Goal: Task Accomplishment & Management: Use online tool/utility

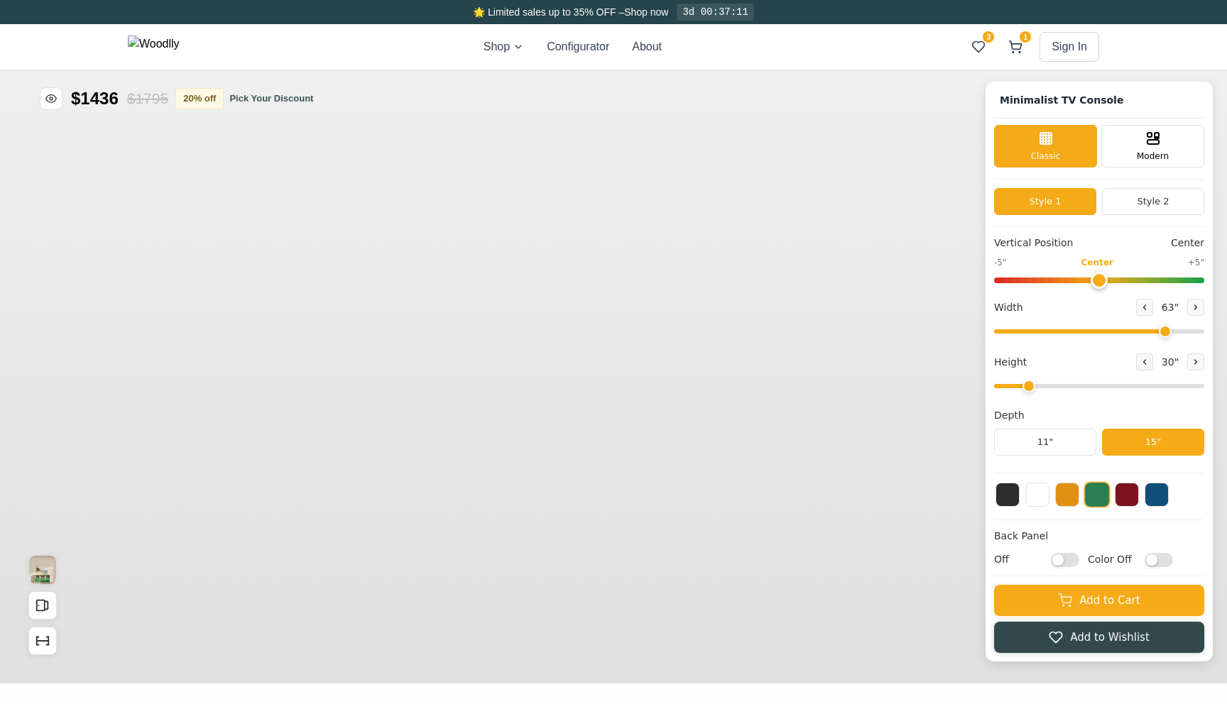
type input "63"
type input "2"
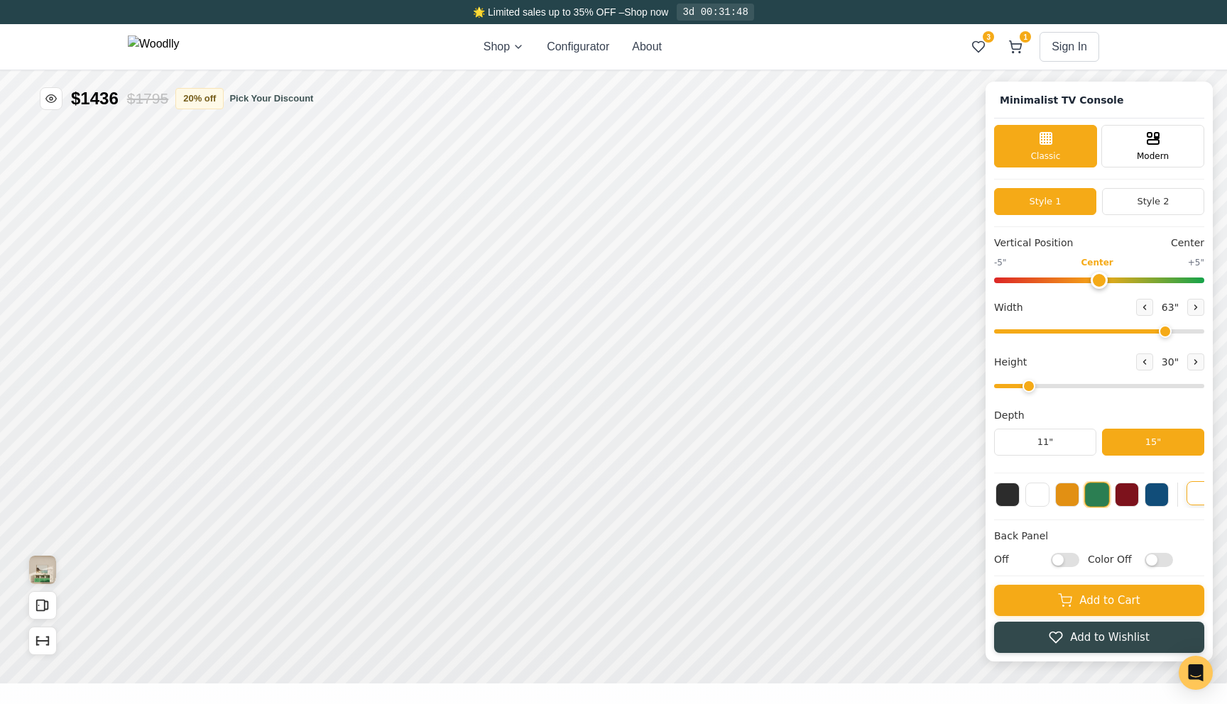
click at [1192, 491] on button at bounding box center [1199, 493] width 24 height 24
click at [1155, 564] on input "Color Off" at bounding box center [1159, 560] width 28 height 14
click at [1155, 564] on input "Color On" at bounding box center [1159, 560] width 28 height 14
click at [1160, 503] on button at bounding box center [1157, 493] width 24 height 24
click at [1155, 561] on input "Color Off" at bounding box center [1159, 560] width 28 height 14
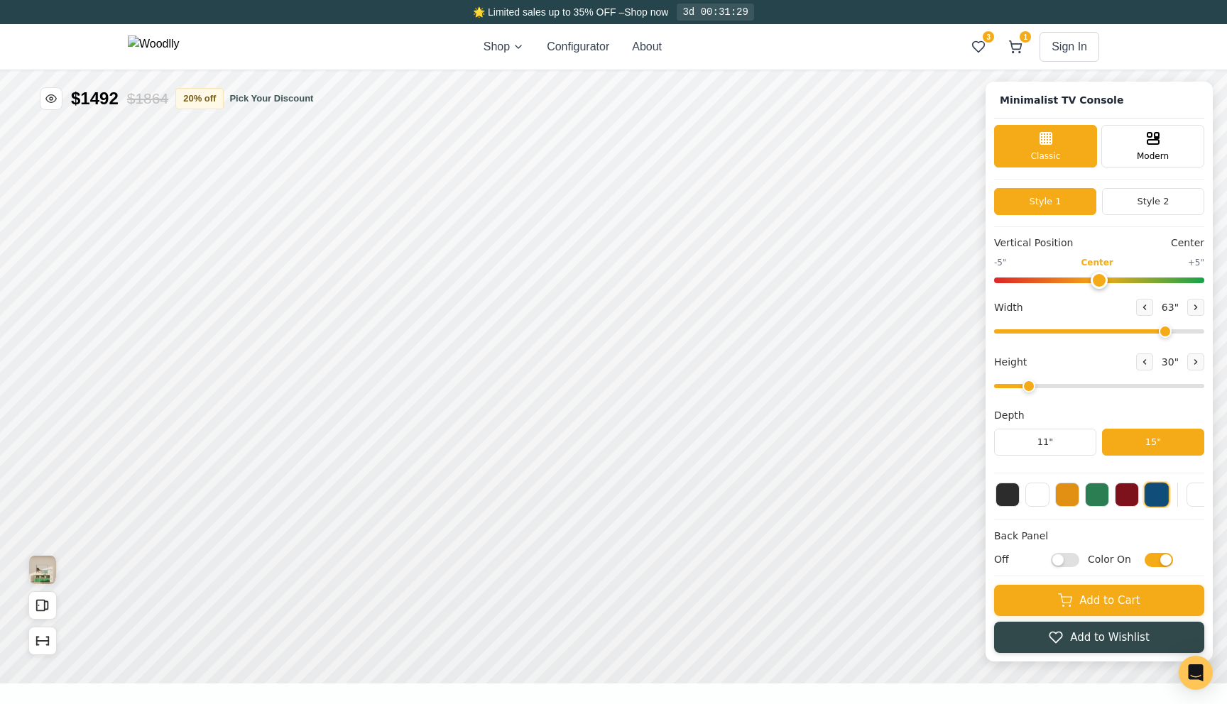
click at [1155, 561] on input "Color On" at bounding box center [1159, 560] width 28 height 14
checkbox input "false"
click at [1189, 501] on button at bounding box center [1199, 493] width 24 height 24
click at [1190, 499] on button at bounding box center [1199, 495] width 26 height 26
click at [1155, 498] on button at bounding box center [1157, 493] width 24 height 24
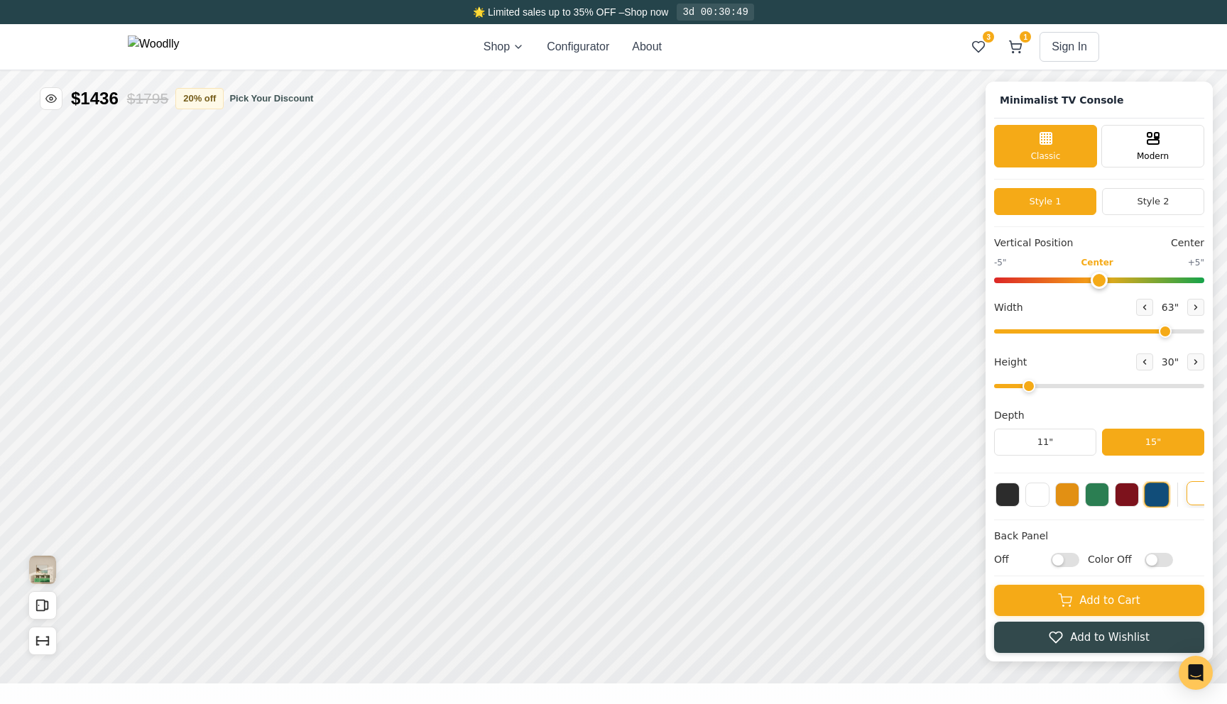
click at [1196, 496] on button at bounding box center [1199, 493] width 24 height 24
click at [1065, 502] on button at bounding box center [1067, 493] width 24 height 24
click at [1196, 498] on button at bounding box center [1199, 493] width 24 height 24
click at [1064, 555] on input "Off" at bounding box center [1065, 560] width 28 height 14
checkbox input "true"
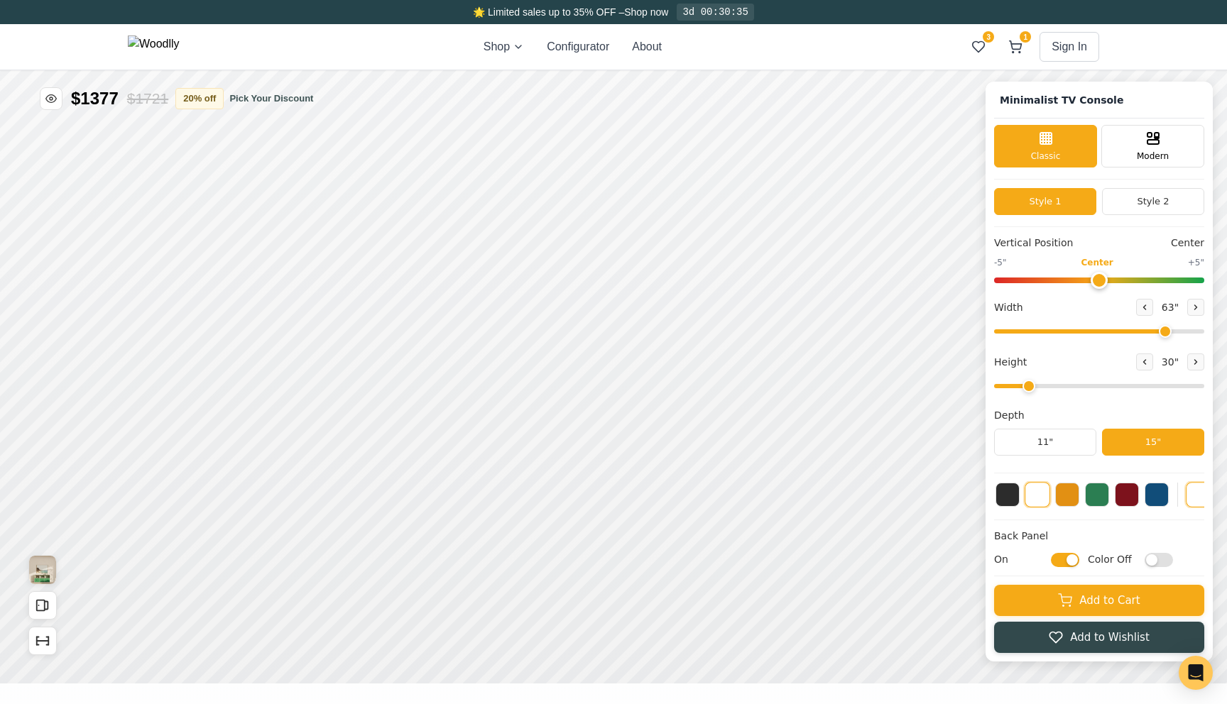
click at [1155, 560] on input "Color Off" at bounding box center [1159, 560] width 28 height 14
click at [1155, 560] on input "Color On" at bounding box center [1159, 560] width 28 height 14
click at [1155, 560] on input "Color Off" at bounding box center [1159, 560] width 28 height 14
click at [1155, 560] on input "Color On" at bounding box center [1159, 560] width 28 height 14
checkbox input "false"
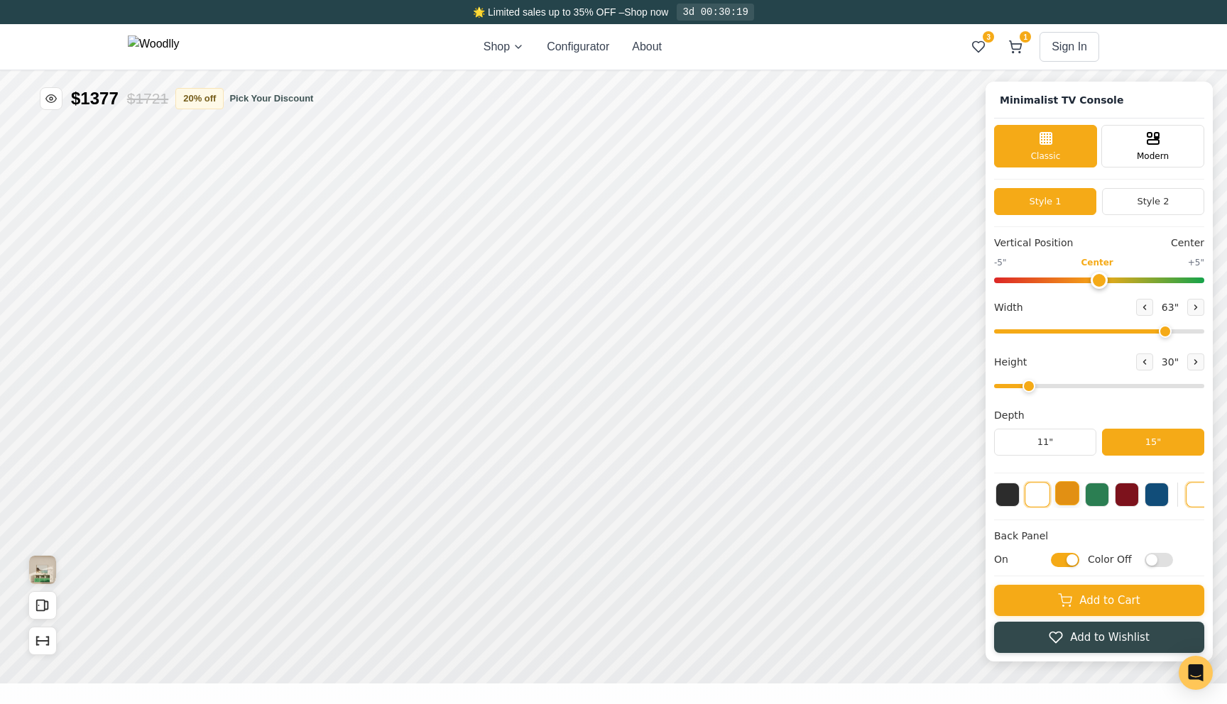
click at [1064, 497] on button at bounding box center [1067, 493] width 24 height 24
click at [1103, 498] on button at bounding box center [1097, 493] width 24 height 24
click at [1189, 499] on button at bounding box center [1199, 493] width 24 height 24
click at [1098, 501] on button at bounding box center [1097, 493] width 24 height 24
click at [1196, 497] on button at bounding box center [1199, 493] width 24 height 24
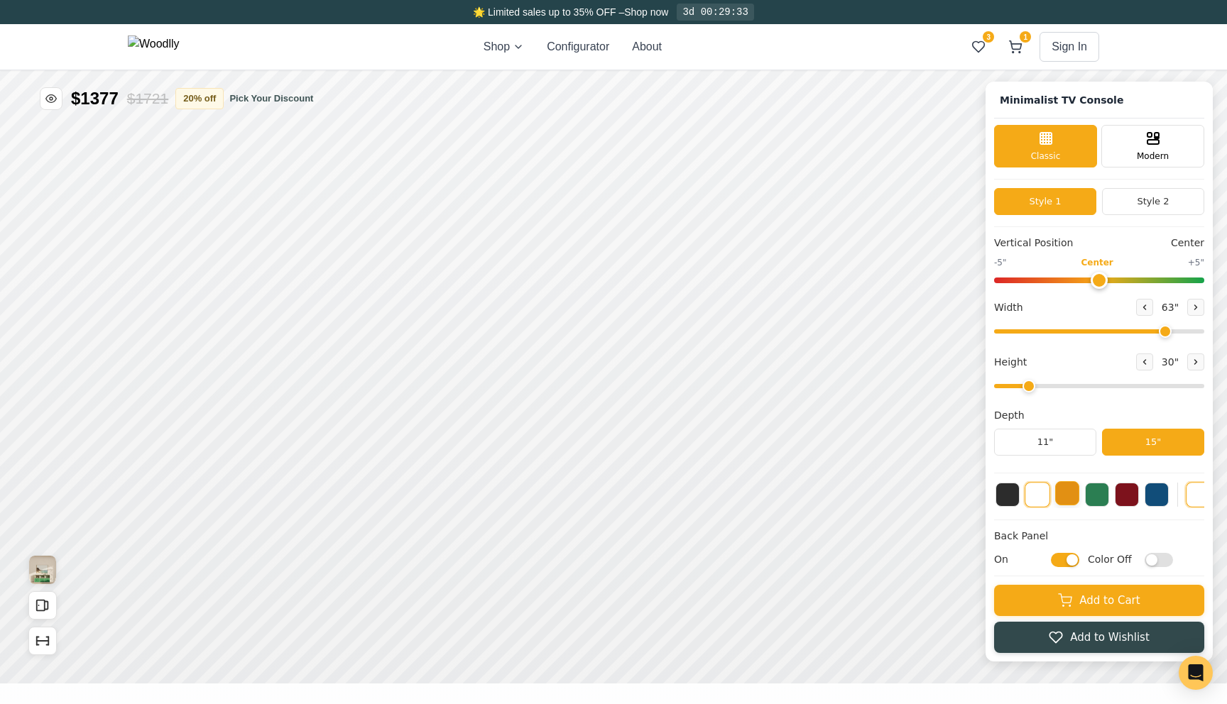
click at [1067, 496] on button at bounding box center [1067, 493] width 24 height 24
click at [1043, 496] on button at bounding box center [1037, 493] width 24 height 24
click at [1196, 489] on button at bounding box center [1199, 493] width 24 height 24
click at [525, 303] on div "Drawer" at bounding box center [535, 305] width 31 height 31
click at [1160, 498] on button at bounding box center [1157, 493] width 24 height 24
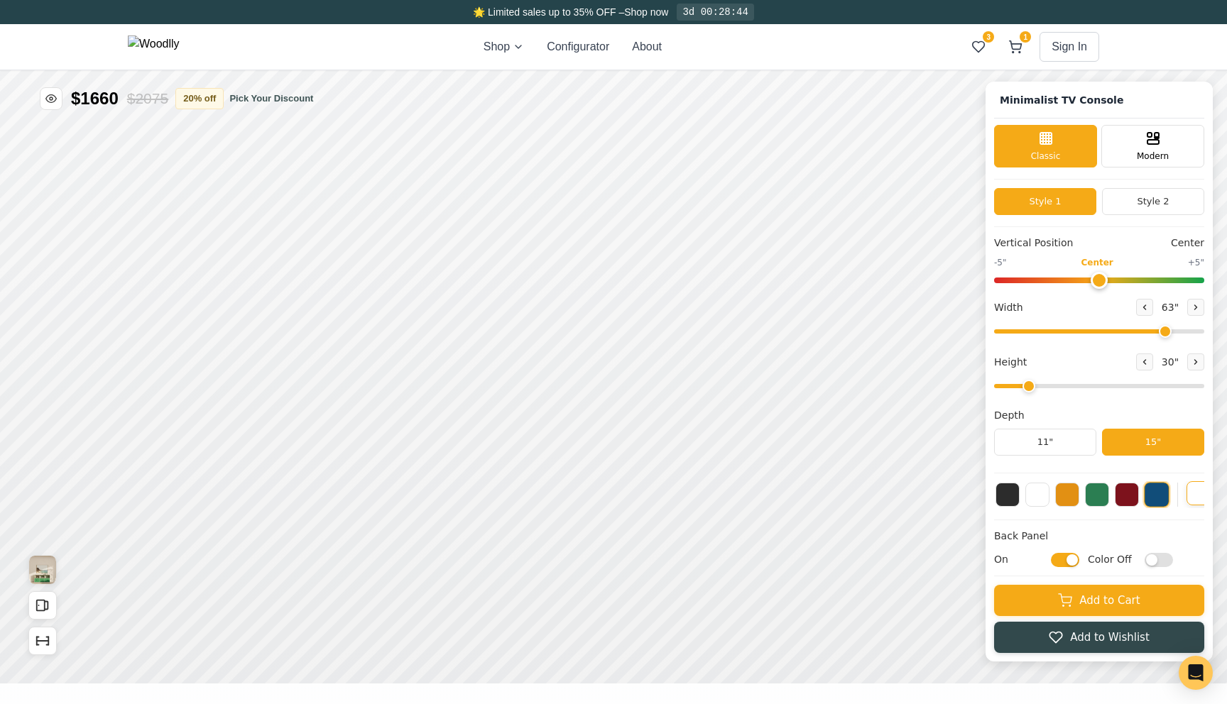
click at [1192, 497] on button at bounding box center [1199, 493] width 24 height 24
click at [1064, 497] on button at bounding box center [1067, 493] width 24 height 24
click at [1025, 500] on div at bounding box center [1099, 494] width 210 height 27
click at [1013, 497] on button at bounding box center [1008, 493] width 24 height 24
click at [1034, 500] on button at bounding box center [1037, 493] width 24 height 24
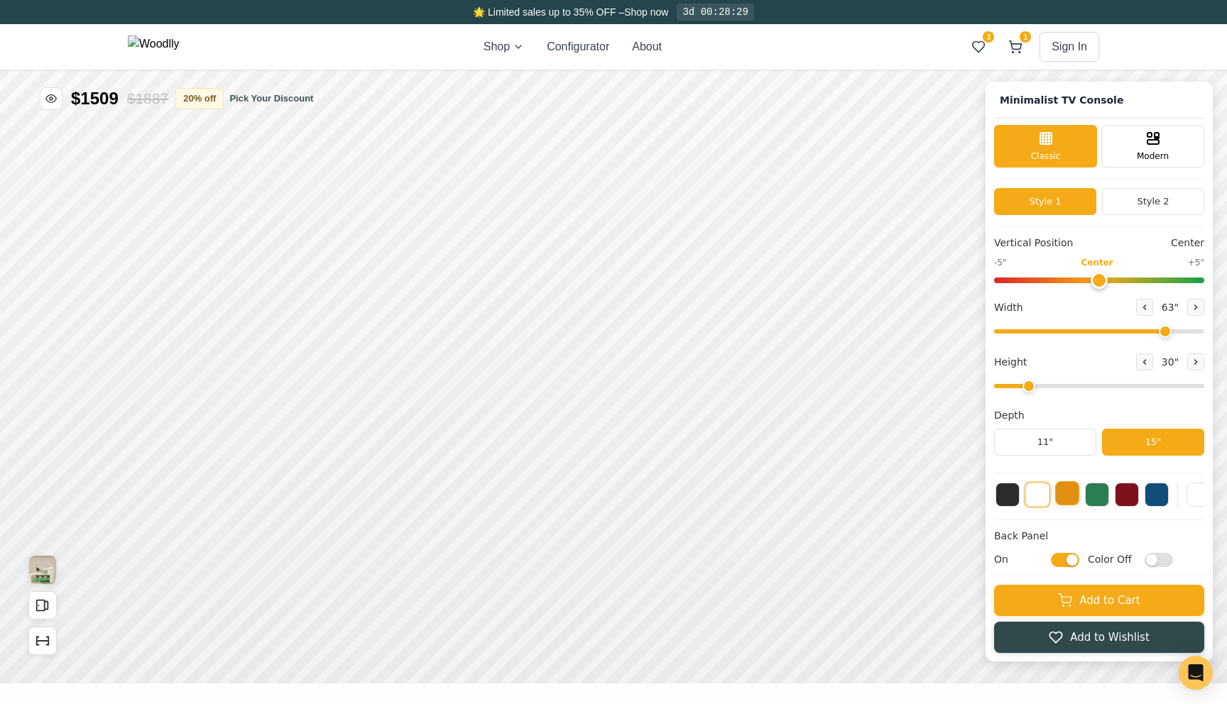
click at [1063, 500] on button at bounding box center [1067, 493] width 24 height 24
click at [1098, 500] on button at bounding box center [1097, 493] width 24 height 24
click at [1128, 499] on button at bounding box center [1127, 493] width 24 height 24
type input "63"
type input "2"
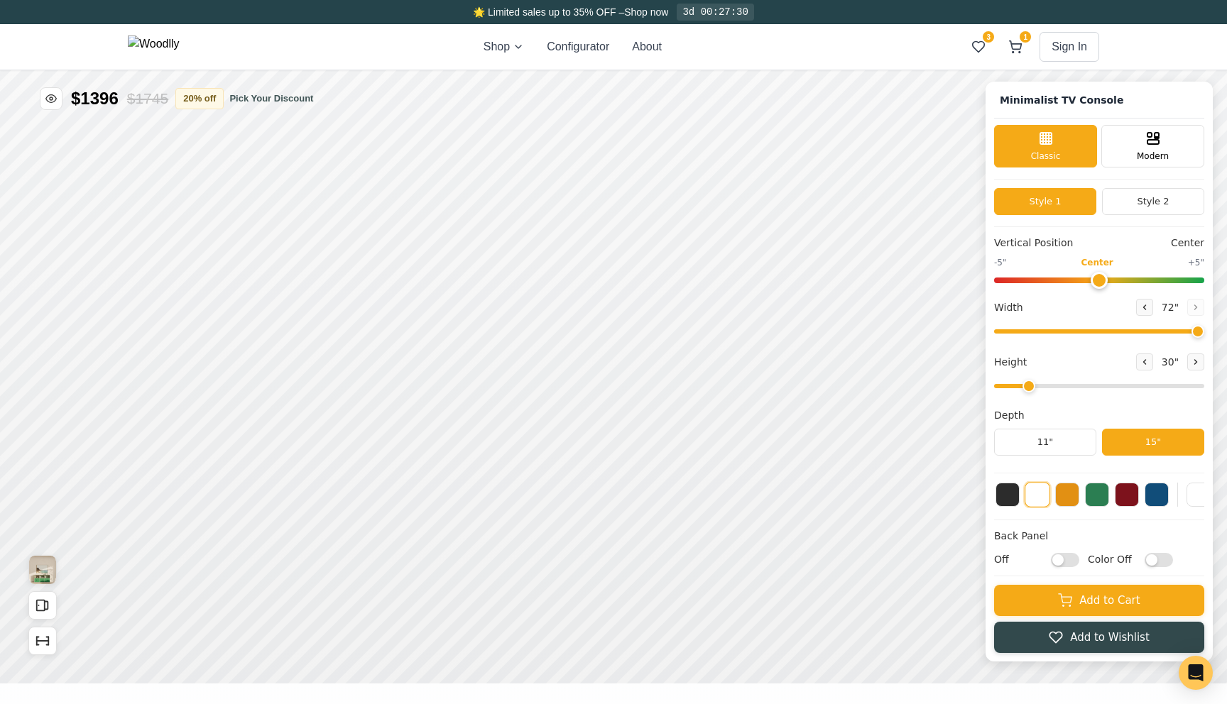
drag, startPoint x: 1953, startPoint y: -24, endPoint x: 2012, endPoint y: -37, distance: 59.6
click at [1226, 156] on input "range" at bounding box center [1223, 158] width 210 height 4
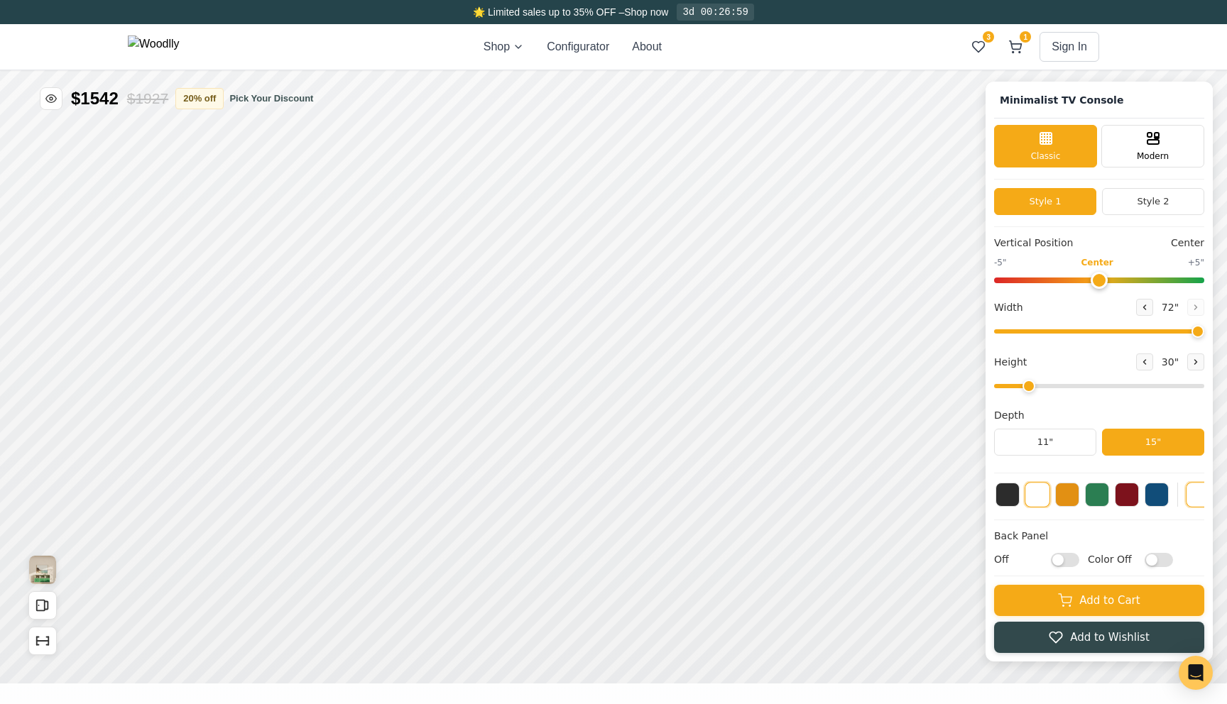
drag, startPoint x: 2137, startPoint y: 61, endPoint x: 2209, endPoint y: 74, distance: 72.8
drag, startPoint x: 1904, startPoint y: -26, endPoint x: 1938, endPoint y: -25, distance: 34.1
type input "60"
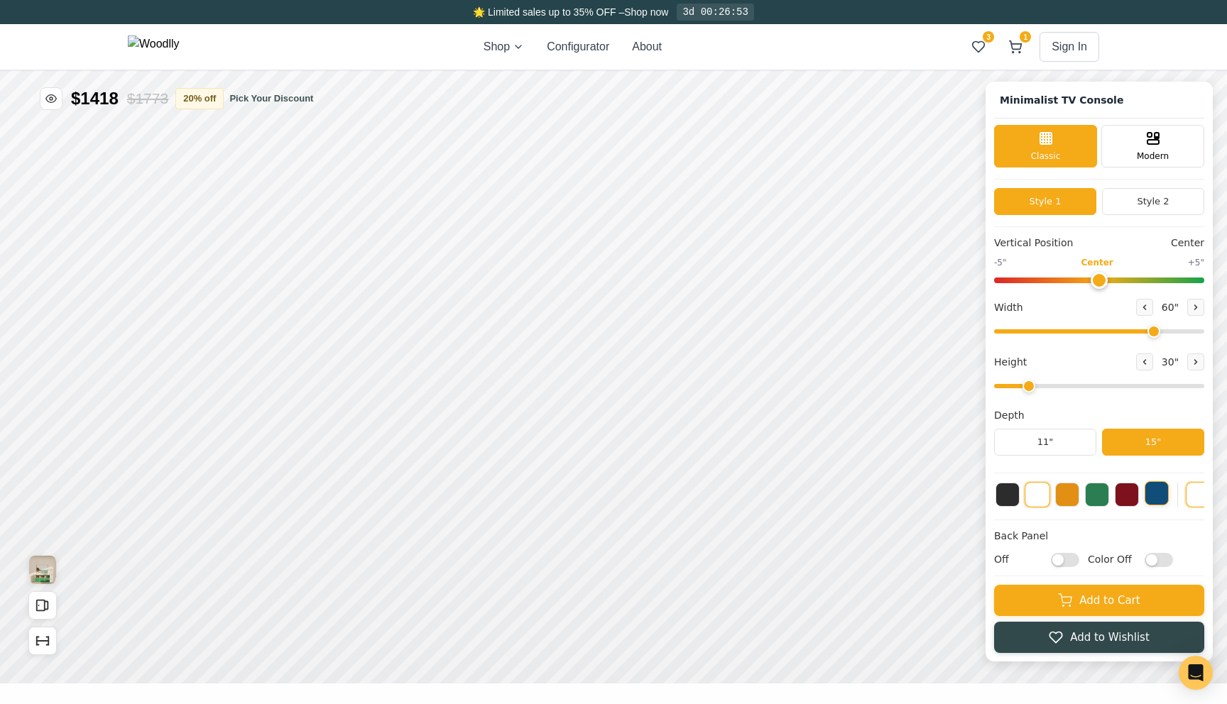
drag, startPoint x: 2319, startPoint y: 792, endPoint x: 2414, endPoint y: 807, distance: 95.6
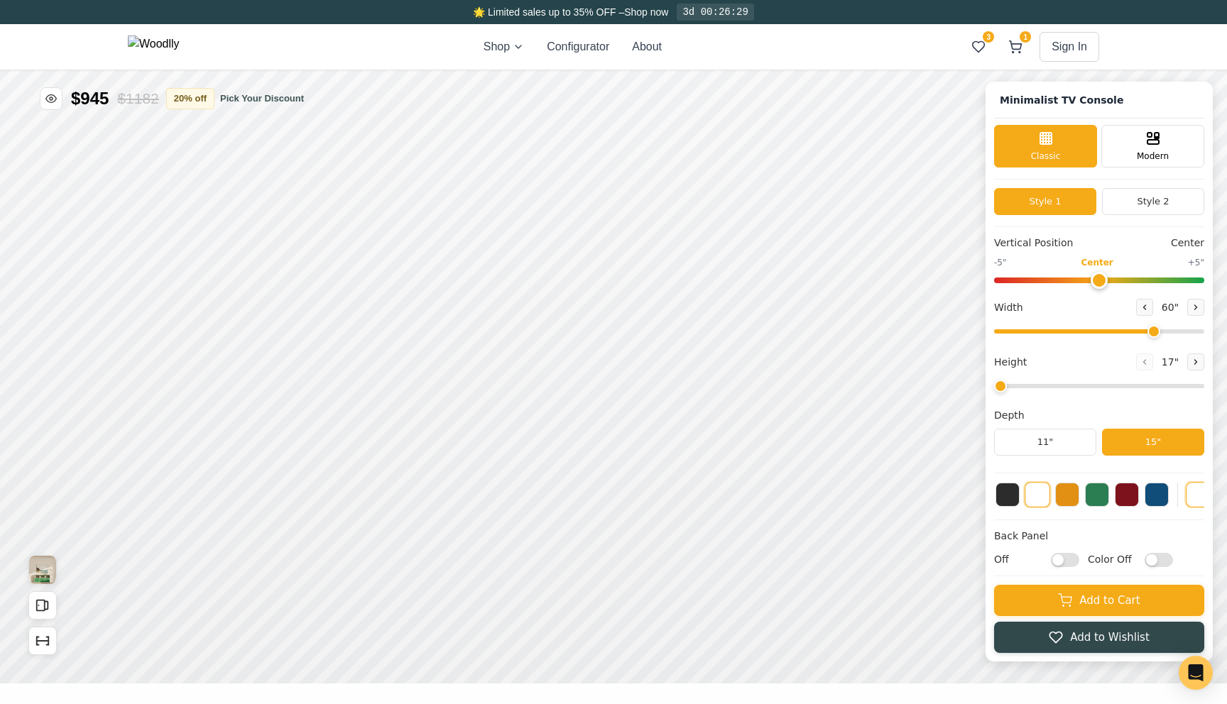
drag, startPoint x: 2273, startPoint y: 313, endPoint x: 2154, endPoint y: 315, distance: 119.3
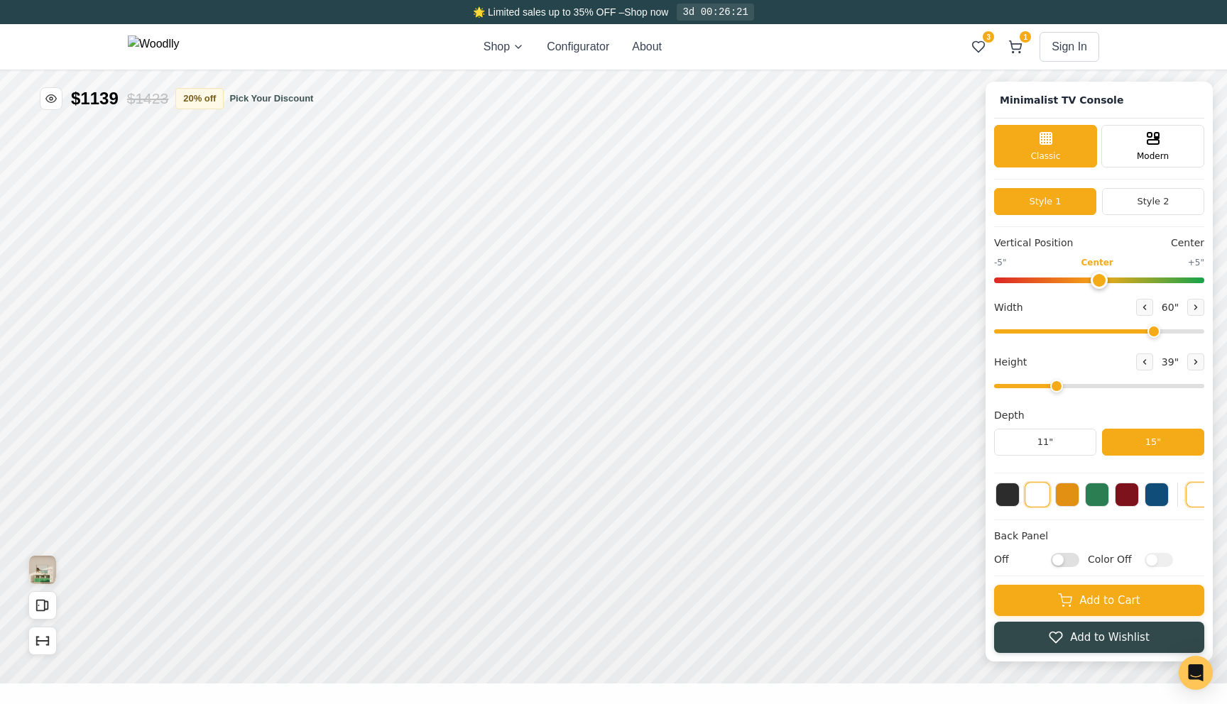
drag, startPoint x: 1880, startPoint y: 26, endPoint x: 1838, endPoint y: 21, distance: 42.2
click at [916, 33] on icon at bounding box center [916, 37] width 17 height 17
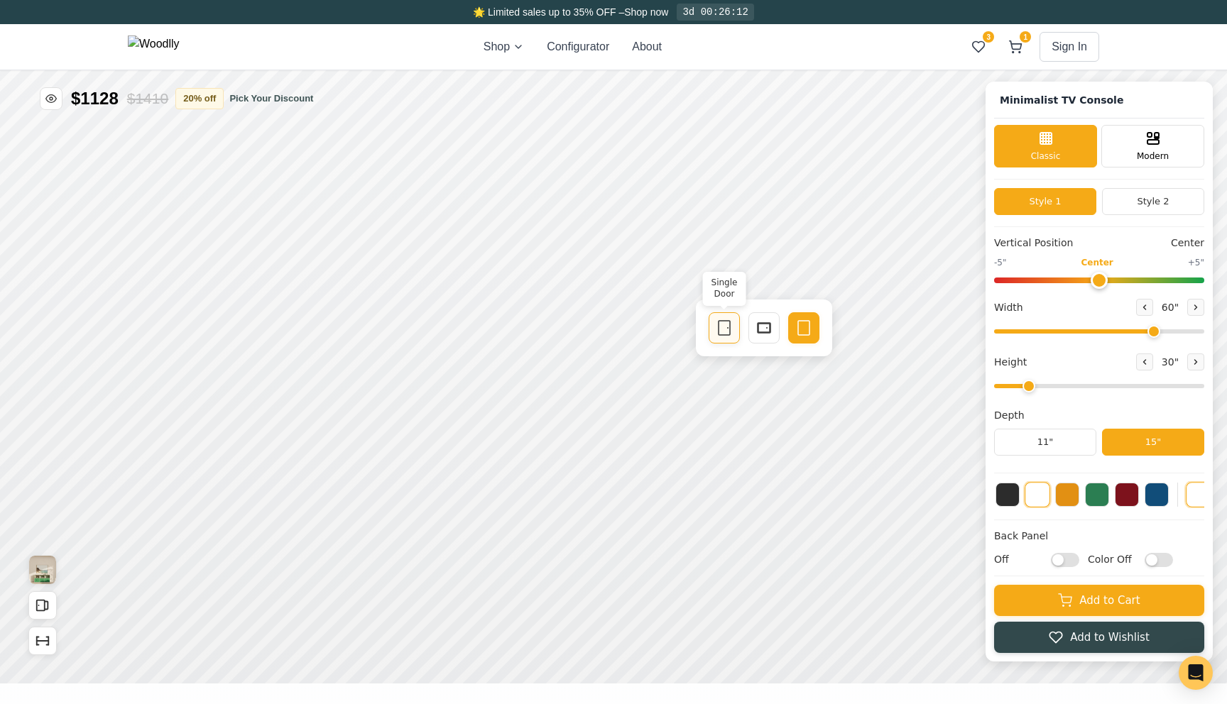
click at [654, 612] on div "Single Door" at bounding box center [652, 603] width 31 height 31
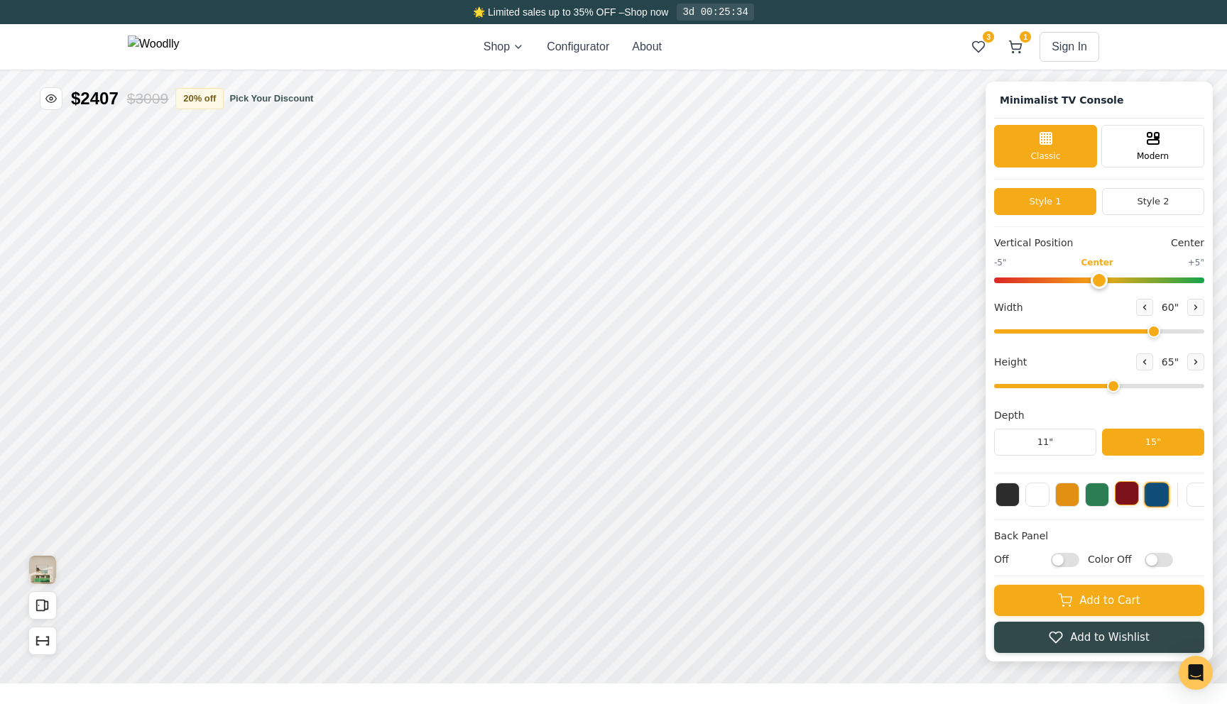
click at [1063, 494] on button at bounding box center [1067, 493] width 24 height 24
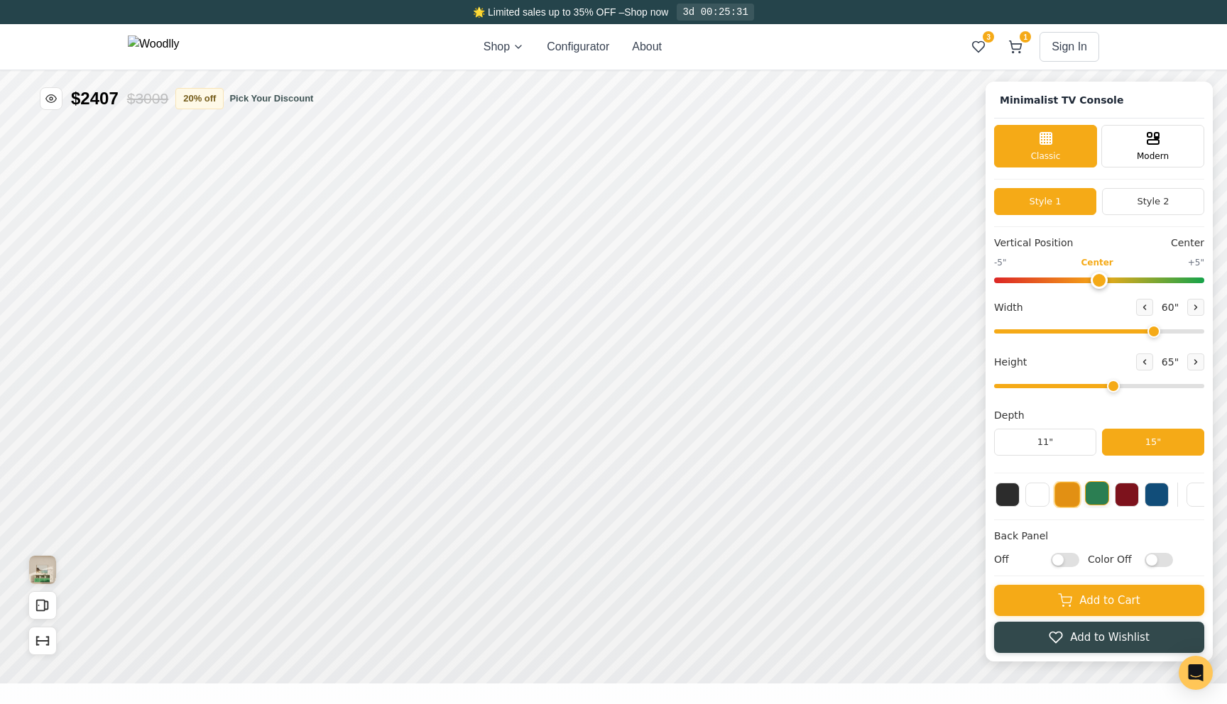
click at [1223, 327] on button at bounding box center [1221, 319] width 24 height 24
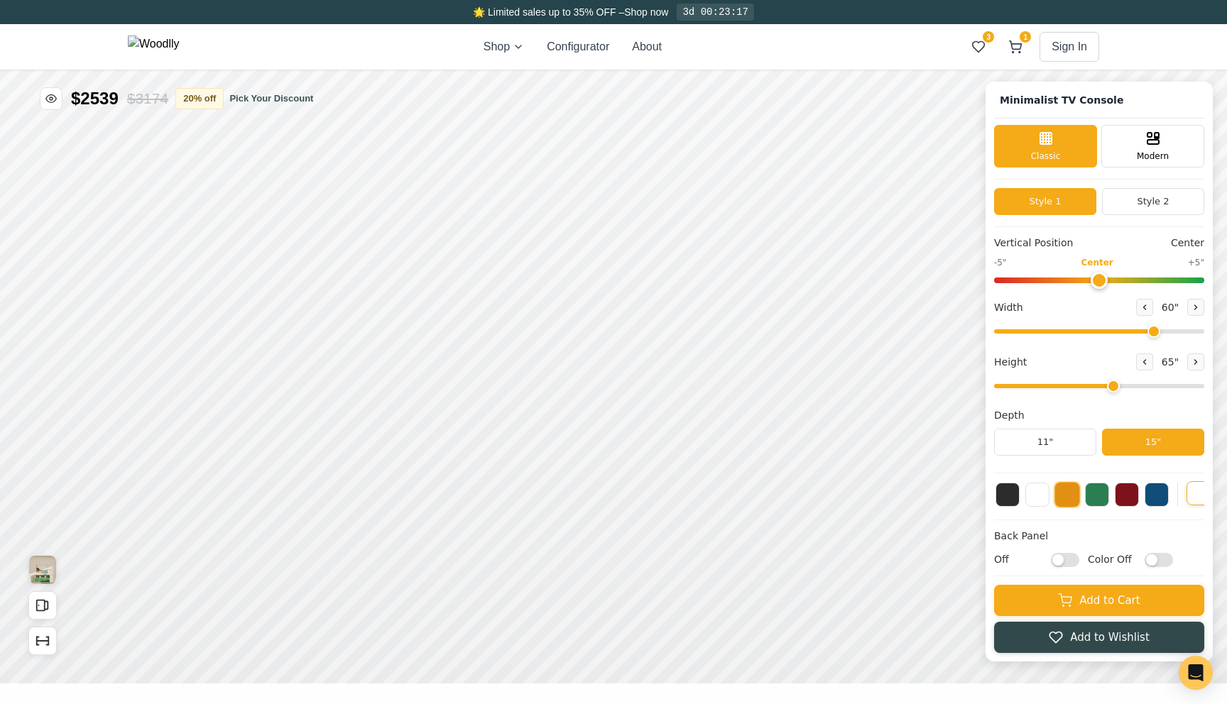
drag, startPoint x: 2102, startPoint y: 154, endPoint x: 2267, endPoint y: 137, distance: 166.3
type input "8"
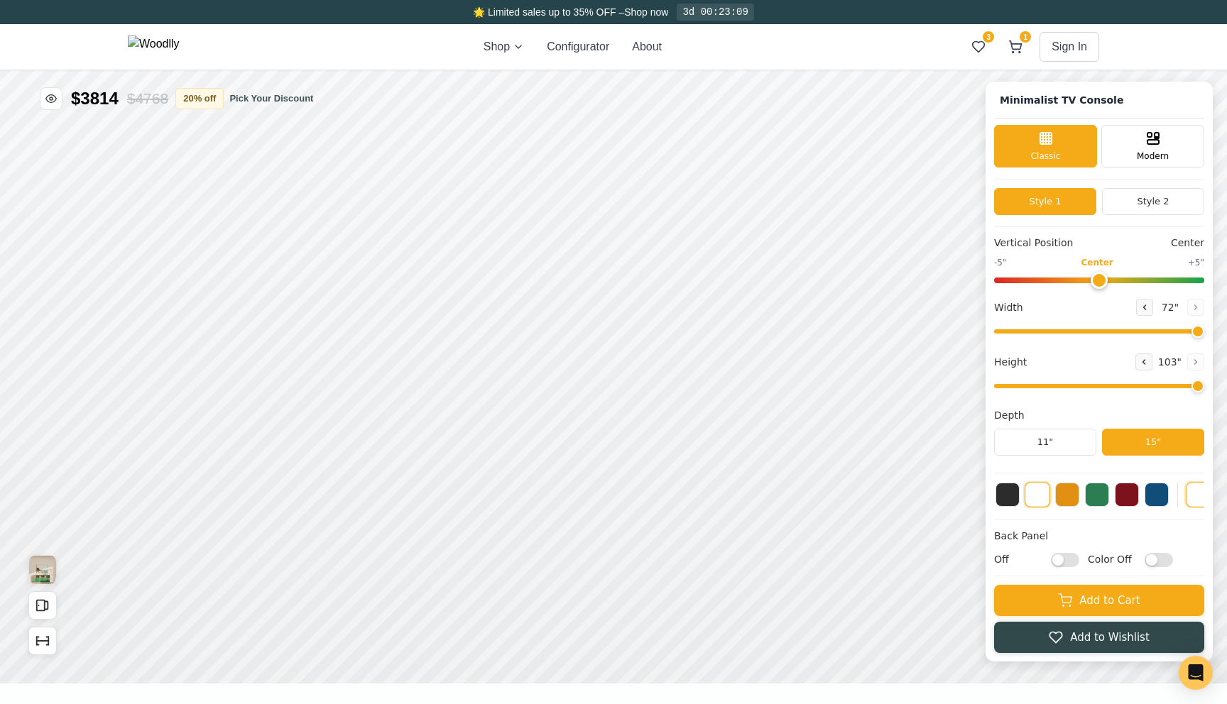
drag, startPoint x: 2430, startPoint y: 455, endPoint x: 2501, endPoint y: 459, distance: 71.1
type input "72"
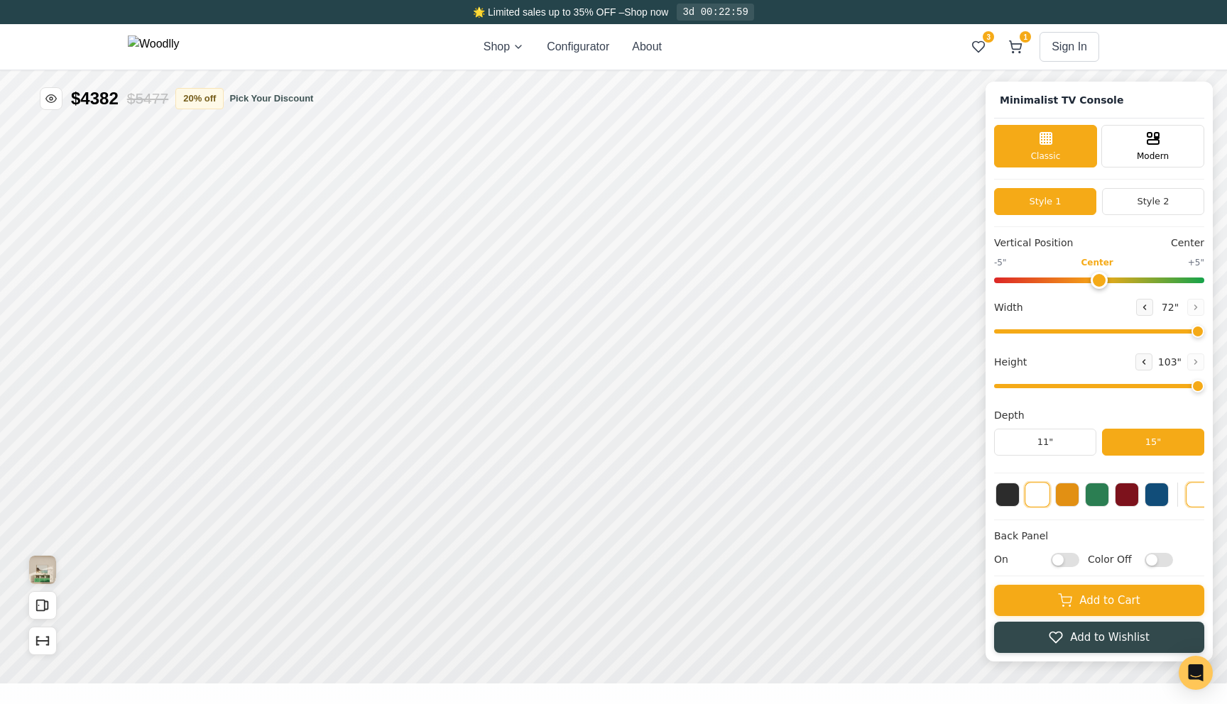
checkbox input "false"
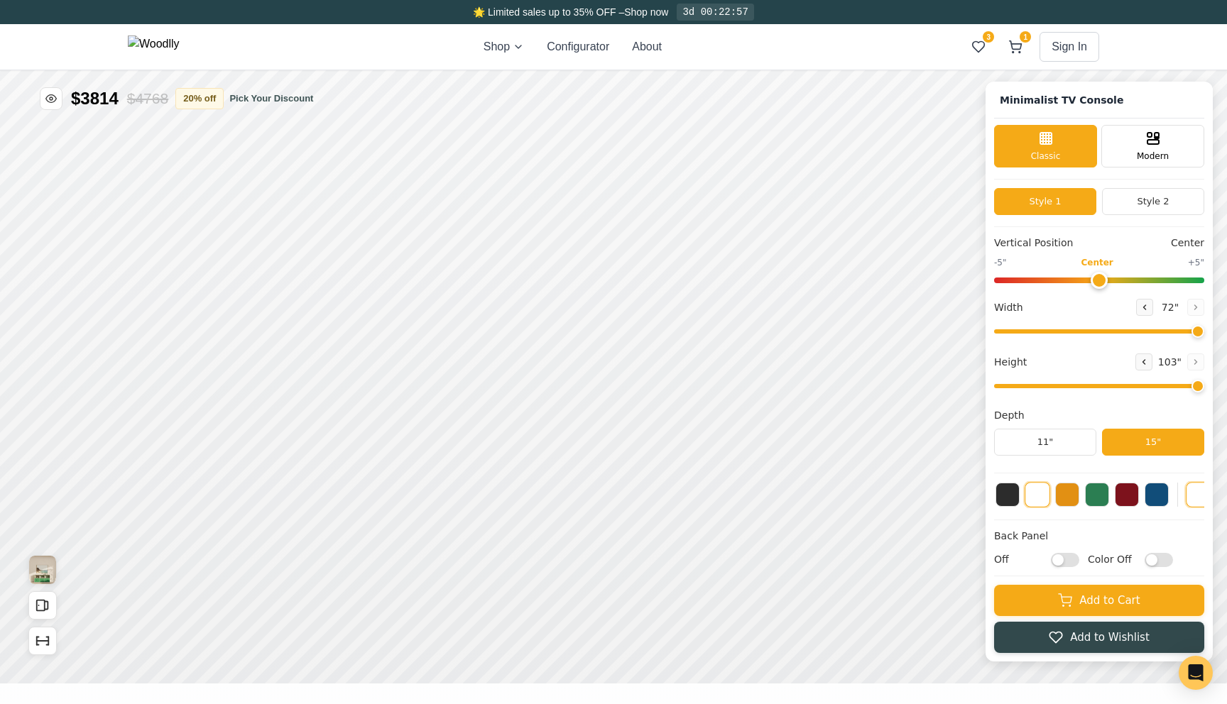
checkbox input "true"
checkbox input "false"
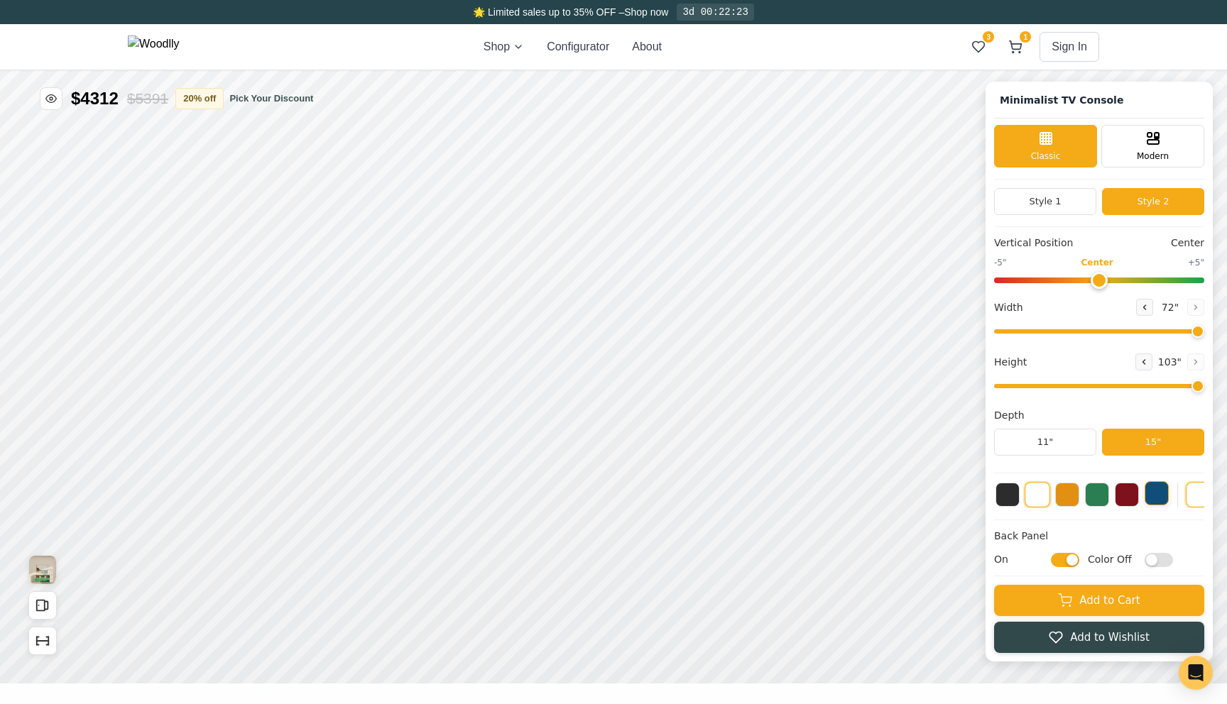
checkbox input "true"
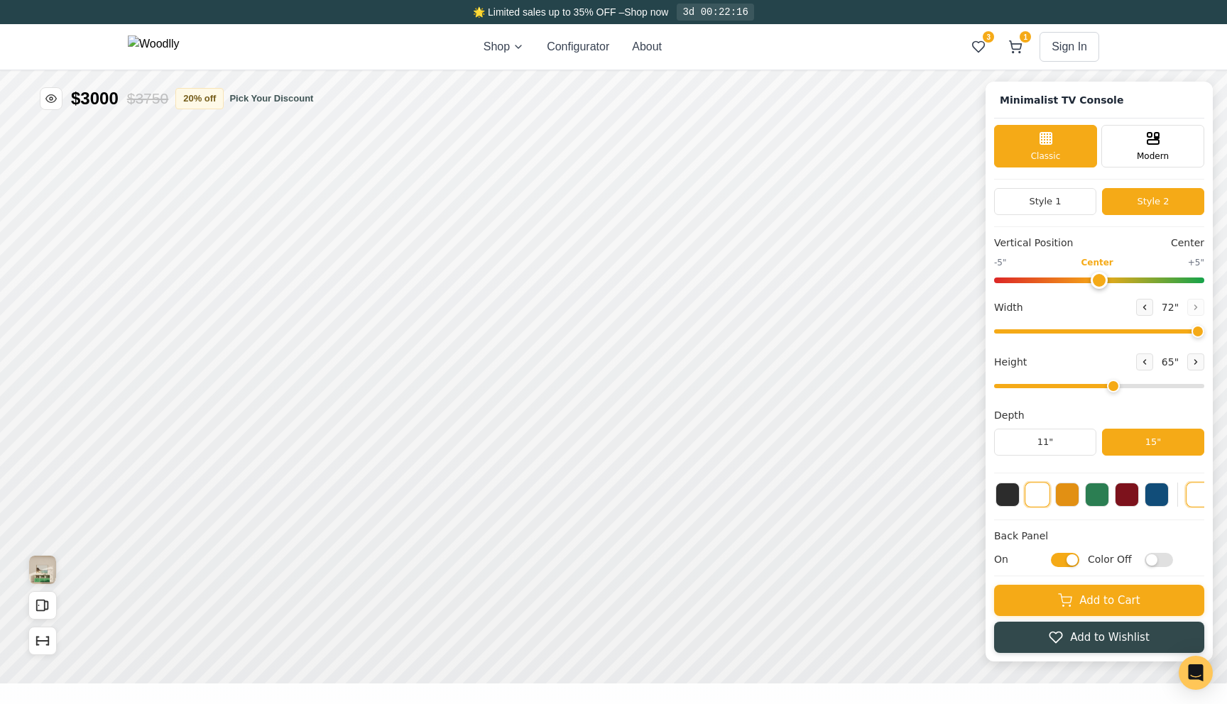
type input "5"
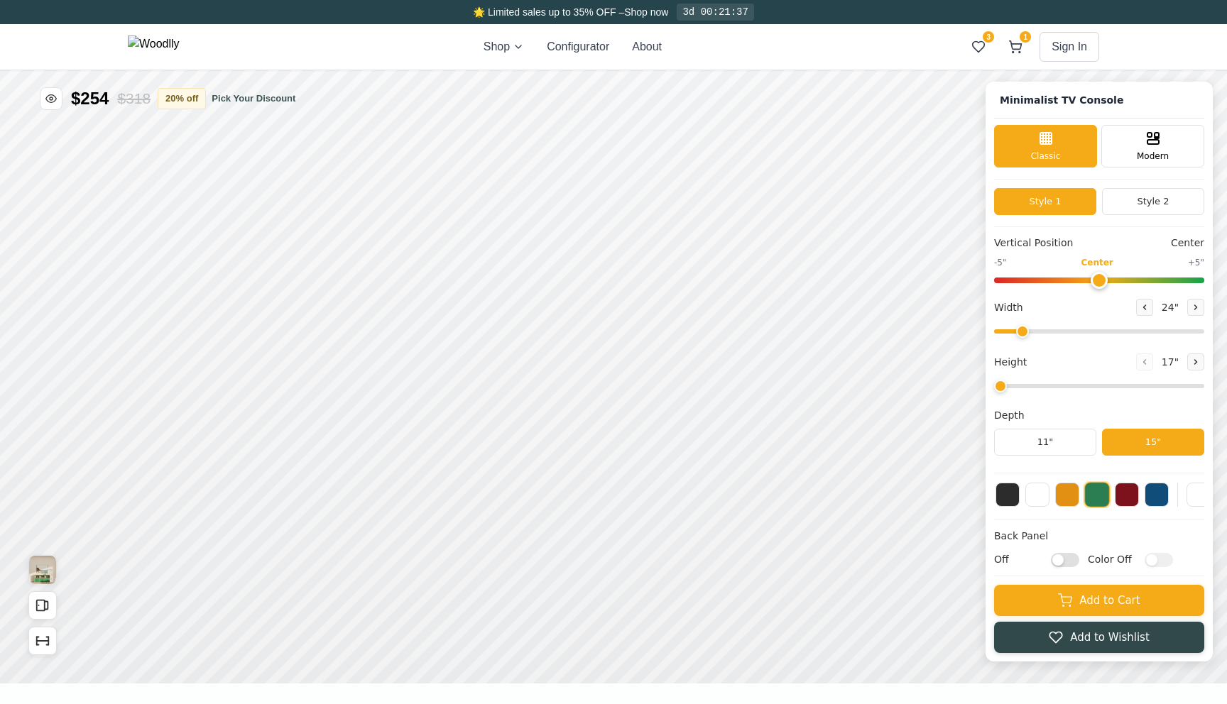
type input "63"
type input "2"
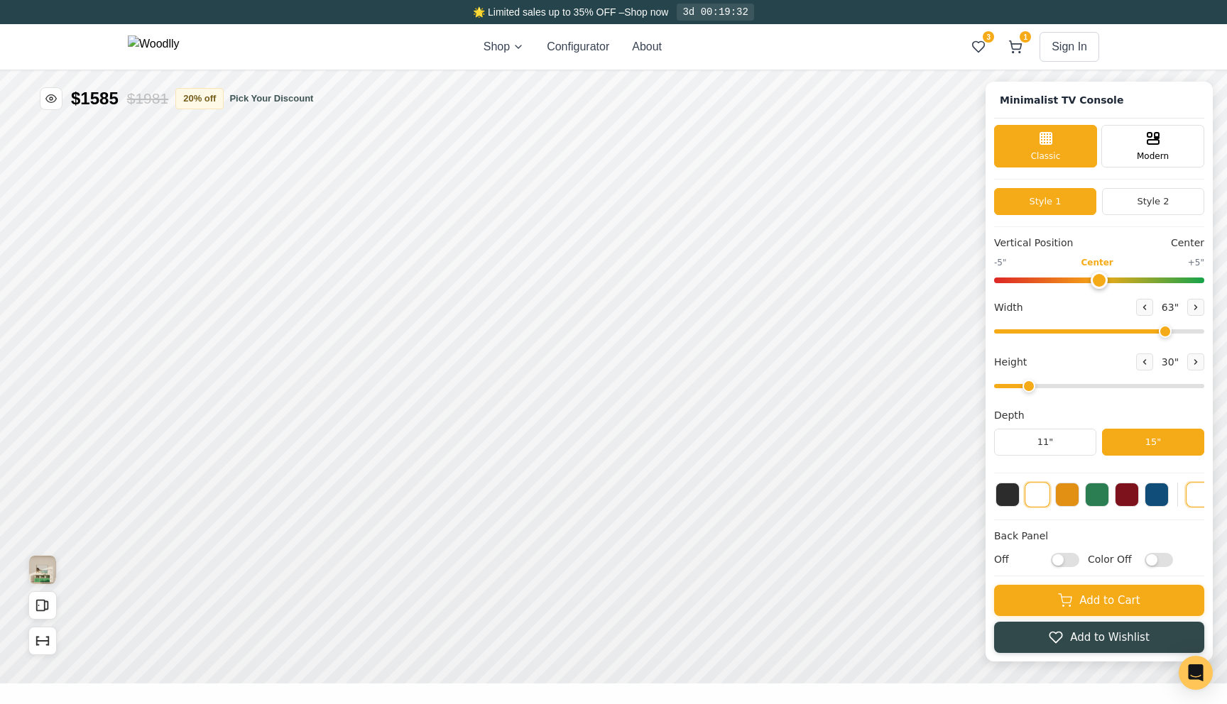
drag, startPoint x: 1958, startPoint y: 0, endPoint x: 2081, endPoint y: 25, distance: 124.6
type input "72"
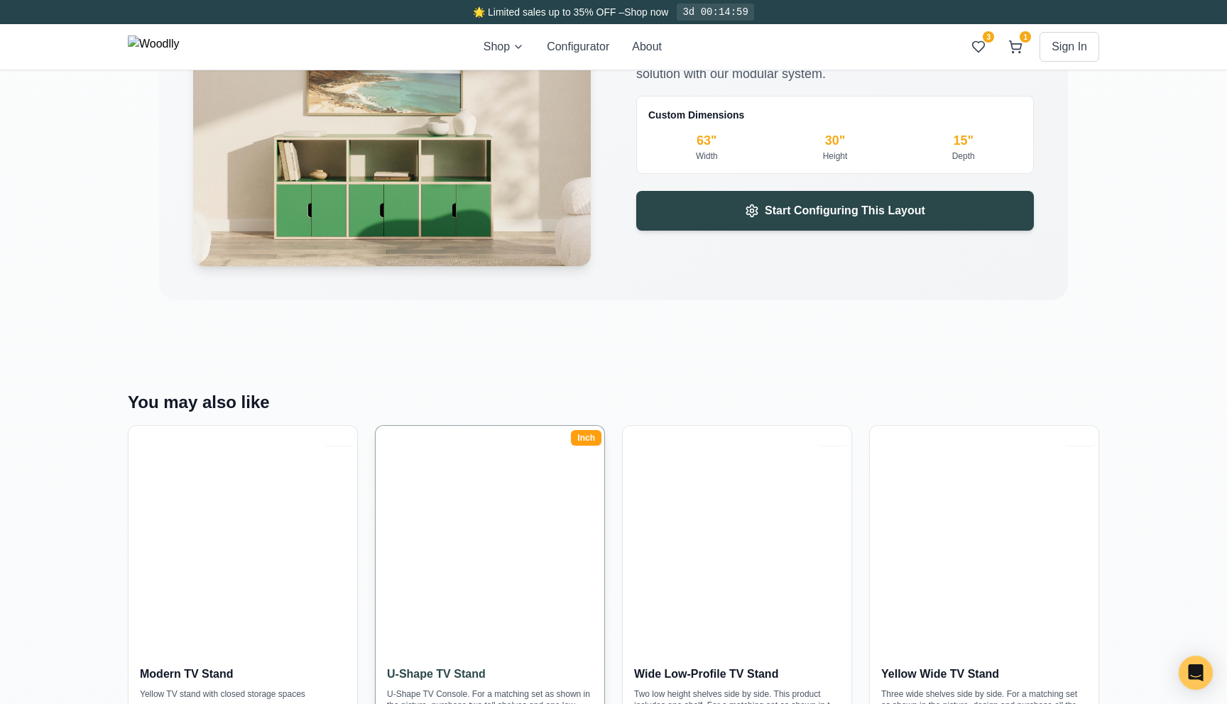
scroll to position [2131, 0]
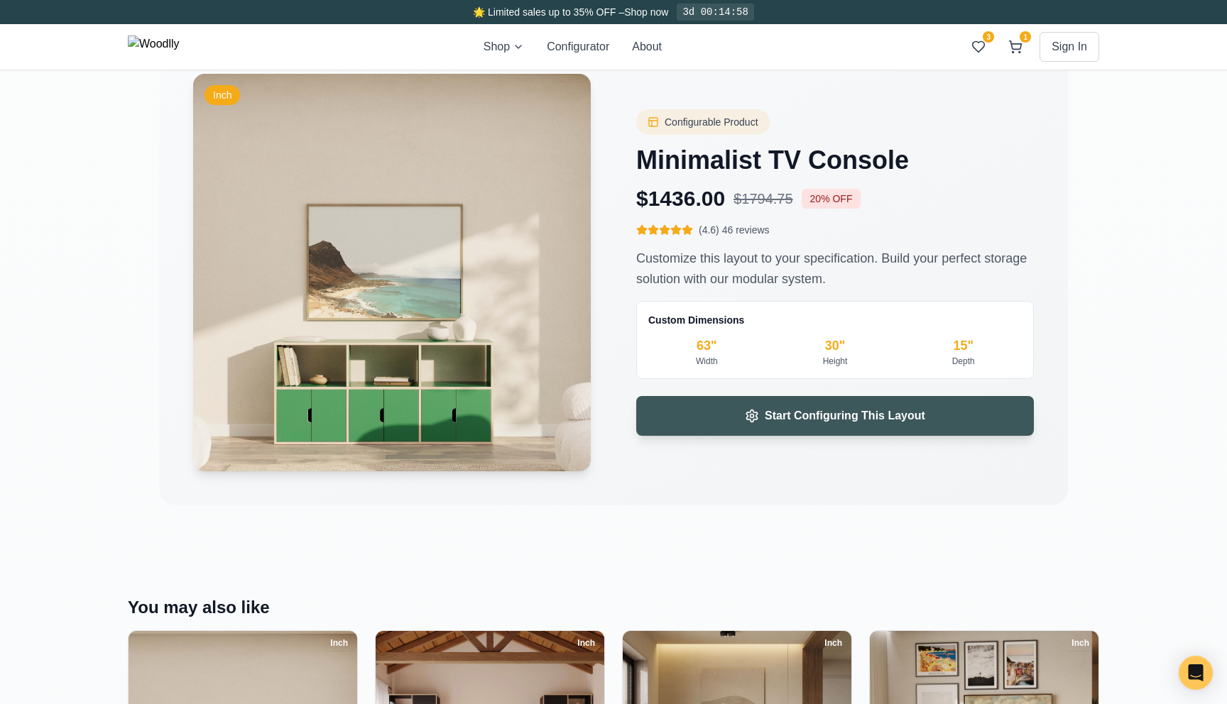
click at [679, 414] on button "Start Configuring This Layout" at bounding box center [835, 416] width 398 height 40
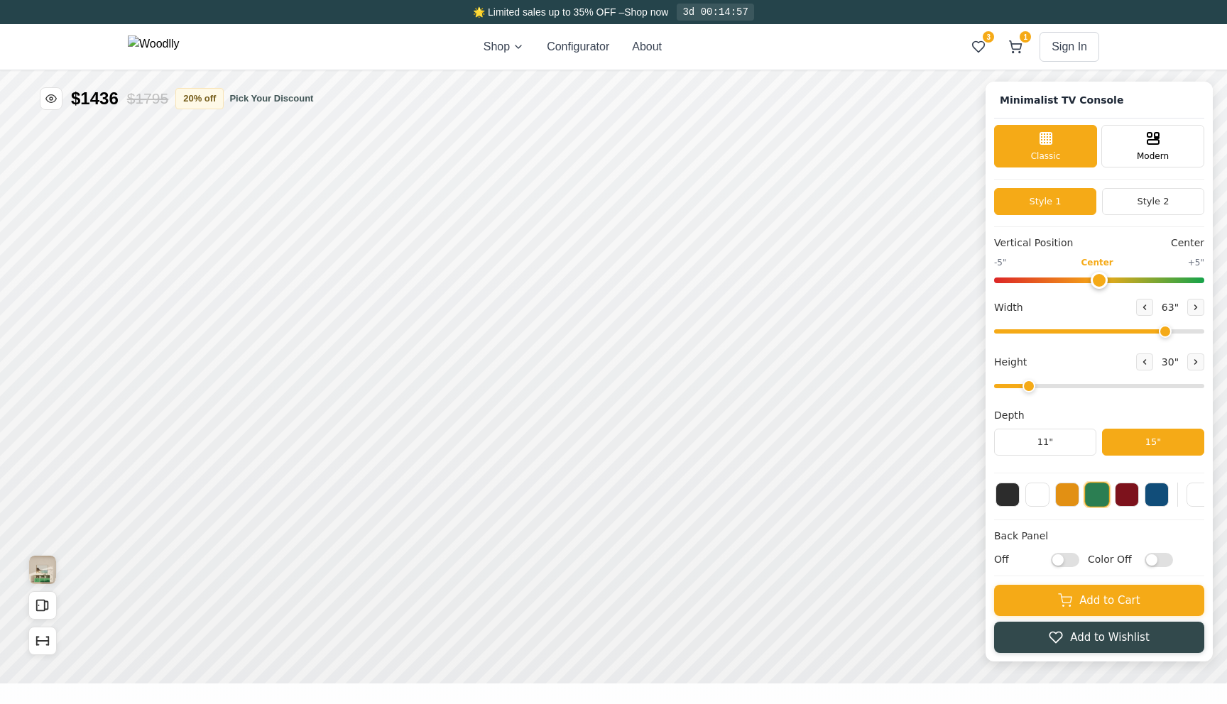
type input "63"
type input "2"
click at [589, 183] on div "Single Door Drawer Empty Space" at bounding box center [614, 185] width 114 height 34
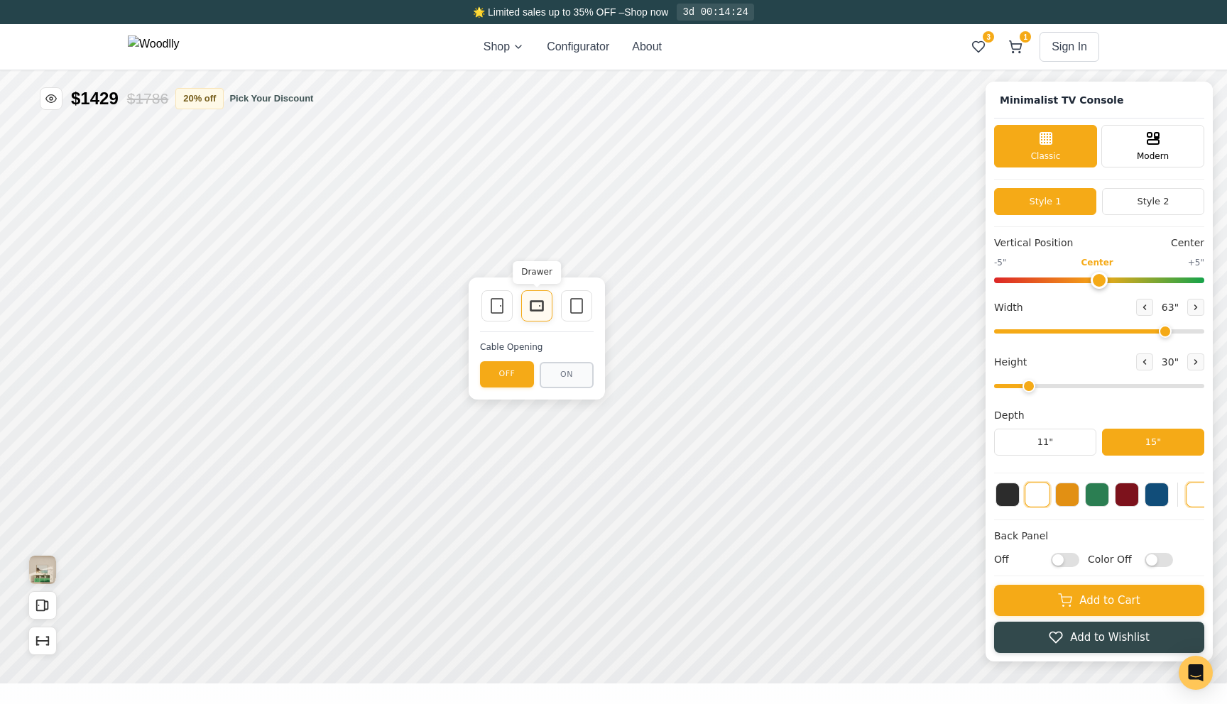
drag, startPoint x: 1674, startPoint y: -95, endPoint x: 1798, endPoint y: -151, distance: 136.3
type input "5"
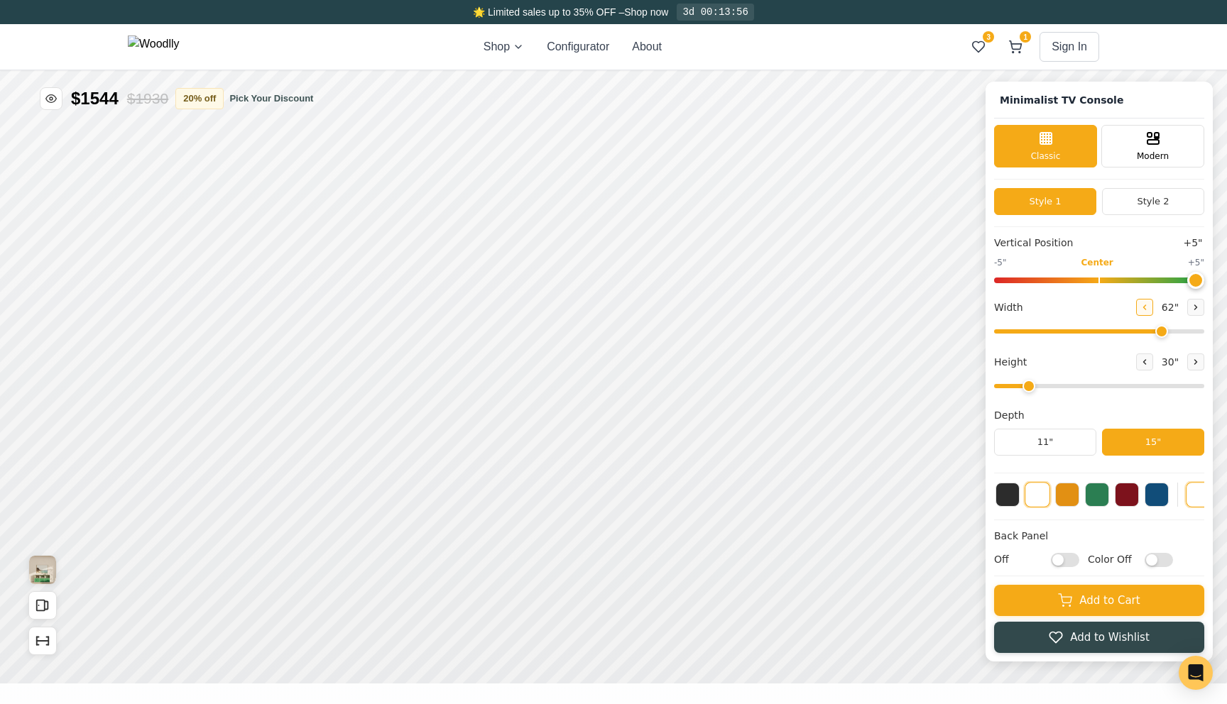
type input "61"
type input "5"
drag, startPoint x: 1892, startPoint y: -84, endPoint x: 2012, endPoint y: -87, distance: 119.3
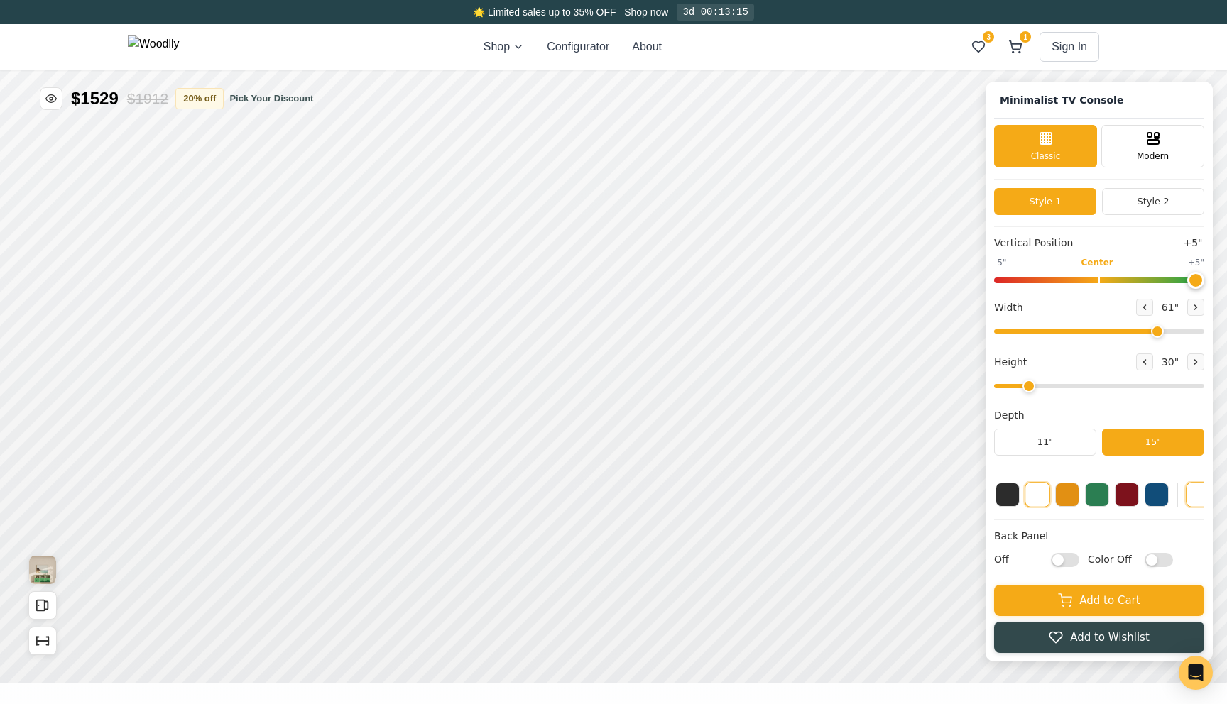
click at [1142, 378] on button at bounding box center [1144, 373] width 24 height 24
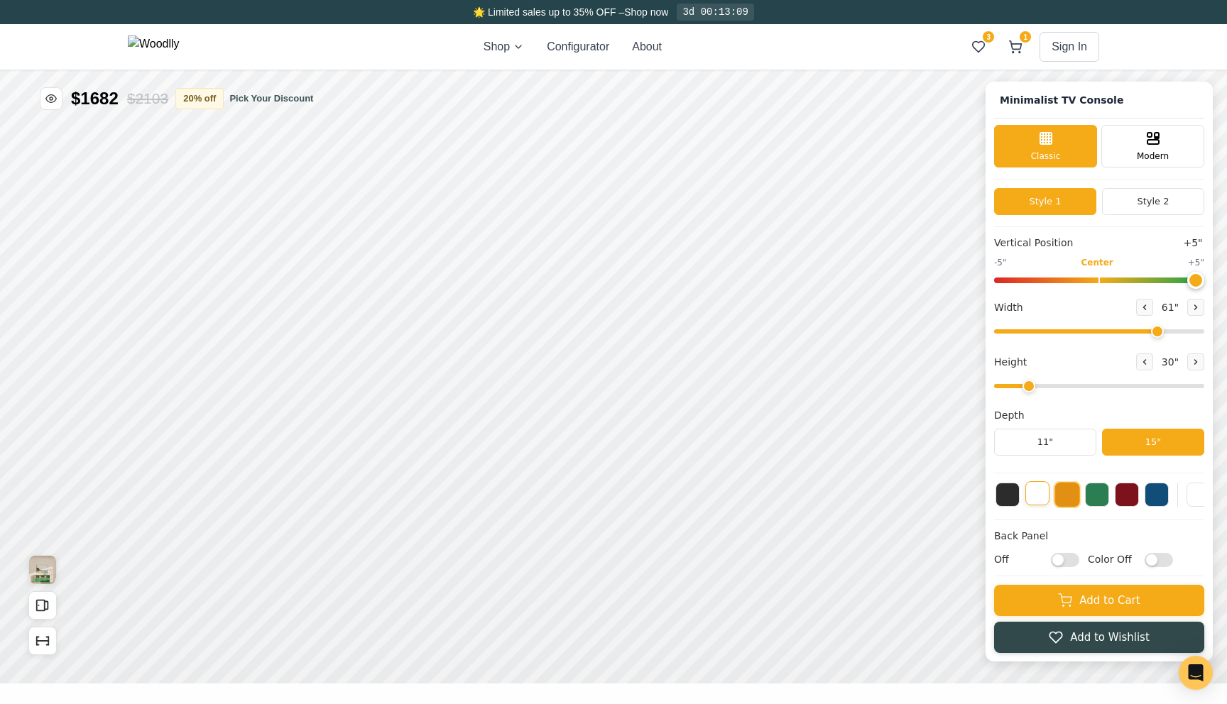
click at [1152, 323] on button at bounding box center [1162, 319] width 24 height 24
click at [1115, 381] on button at bounding box center [1114, 373] width 24 height 24
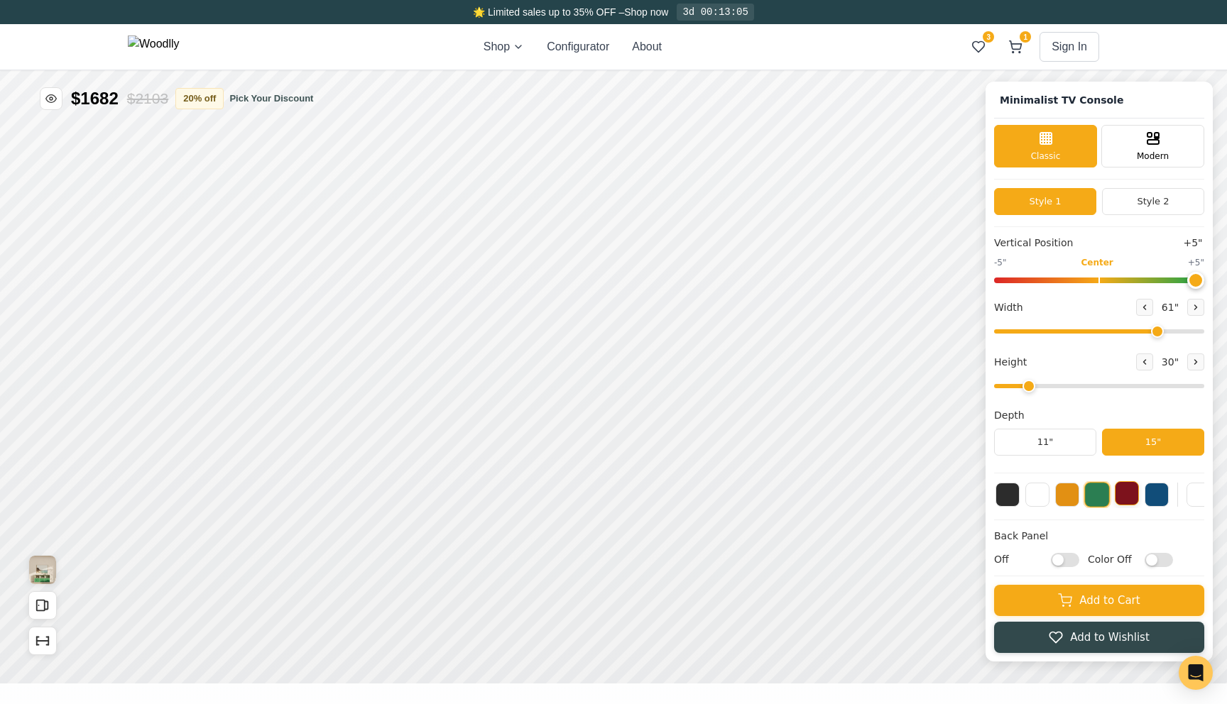
click at [1136, 323] on button at bounding box center [1132, 319] width 24 height 24
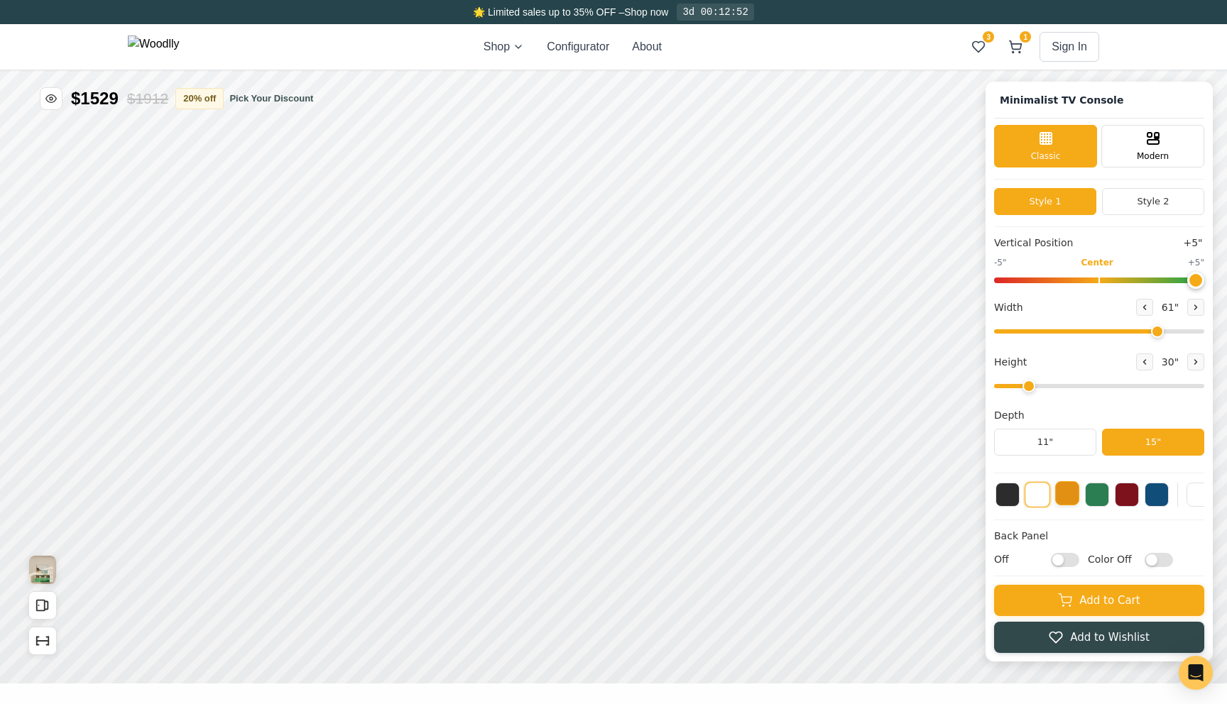
click at [1169, 323] on button at bounding box center [1162, 319] width 24 height 24
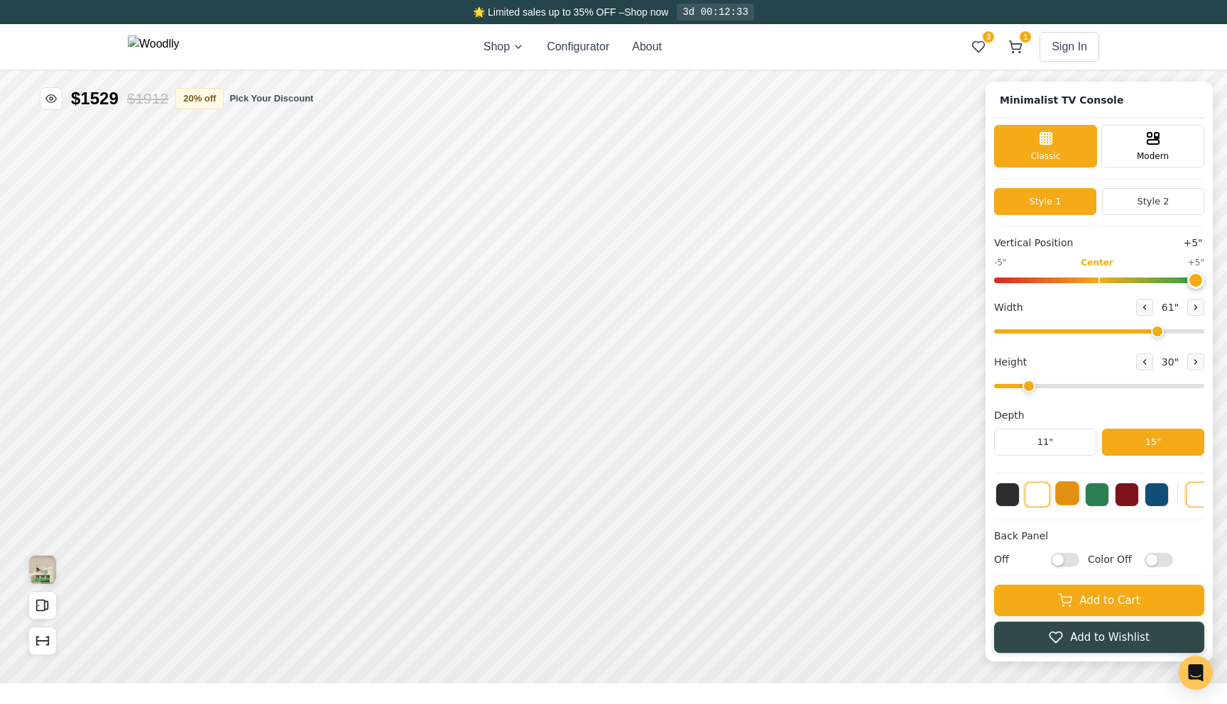
click at [947, 219] on div "Single Door Empty Space" at bounding box center [927, 222] width 114 height 34
click at [1013, 170] on icon at bounding box center [1019, 172] width 17 height 17
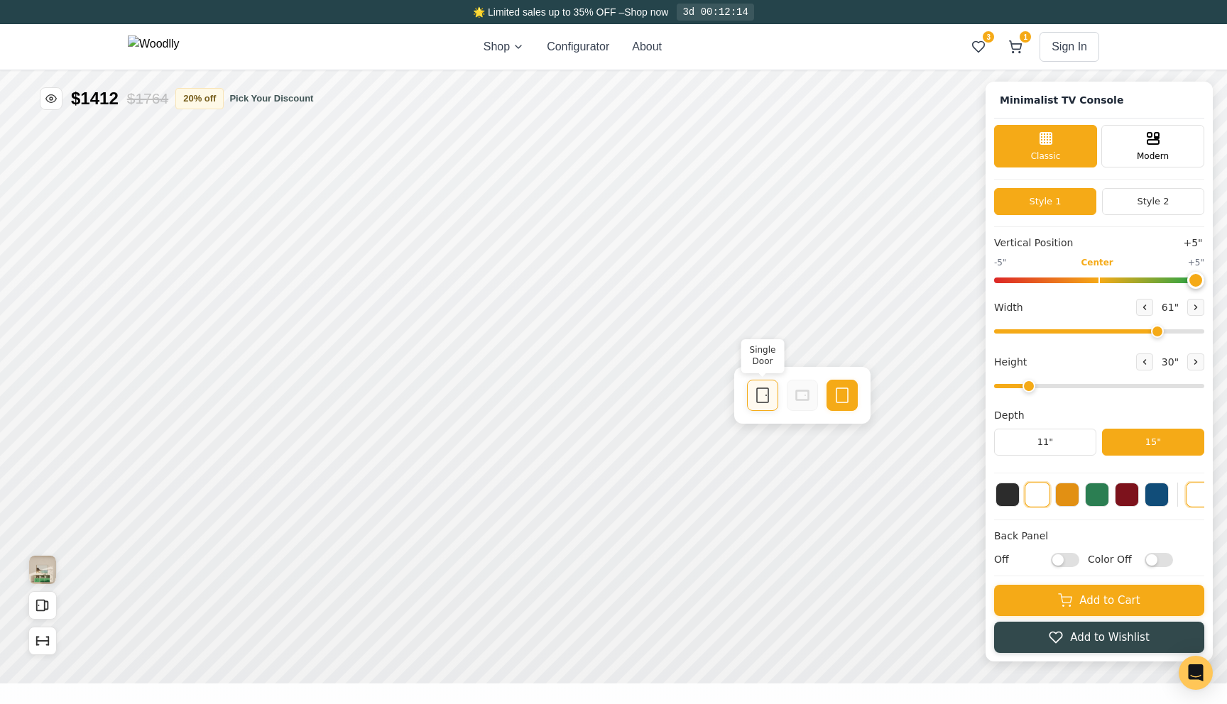
click at [1196, 39] on icon at bounding box center [1193, 41] width 17 height 17
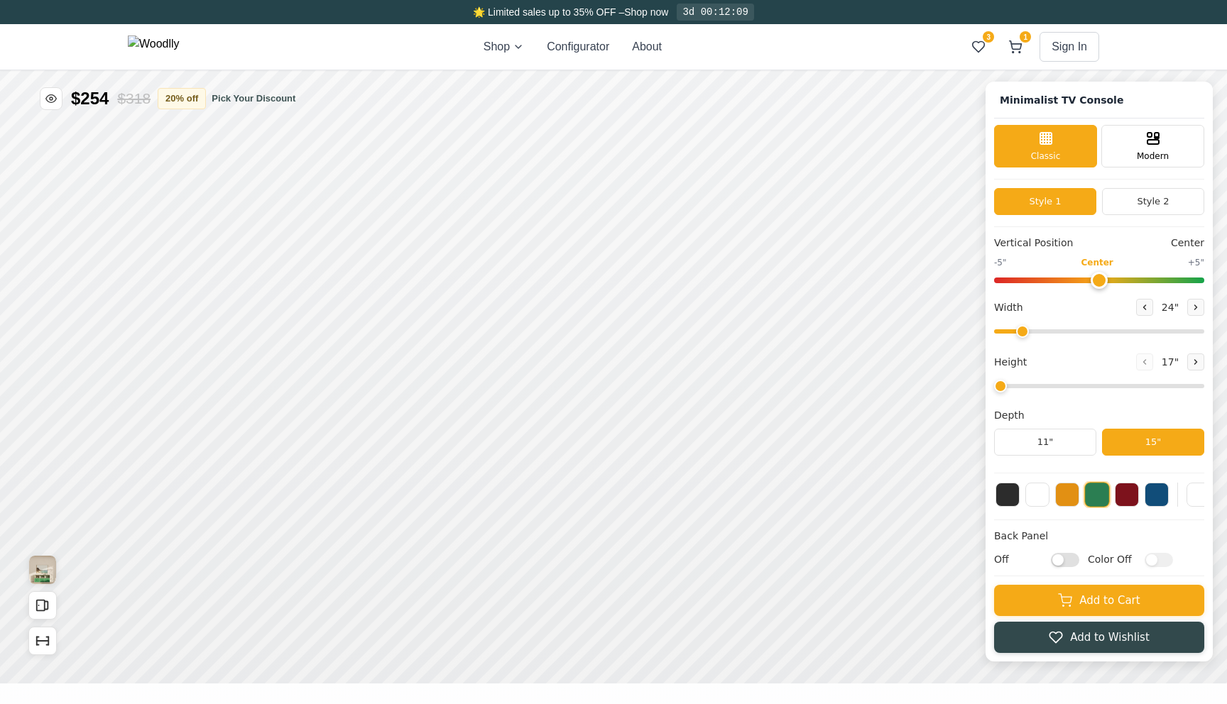
type input "63"
type input "2"
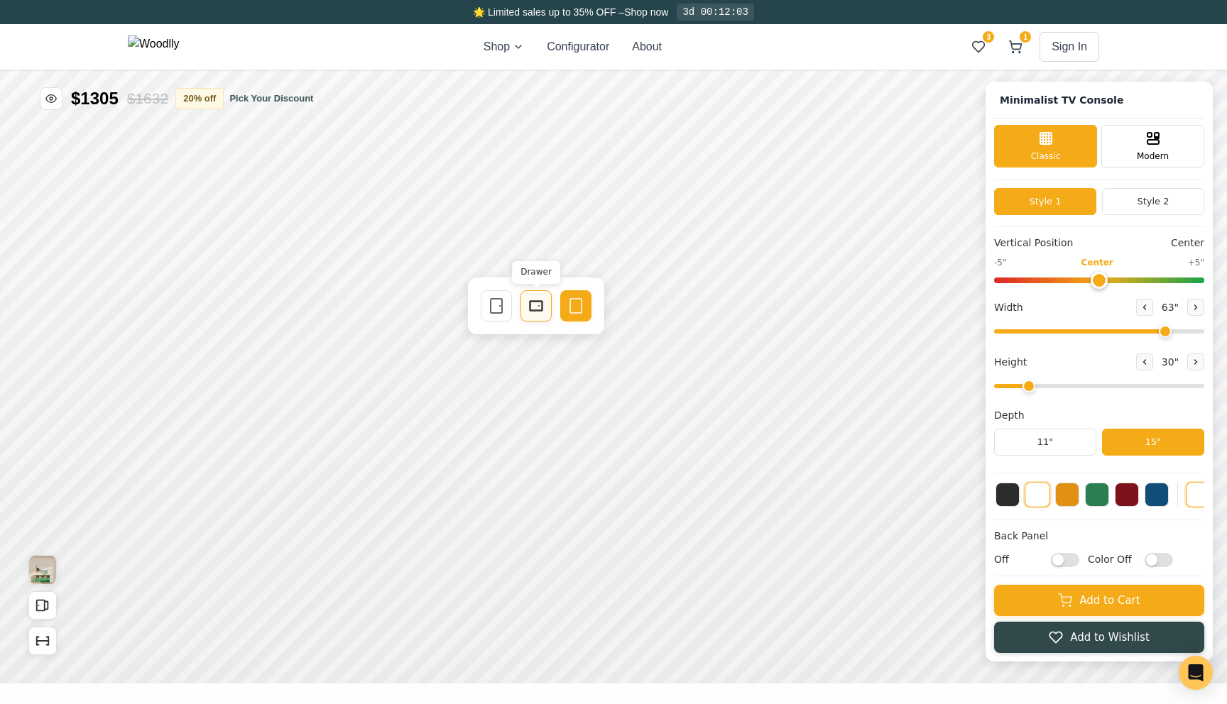
drag, startPoint x: 2144, startPoint y: 44, endPoint x: 2267, endPoint y: 51, distance: 123.0
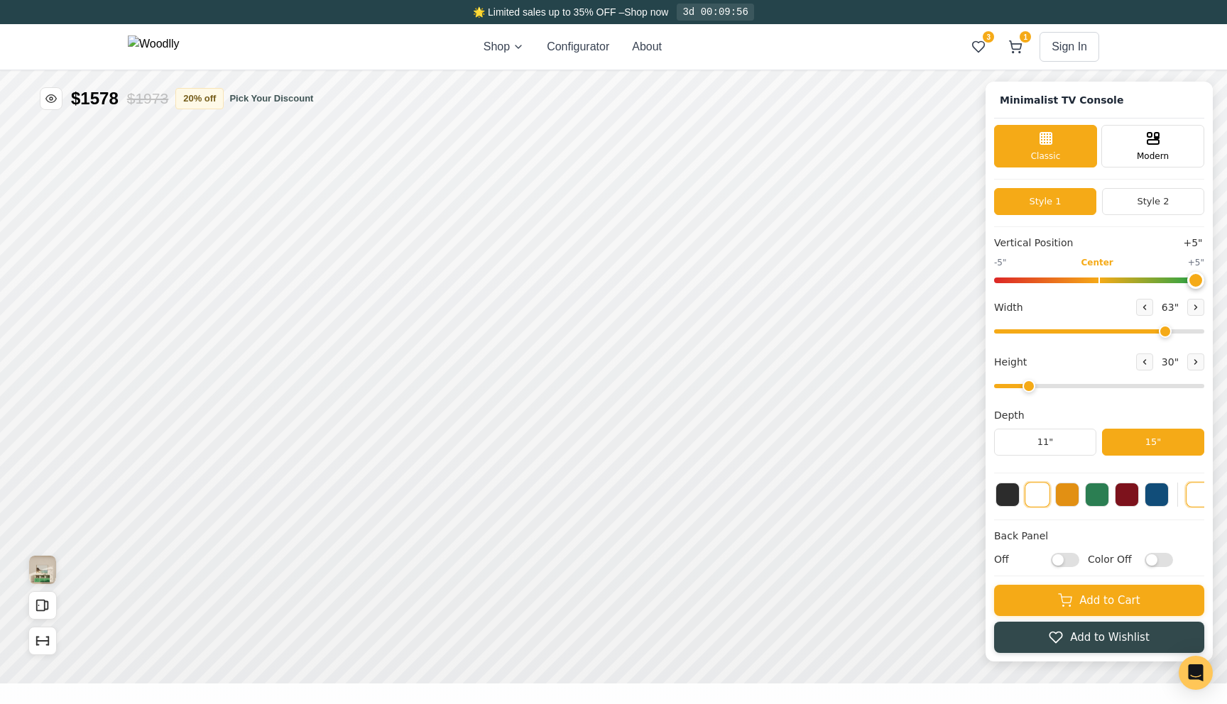
type input "5"
type input "62"
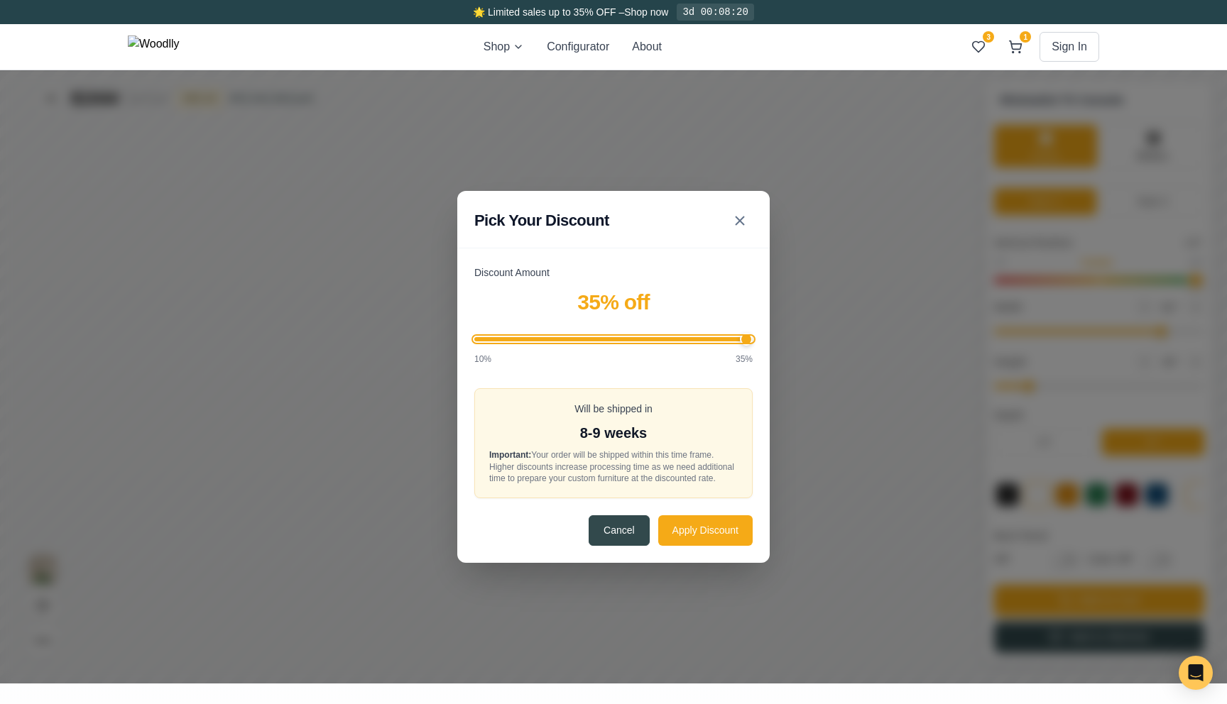
drag, startPoint x: 1814, startPoint y: 947, endPoint x: 2012, endPoint y: 952, distance: 198.2
type input "35"
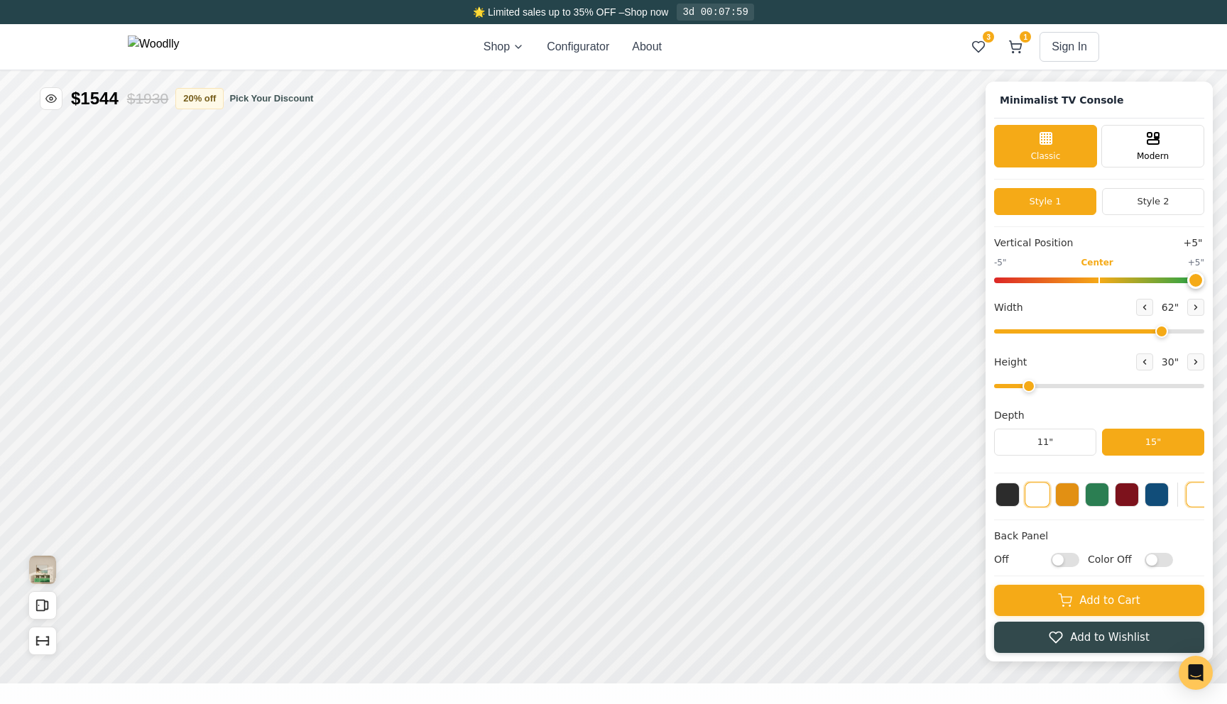
checkbox input "false"
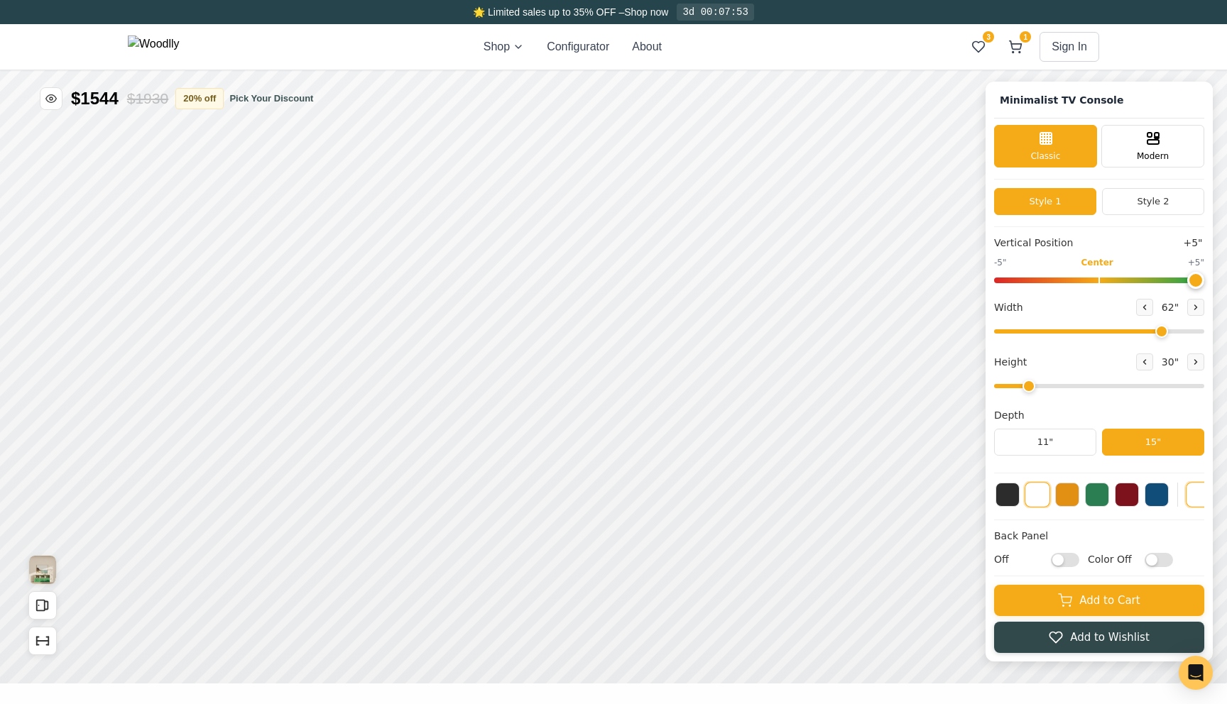
checkbox input "false"
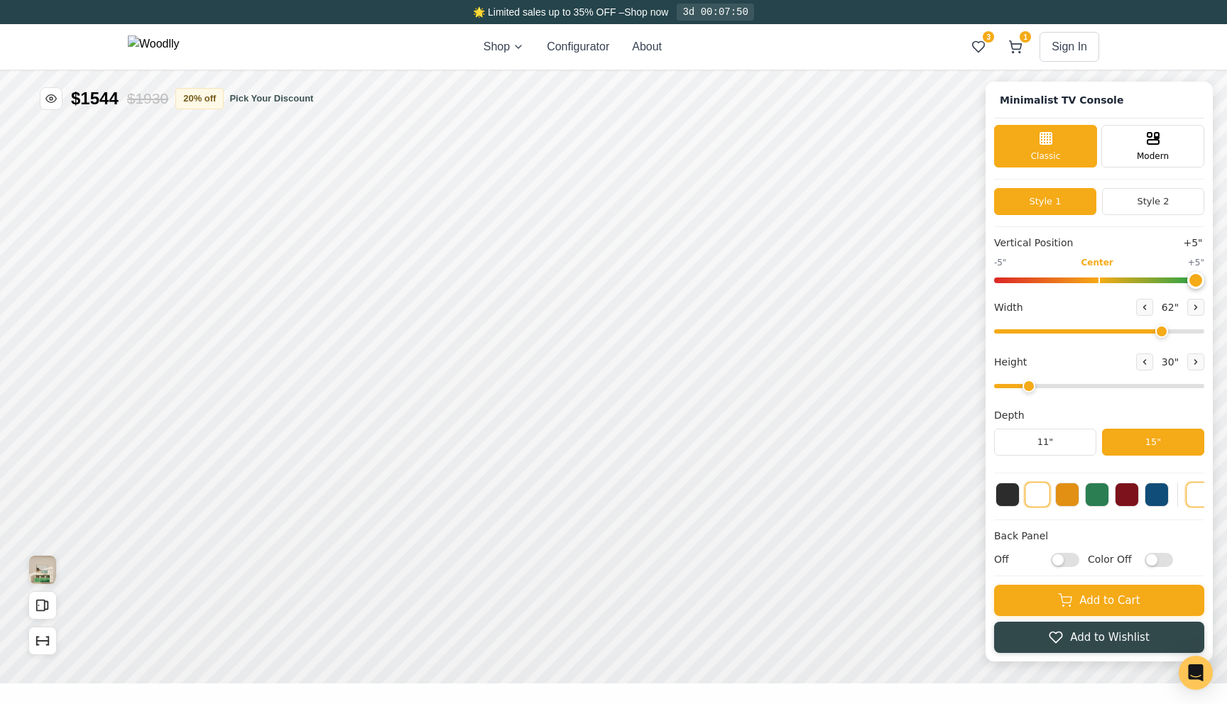
checkbox input "false"
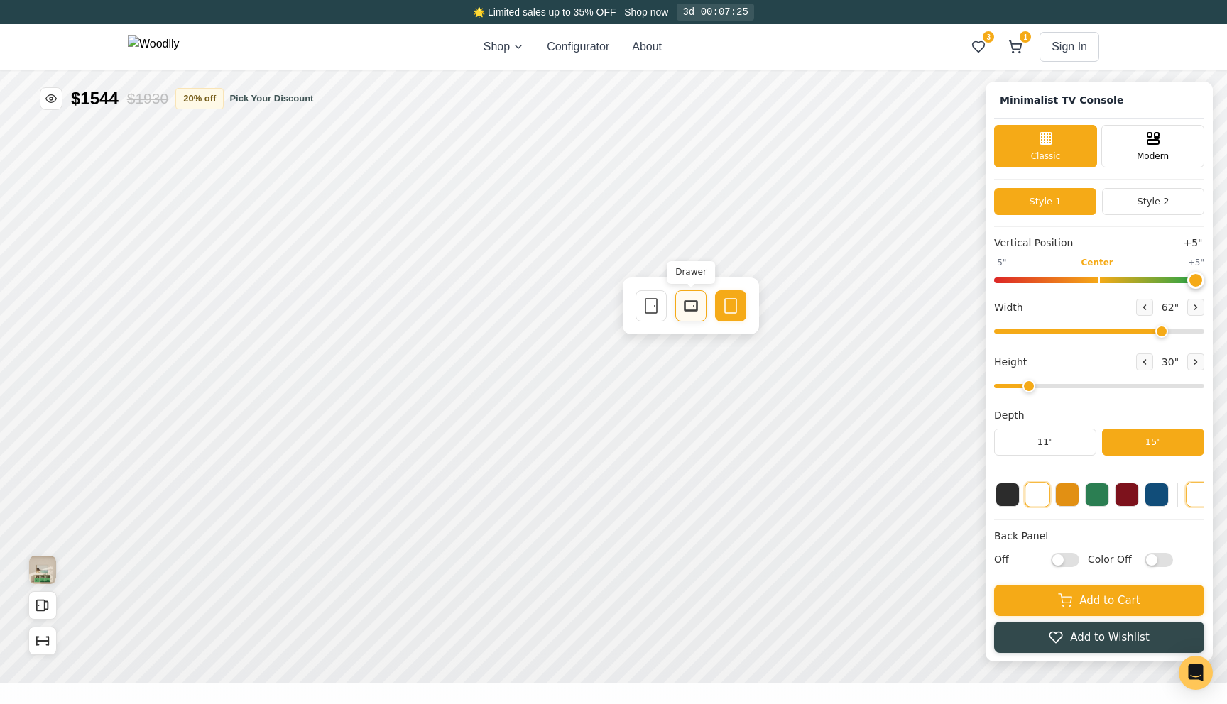
type input "3"
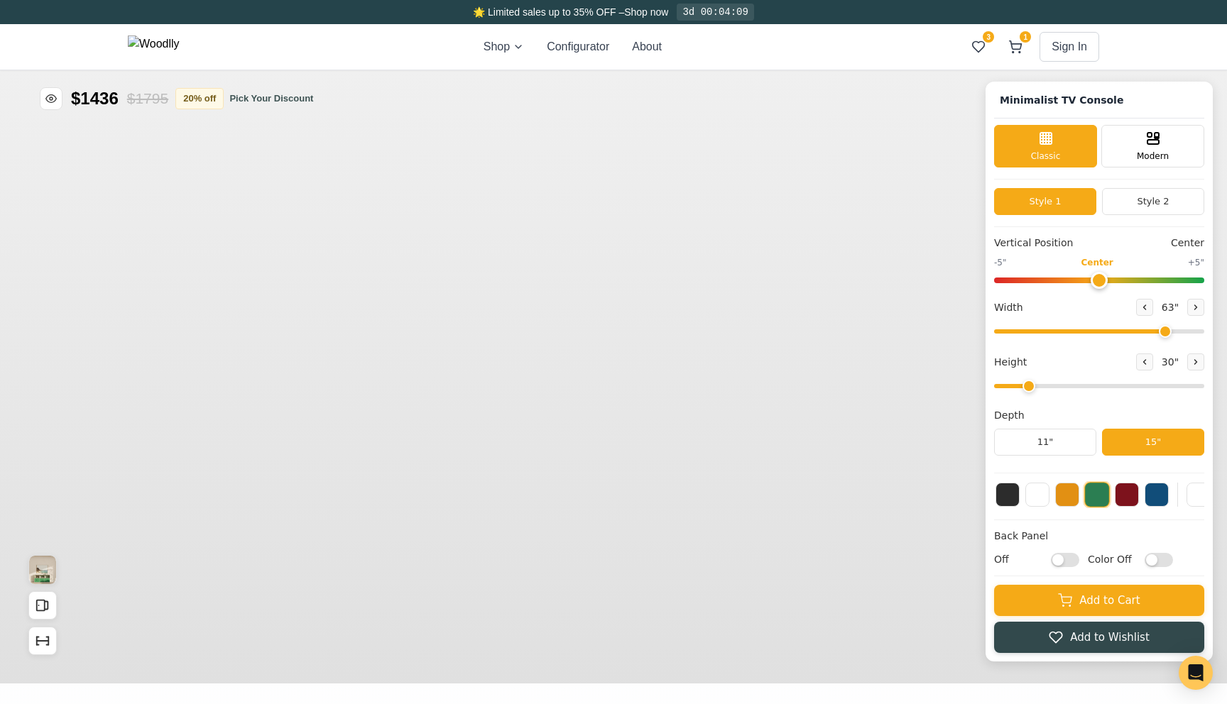
type input "63"
type input "2"
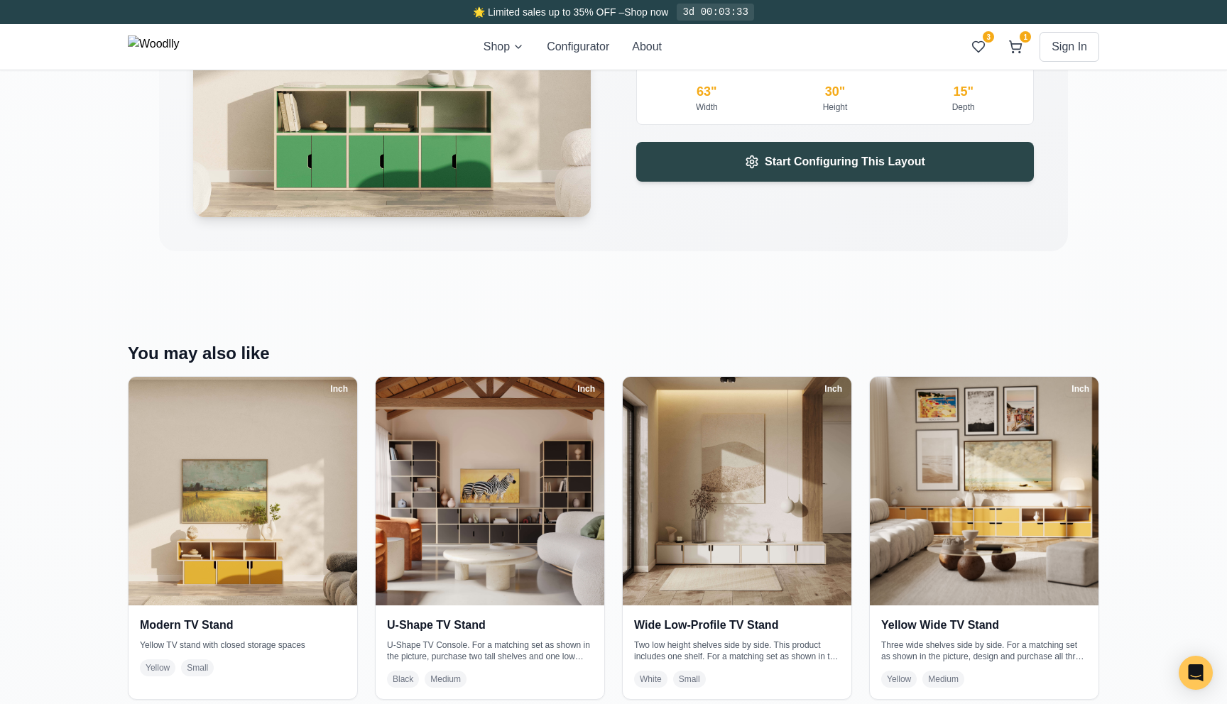
scroll to position [2150, 0]
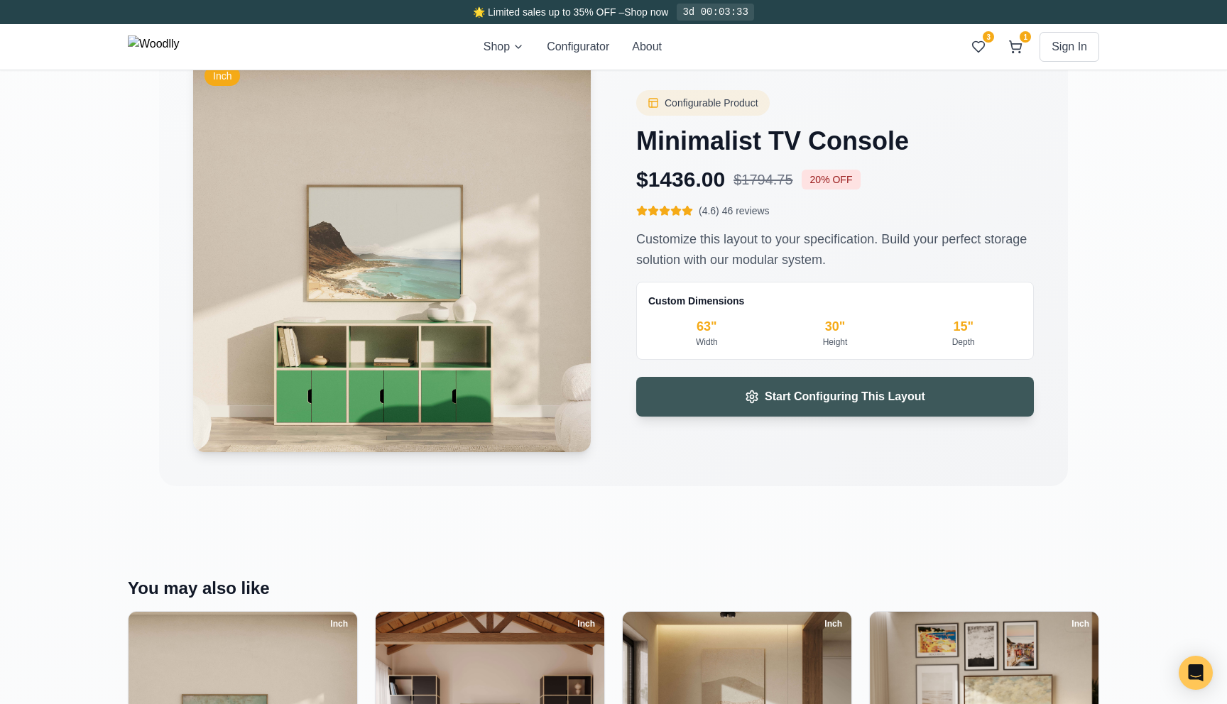
click at [787, 408] on button "Start Configuring This Layout" at bounding box center [835, 397] width 398 height 40
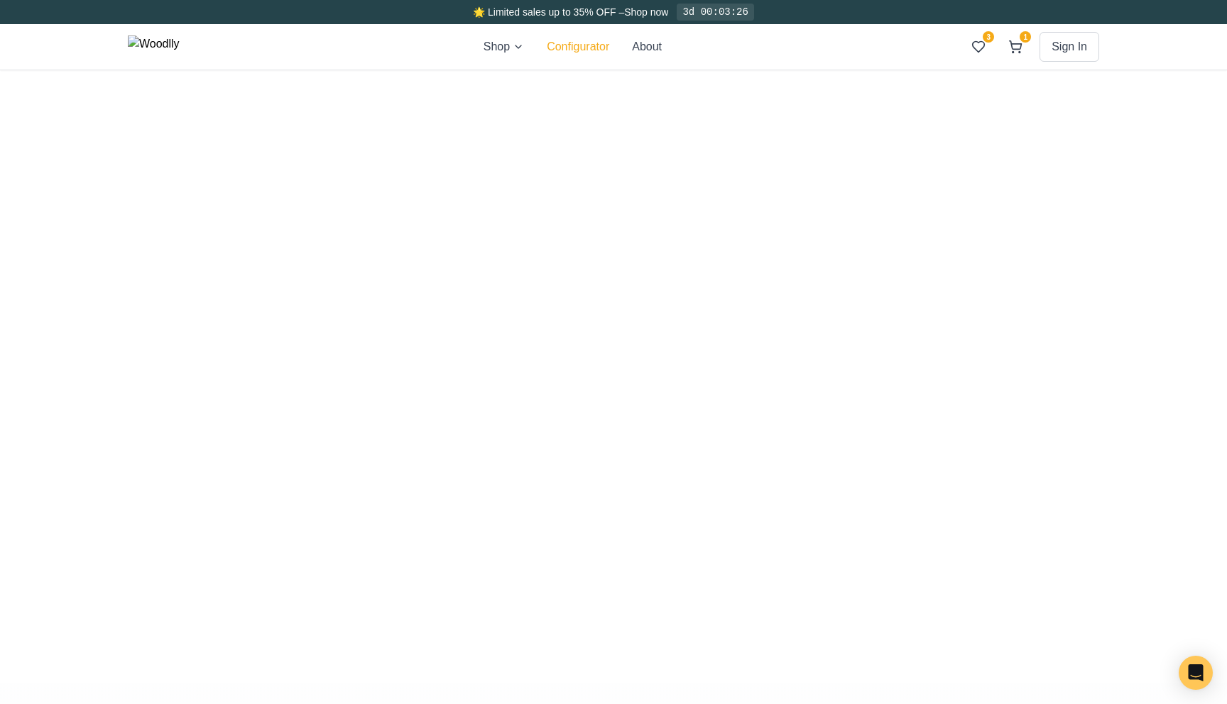
click at [599, 51] on button "Configurator" at bounding box center [578, 46] width 62 height 17
click at [598, 50] on button "Configurator" at bounding box center [578, 46] width 62 height 17
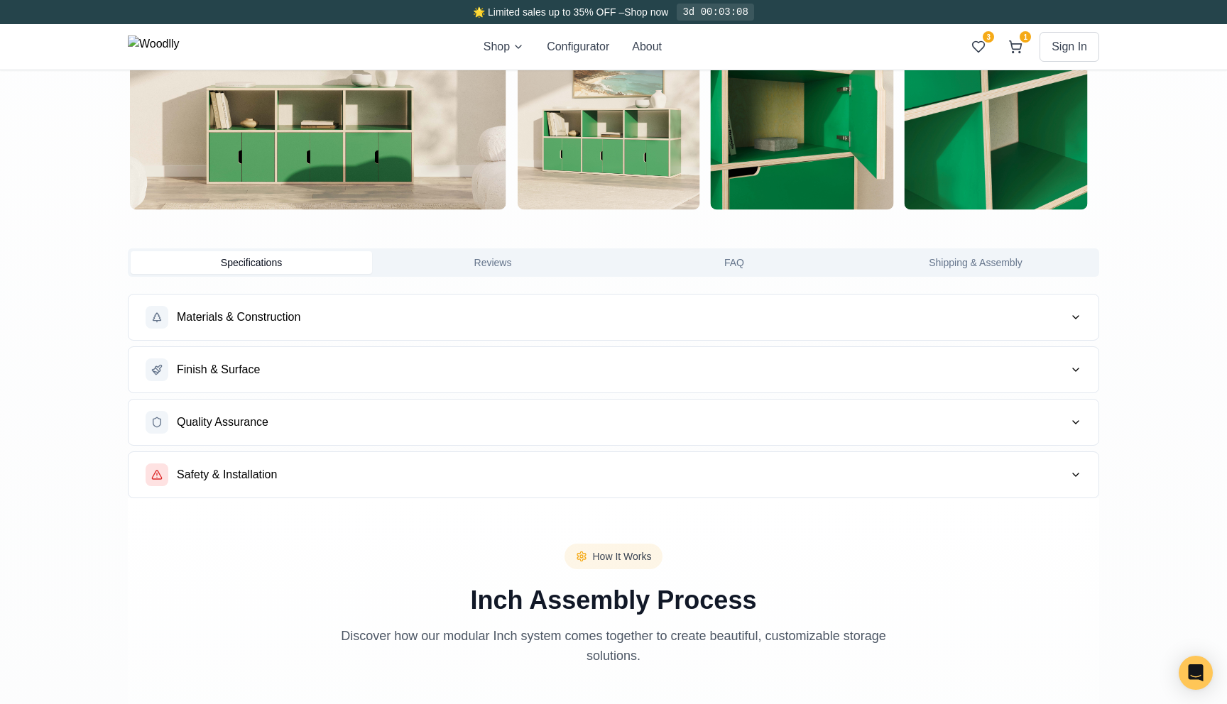
scroll to position [647, 0]
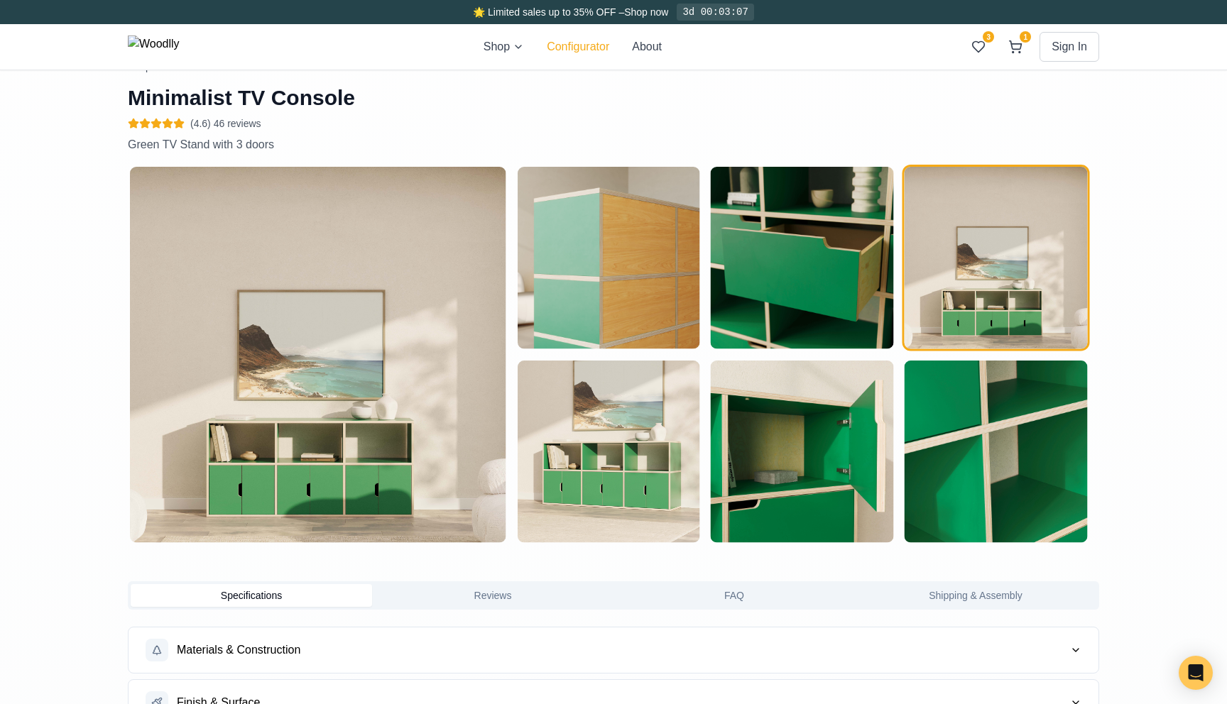
click at [601, 41] on button "Configurator" at bounding box center [578, 46] width 62 height 17
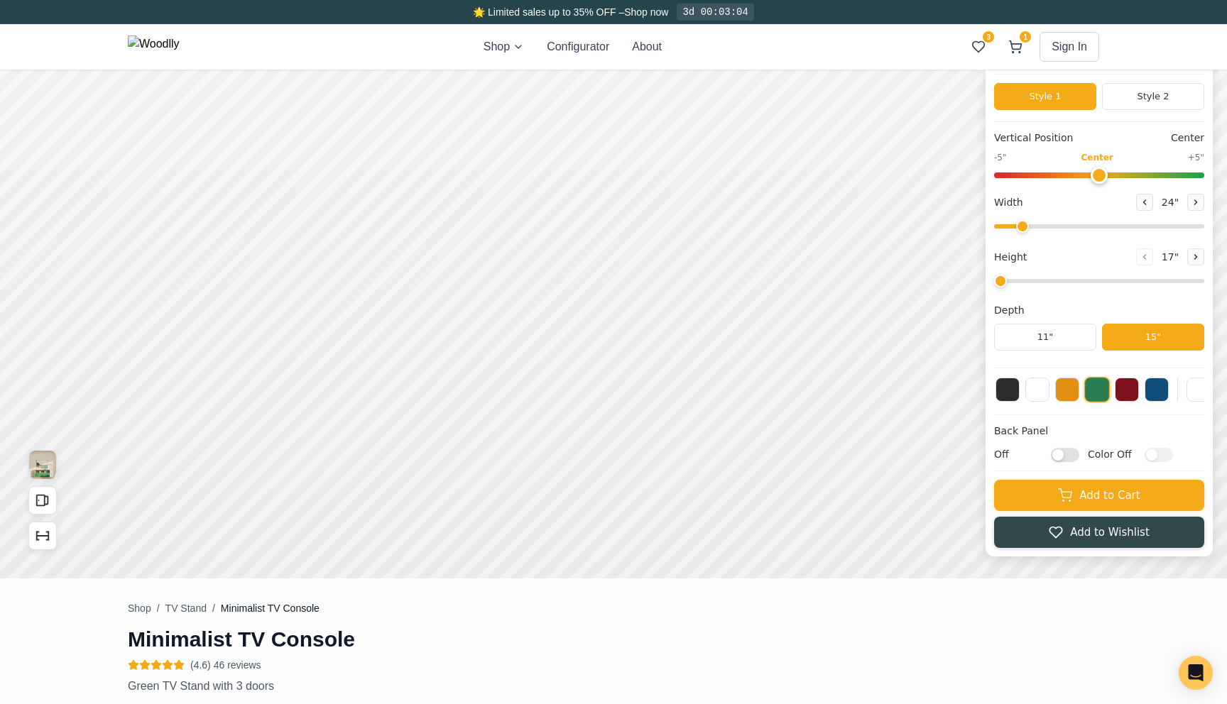
scroll to position [0, 0]
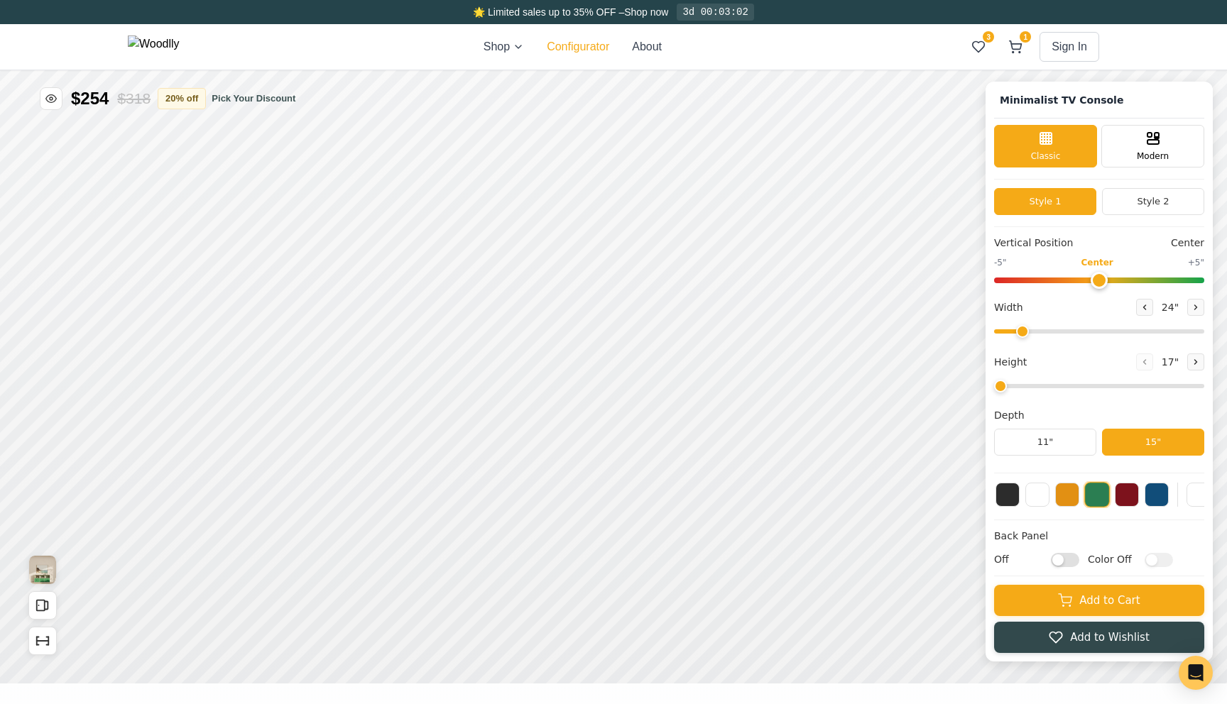
click at [597, 48] on button "Configurator" at bounding box center [578, 46] width 62 height 17
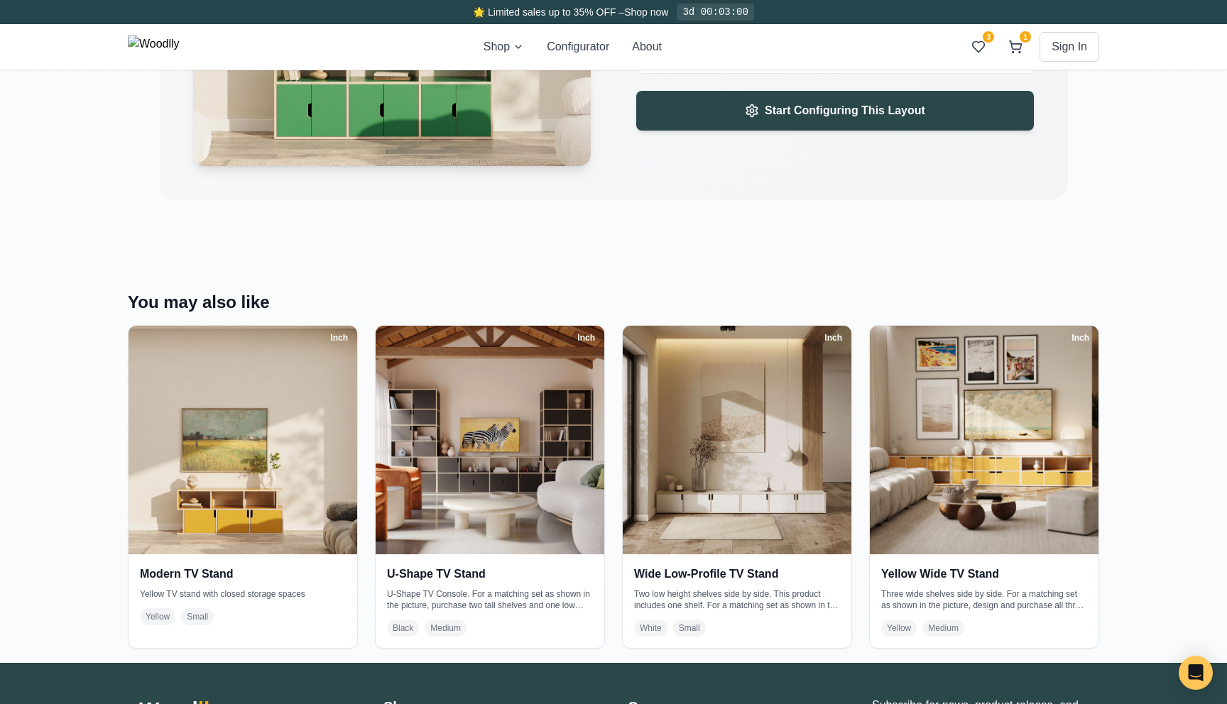
scroll to position [2285, 0]
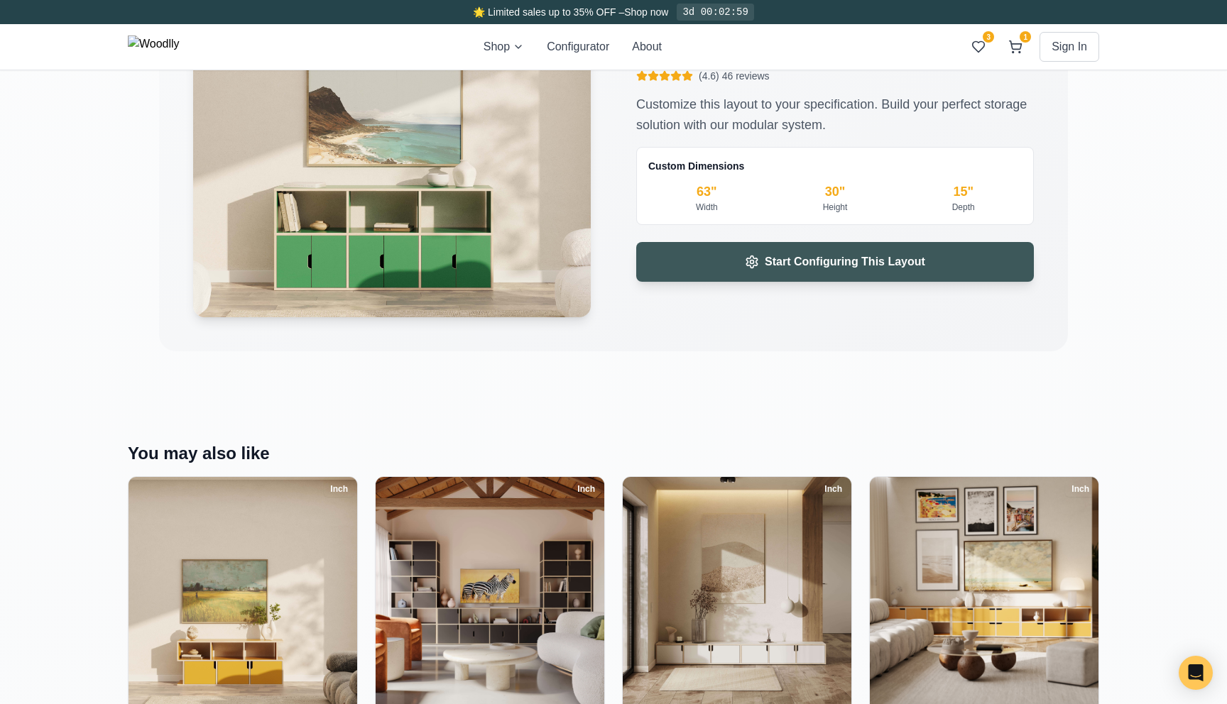
click at [789, 272] on button "Start Configuring This Layout" at bounding box center [835, 262] width 398 height 40
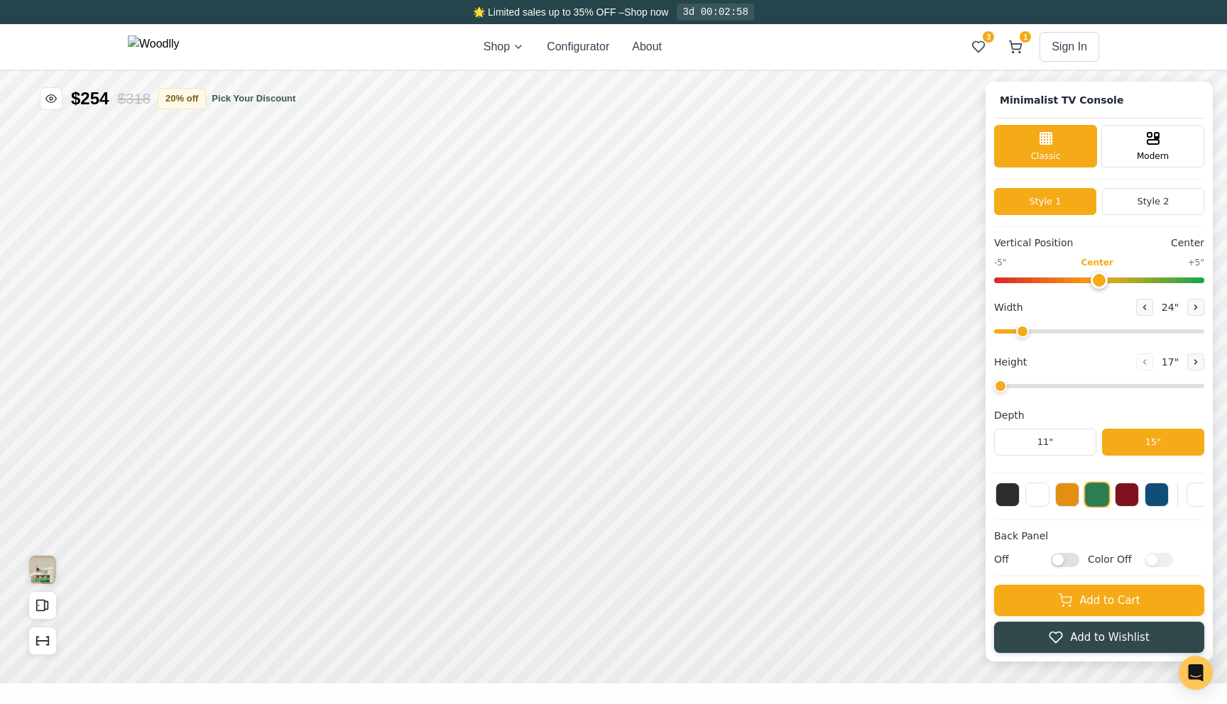
type input "63"
type input "2"
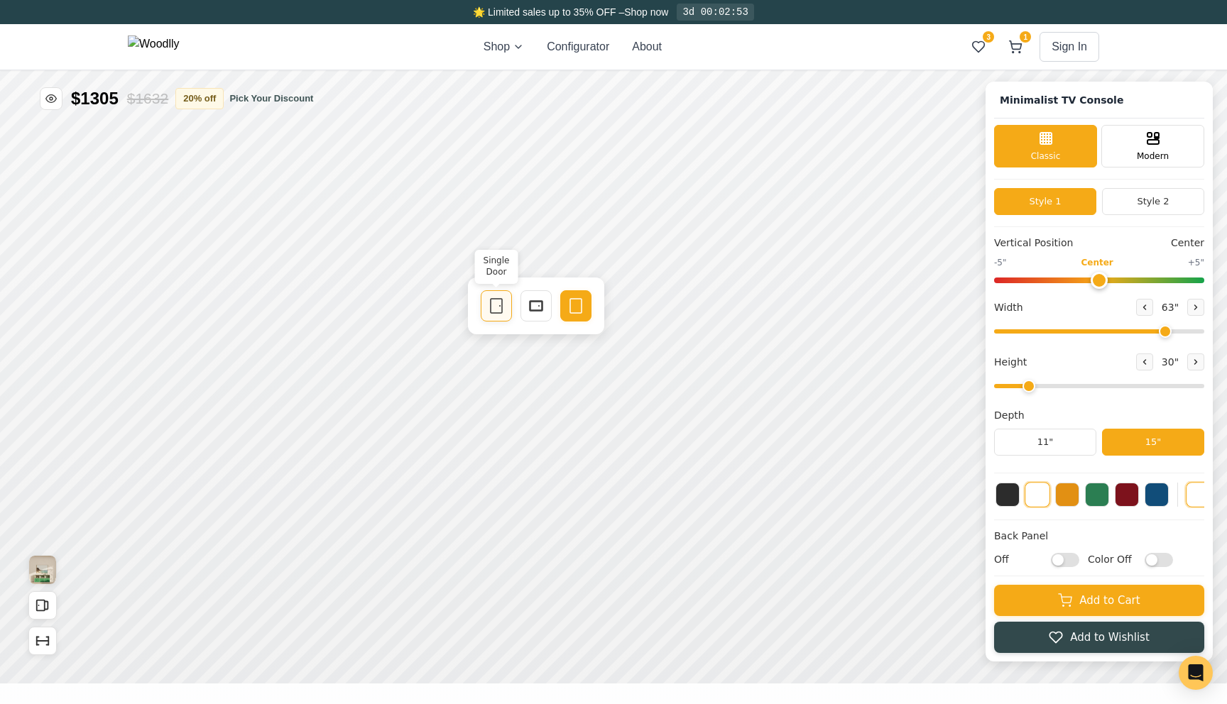
click at [792, 11] on rect at bounding box center [793, 4] width 11 height 14
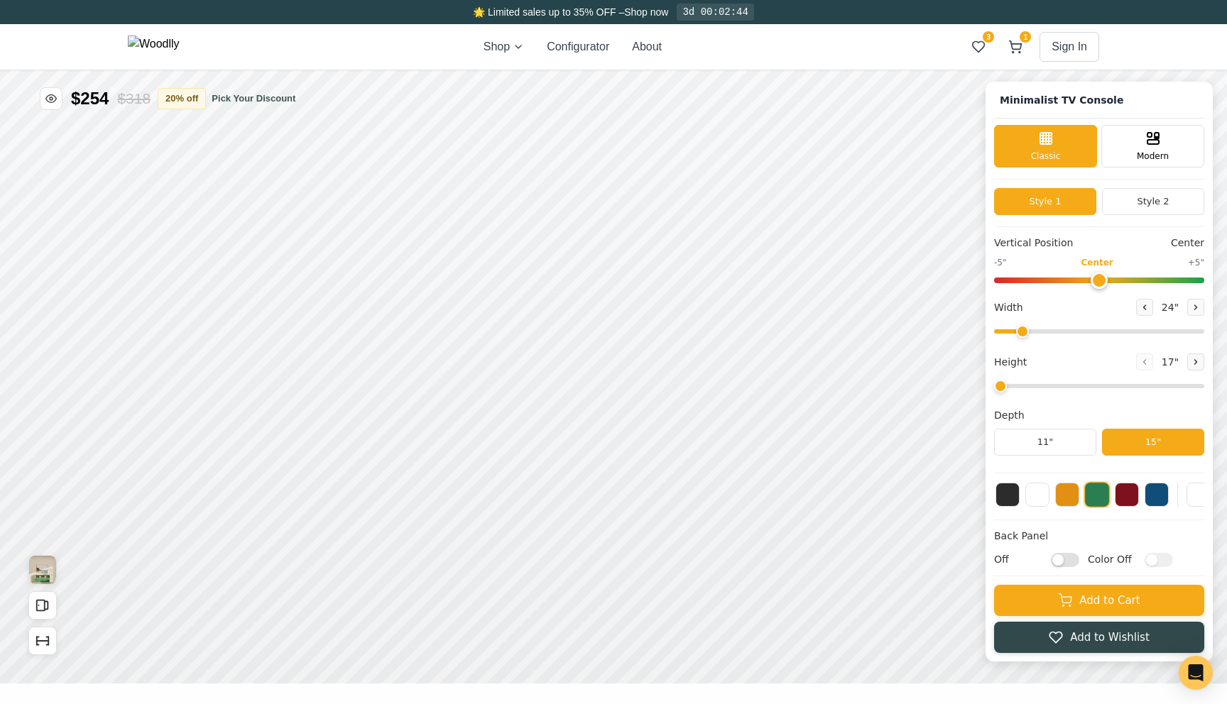
type input "63"
type input "2"
click at [1131, 437] on button at bounding box center [1132, 431] width 24 height 24
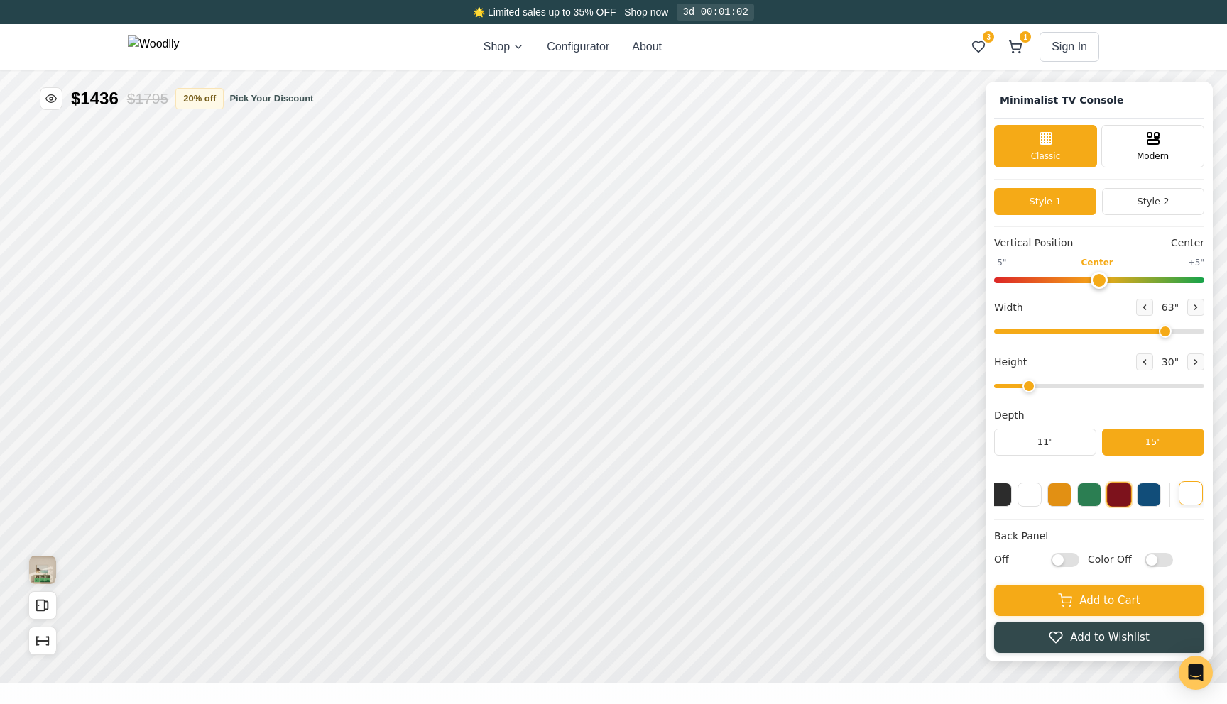
click at [835, 10] on rect at bounding box center [832, 5] width 13 height 10
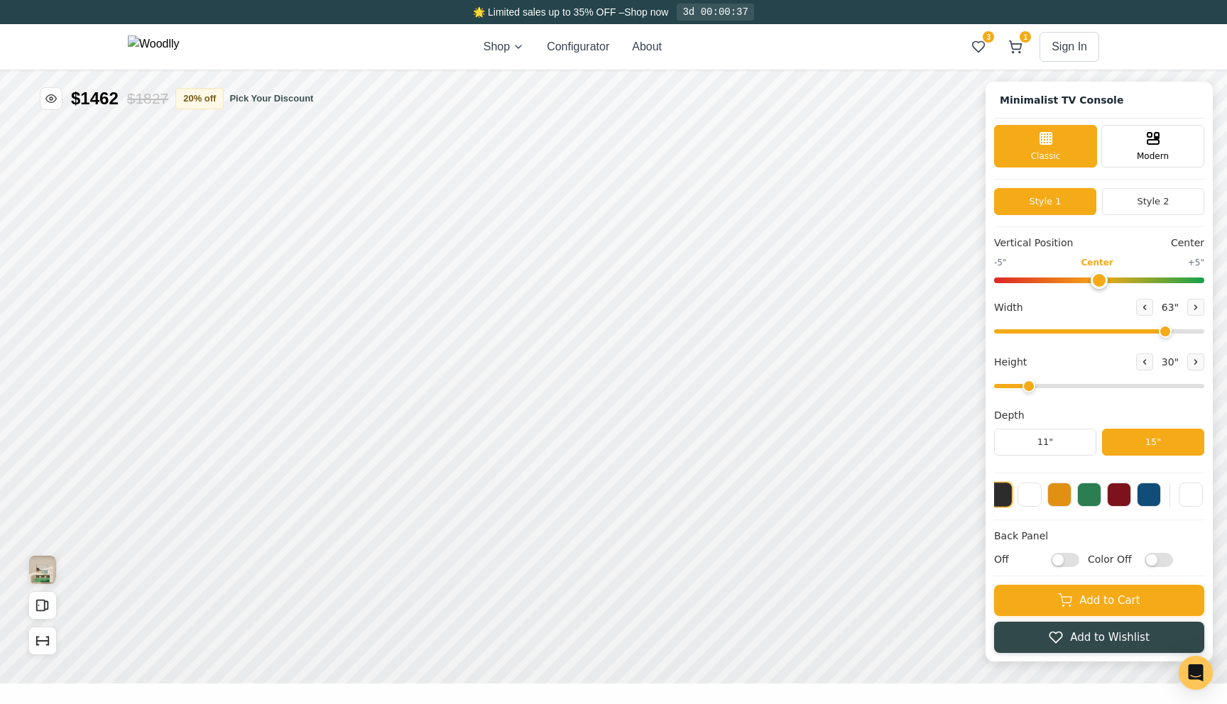
scroll to position [0, 0]
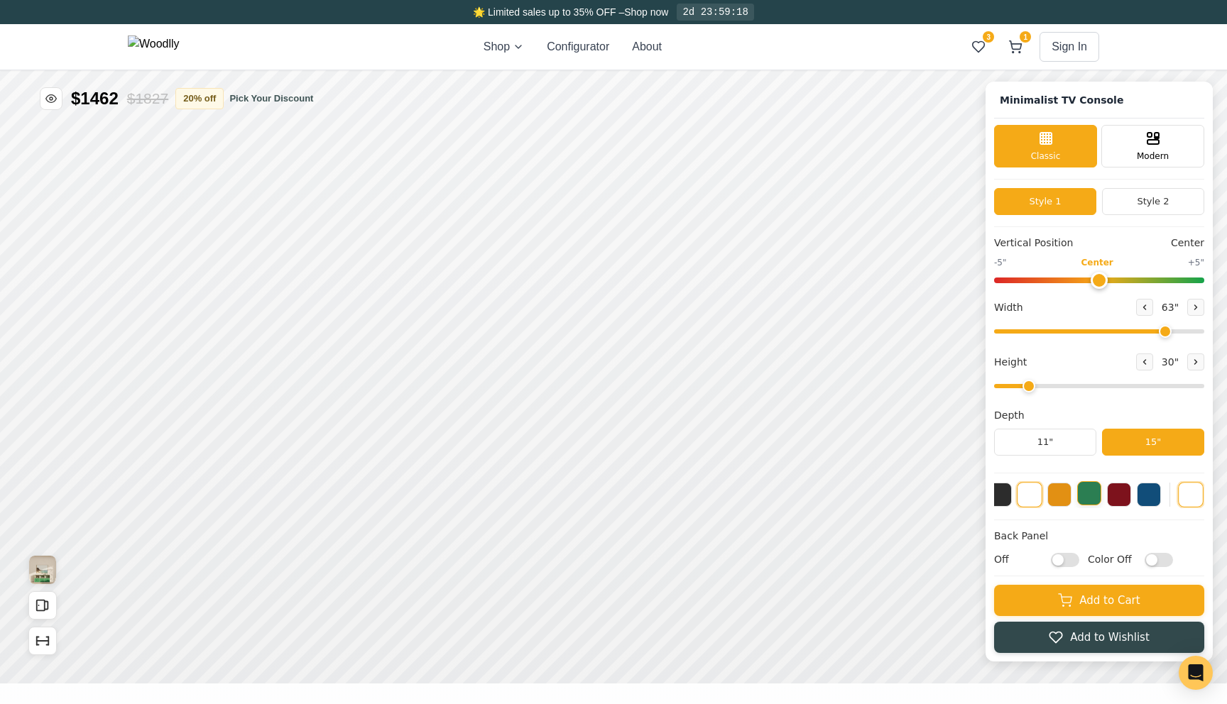
click at [1135, 696] on button at bounding box center [1126, 698] width 24 height 24
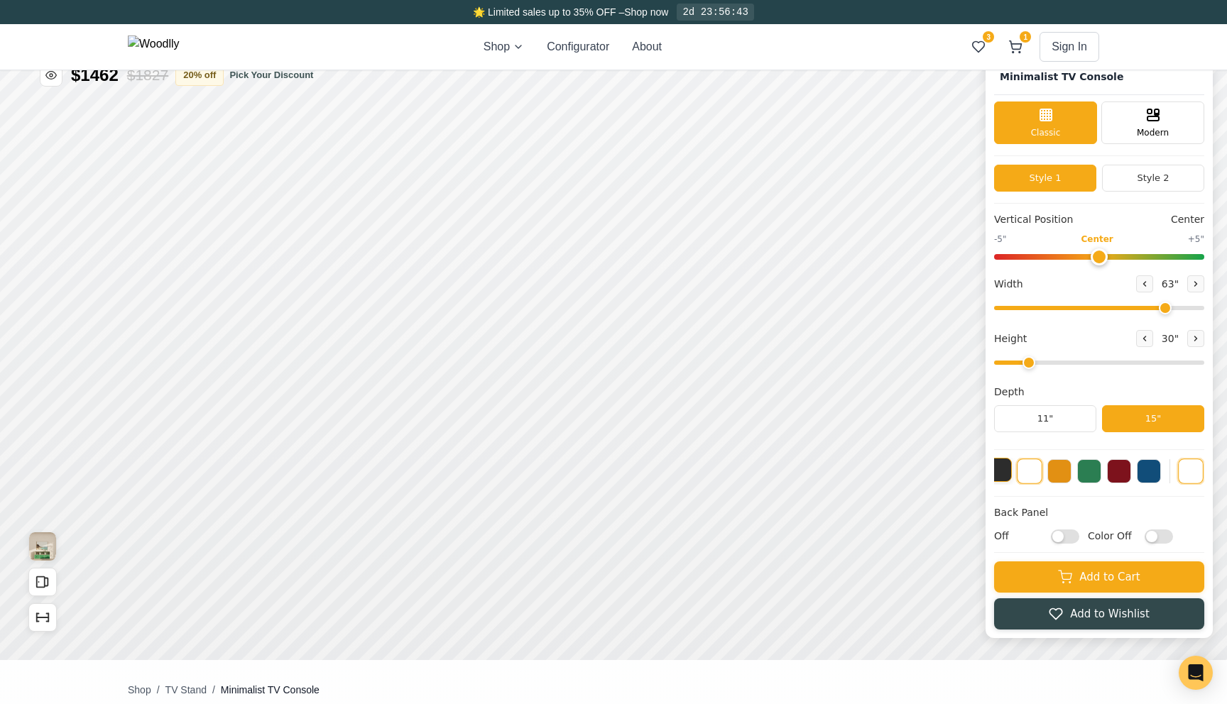
scroll to position [0, 0]
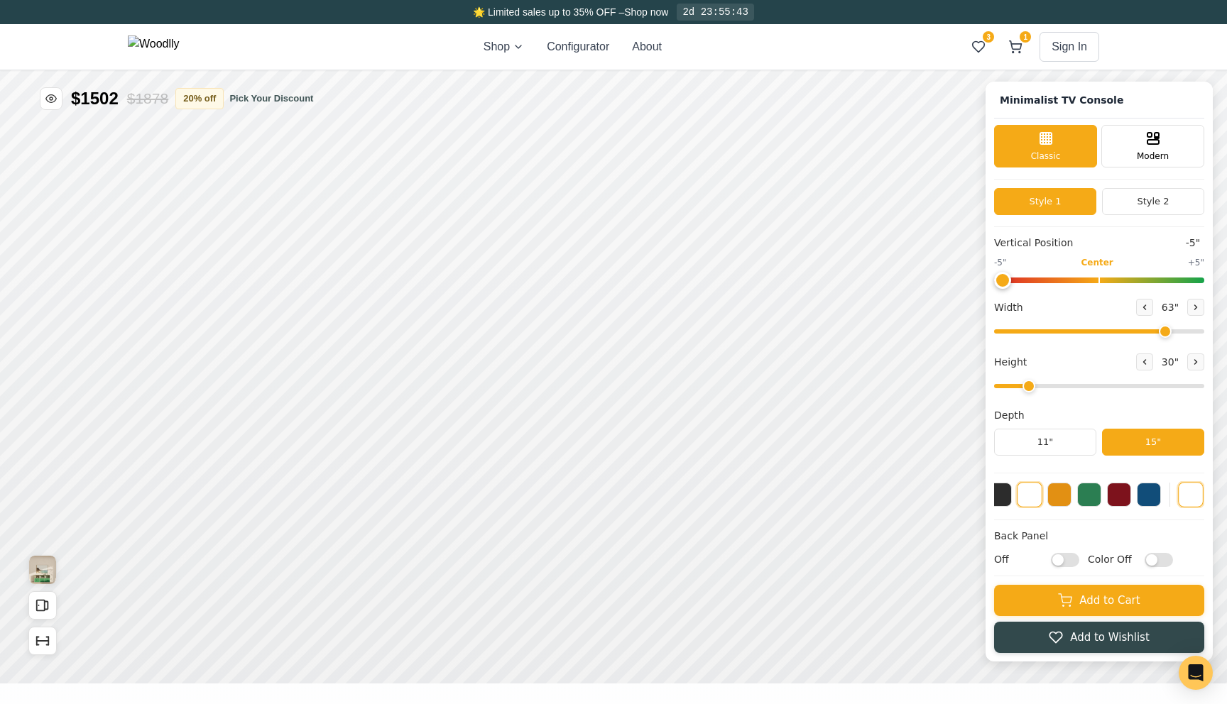
drag, startPoint x: 2021, startPoint y: -26, endPoint x: 1910, endPoint y: -13, distance: 111.5
type input "-5"
drag, startPoint x: 2264, startPoint y: 1121, endPoint x: 2218, endPoint y: 1121, distance: 46.9
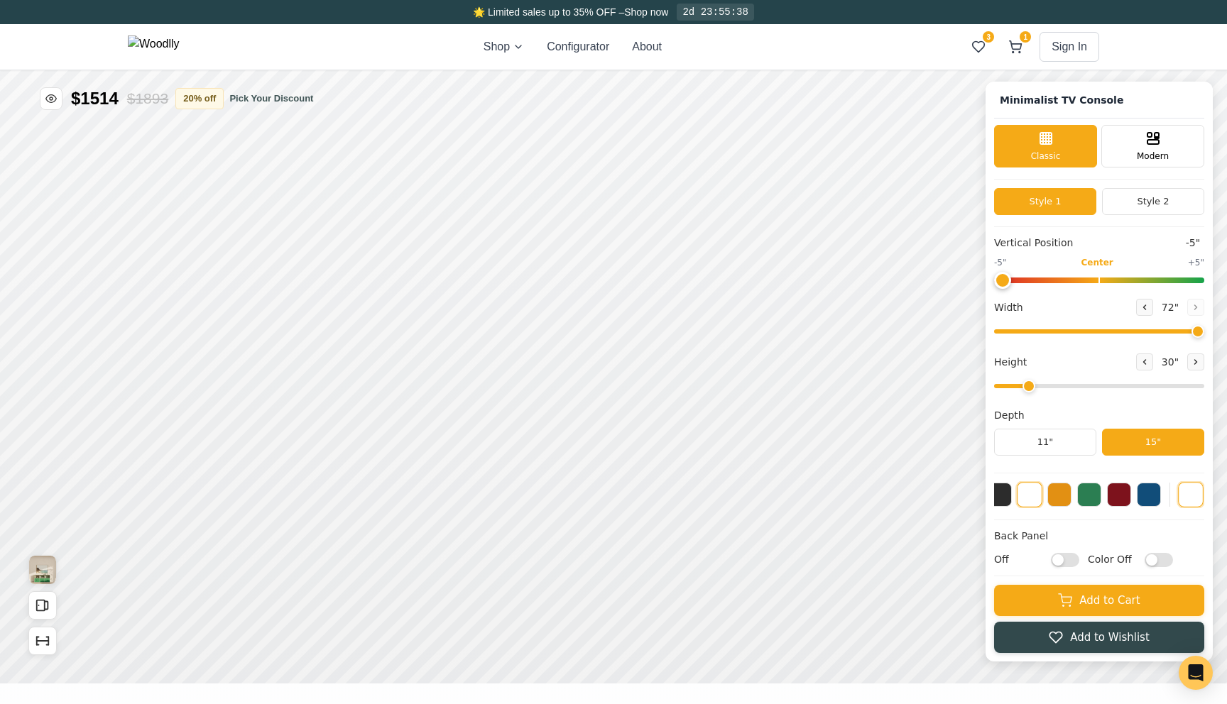
drag, startPoint x: 1120, startPoint y: 957, endPoint x: 1221, endPoint y: 971, distance: 102.5
drag, startPoint x: 2154, startPoint y: 1211, endPoint x: 2168, endPoint y: 1211, distance: 13.5
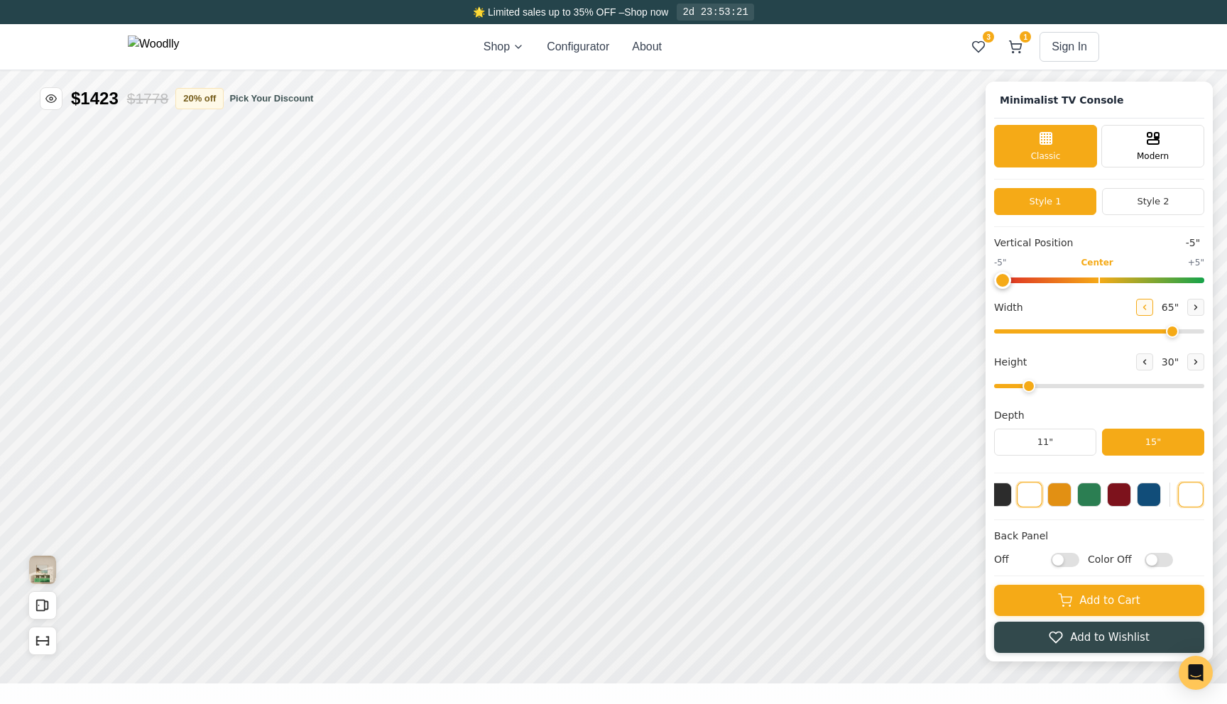
drag, startPoint x: 1091, startPoint y: 608, endPoint x: 1081, endPoint y: 589, distance: 21.6
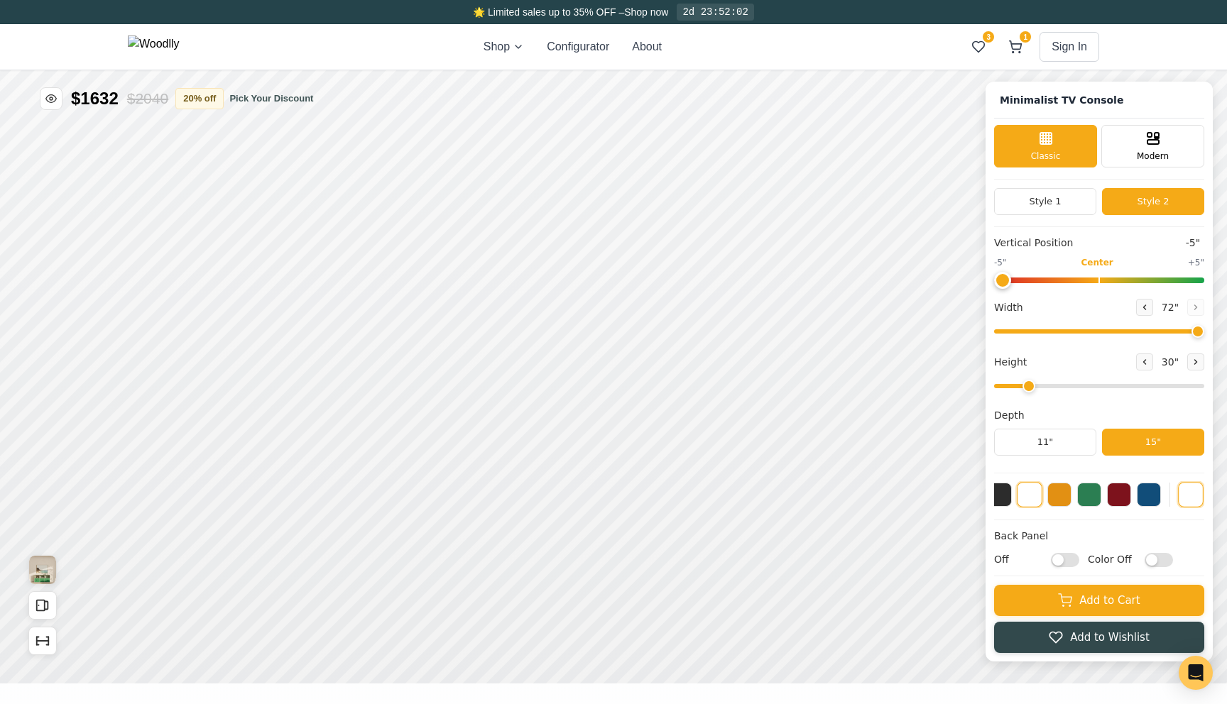
drag, startPoint x: 1449, startPoint y: 33, endPoint x: 1517, endPoint y: 33, distance: 68.9
type input "72"
type input "0"
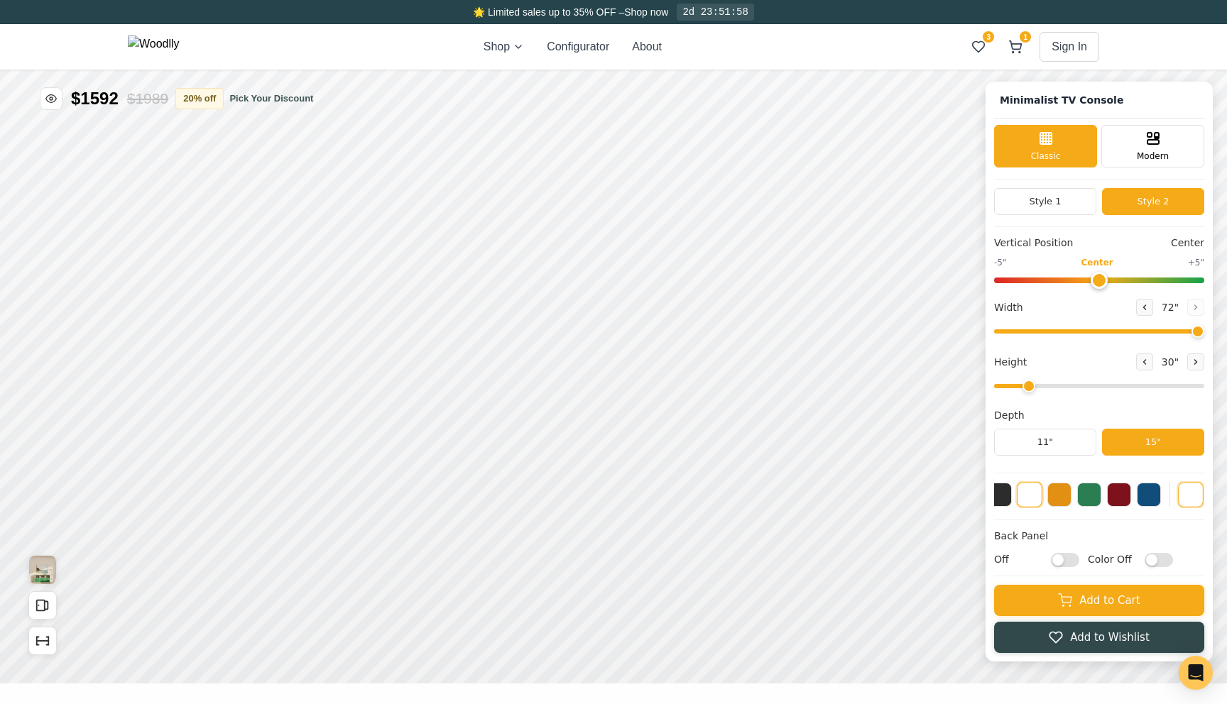
drag, startPoint x: 1427, startPoint y: 1250, endPoint x: 1531, endPoint y: 1261, distance: 104.2
drag, startPoint x: 2327, startPoint y: 1063, endPoint x: 2317, endPoint y: 1064, distance: 10.0
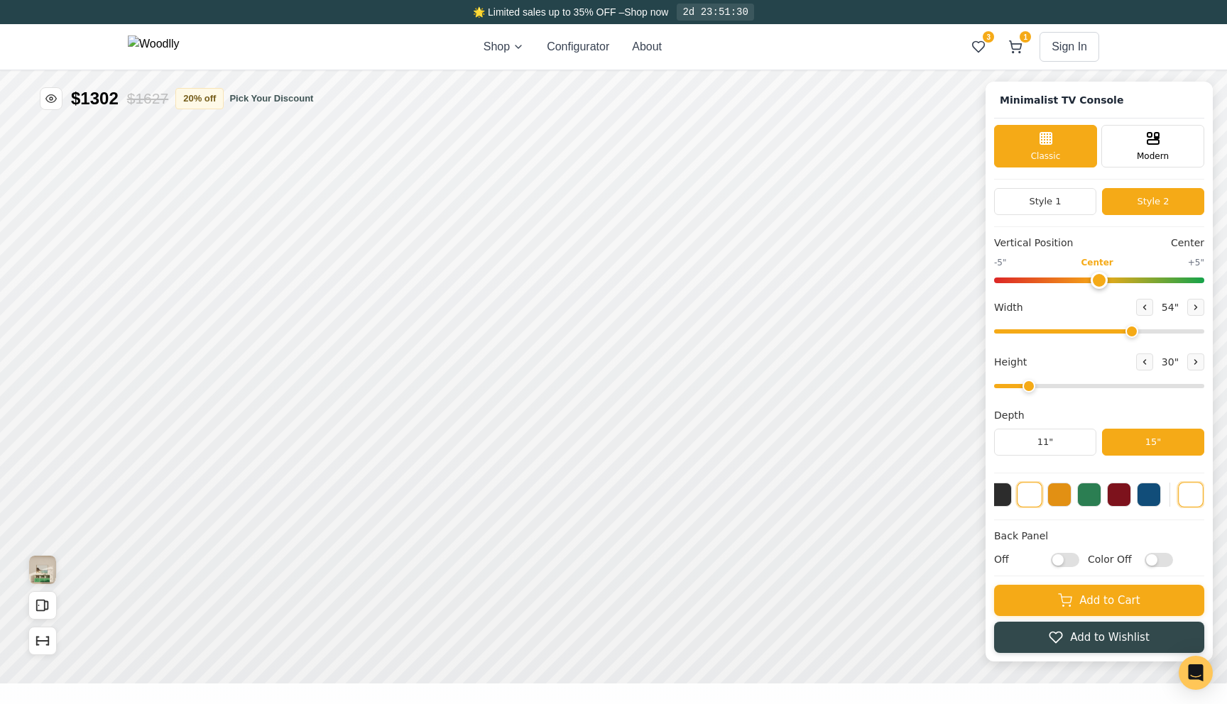
drag, startPoint x: 1086, startPoint y: 819, endPoint x: 1179, endPoint y: 811, distance: 93.4
drag, startPoint x: 2274, startPoint y: 145, endPoint x: 2321, endPoint y: 130, distance: 48.5
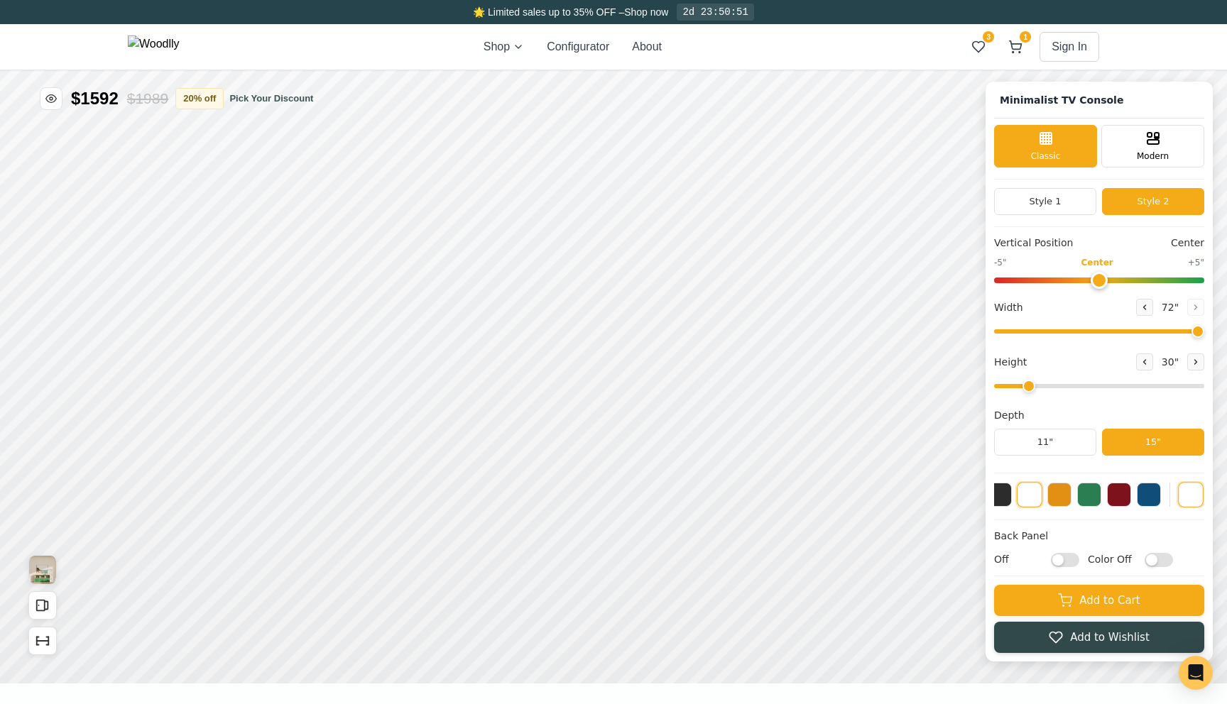
drag, startPoint x: 1960, startPoint y: -26, endPoint x: 1812, endPoint y: -21, distance: 147.8
click at [230, 416] on button "Show Dimensions" at bounding box center [219, 419] width 28 height 28
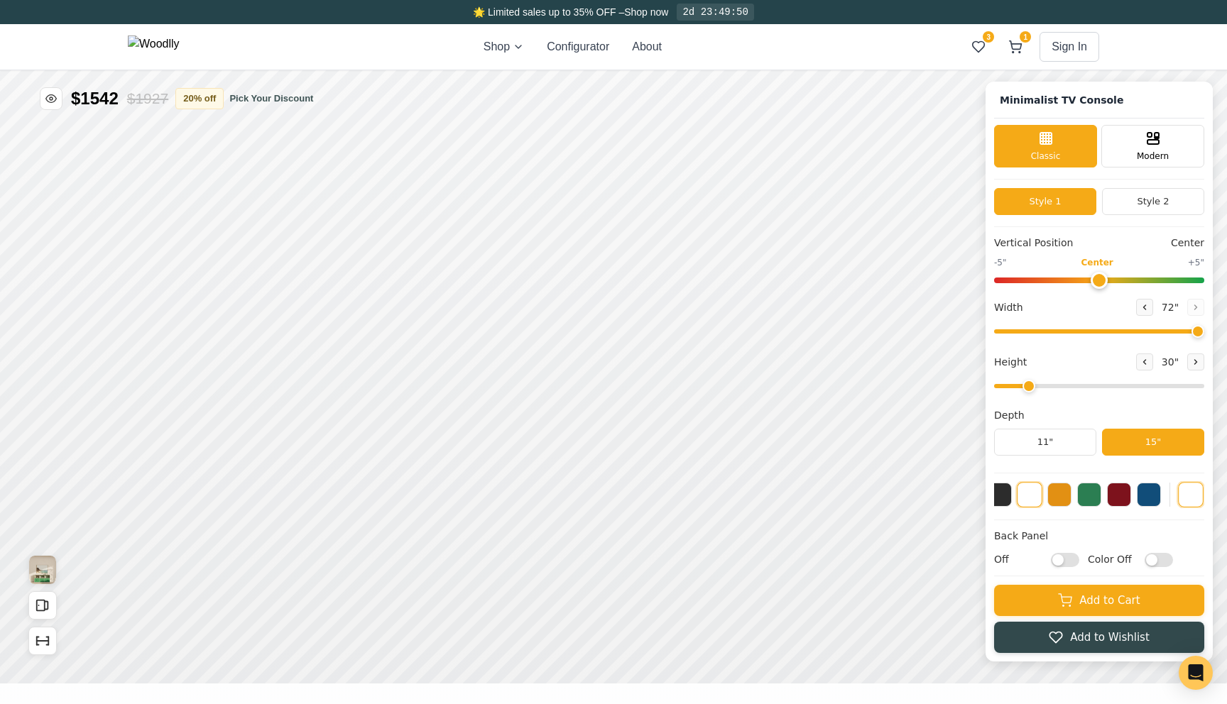
drag, startPoint x: 2122, startPoint y: 151, endPoint x: 2321, endPoint y: 151, distance: 198.8
type input "72"
type input "0"
drag, startPoint x: 2146, startPoint y: 1119, endPoint x: 2147, endPoint y: 1130, distance: 11.4
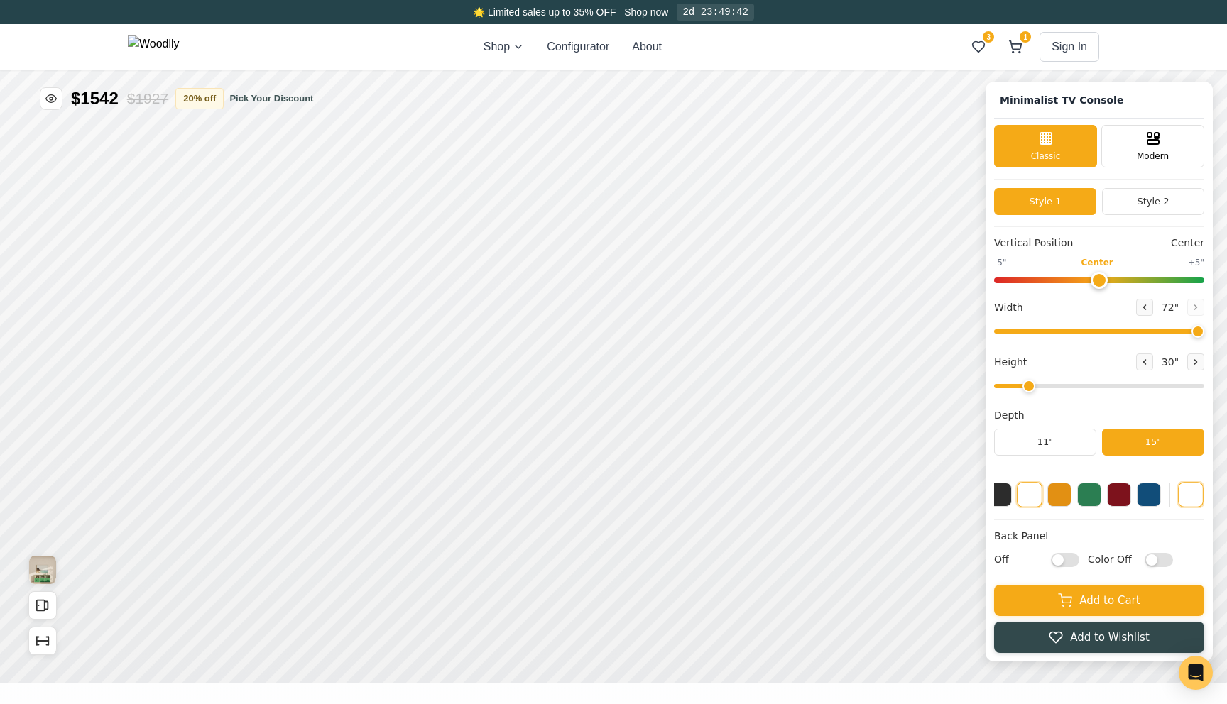
click at [1035, 703] on input "range" at bounding box center [1037, 700] width 210 height 6
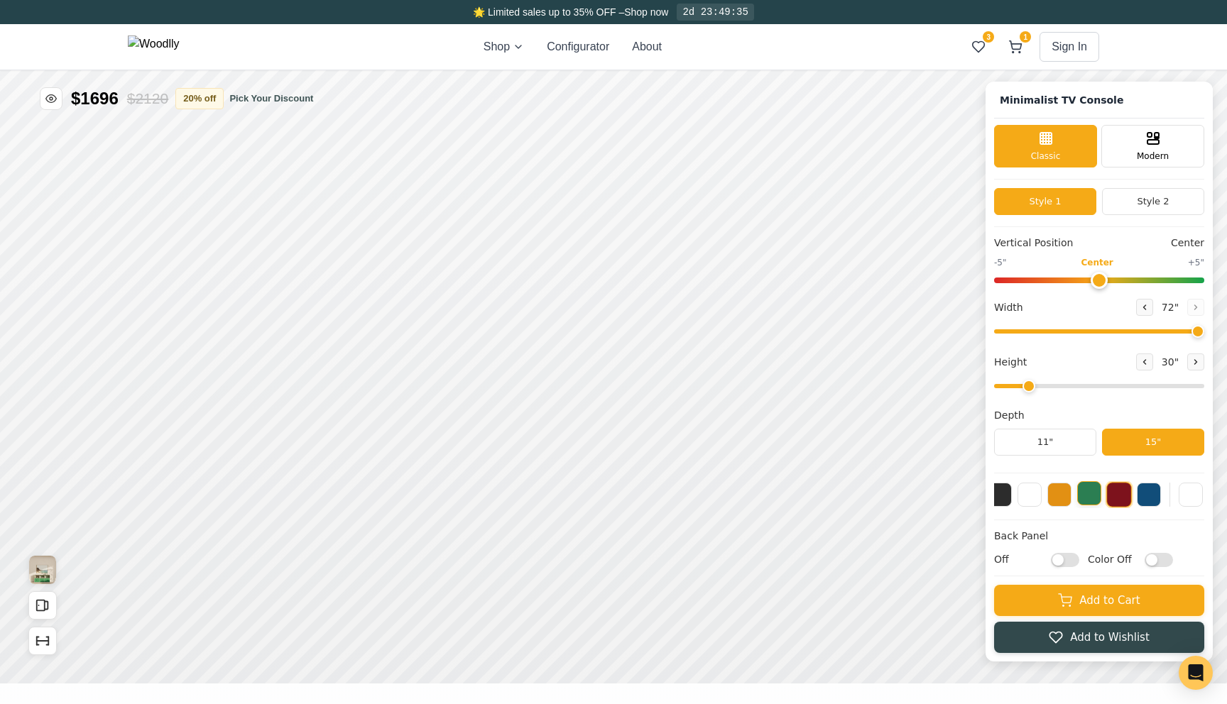
click at [1099, 381] on button at bounding box center [1106, 373] width 24 height 24
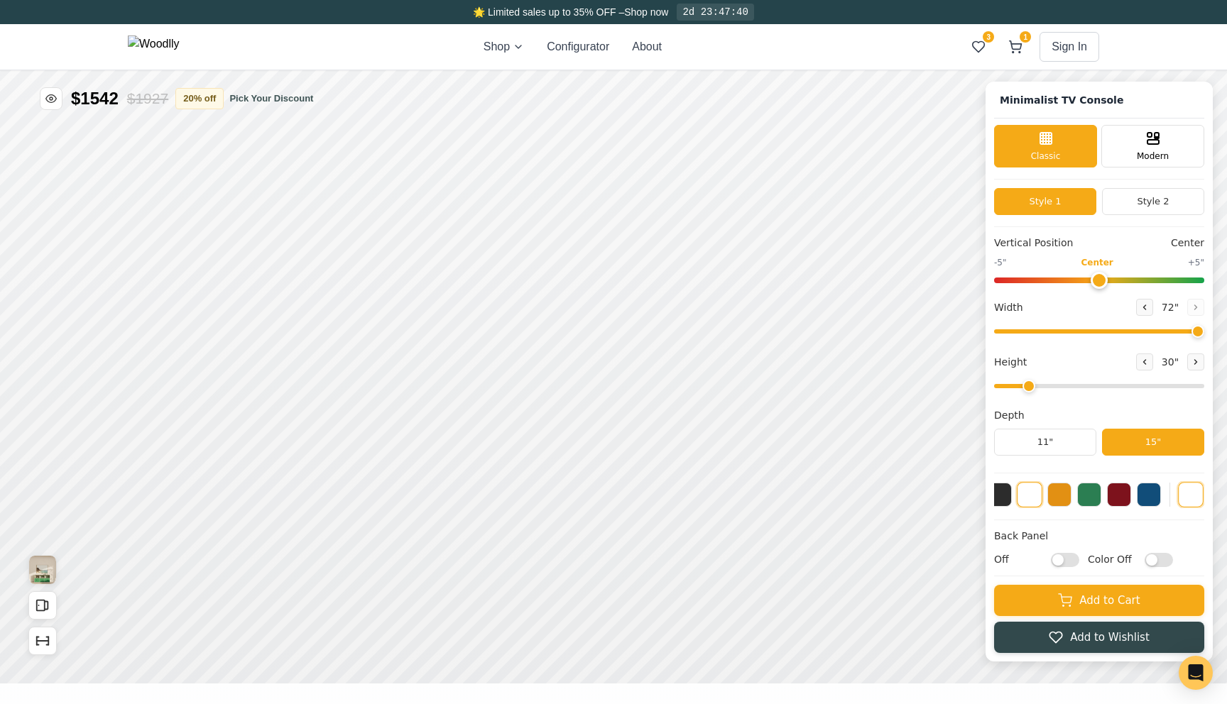
drag, startPoint x: 1888, startPoint y: 1312, endPoint x: 1953, endPoint y: 1297, distance: 66.3
click at [1154, 464] on input "range" at bounding box center [1049, 466] width 210 height 4
drag, startPoint x: 2397, startPoint y: 320, endPoint x: 2387, endPoint y: 357, distance: 38.1
type input "63"
click at [1101, 538] on input "range" at bounding box center [1034, 536] width 210 height 4
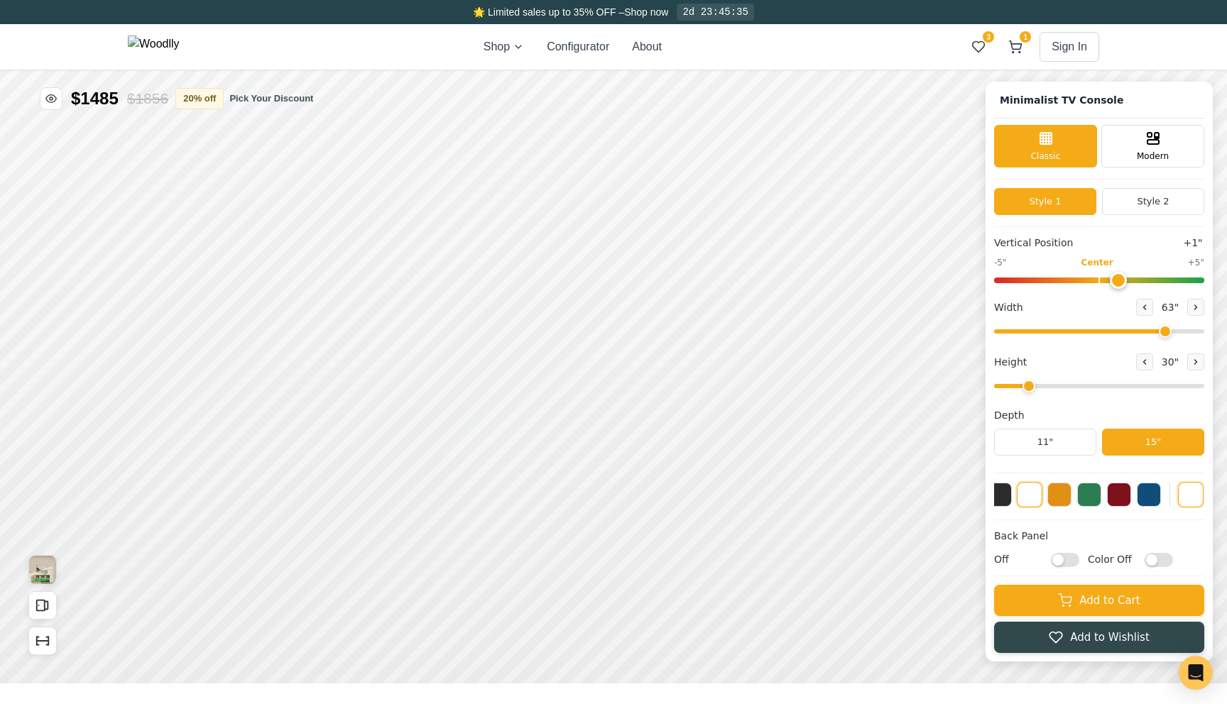
drag, startPoint x: 1143, startPoint y: 964, endPoint x: 1150, endPoint y: 1011, distance: 47.4
type input "1"
drag, startPoint x: 2095, startPoint y: 1247, endPoint x: 2081, endPoint y: 1242, distance: 15.0
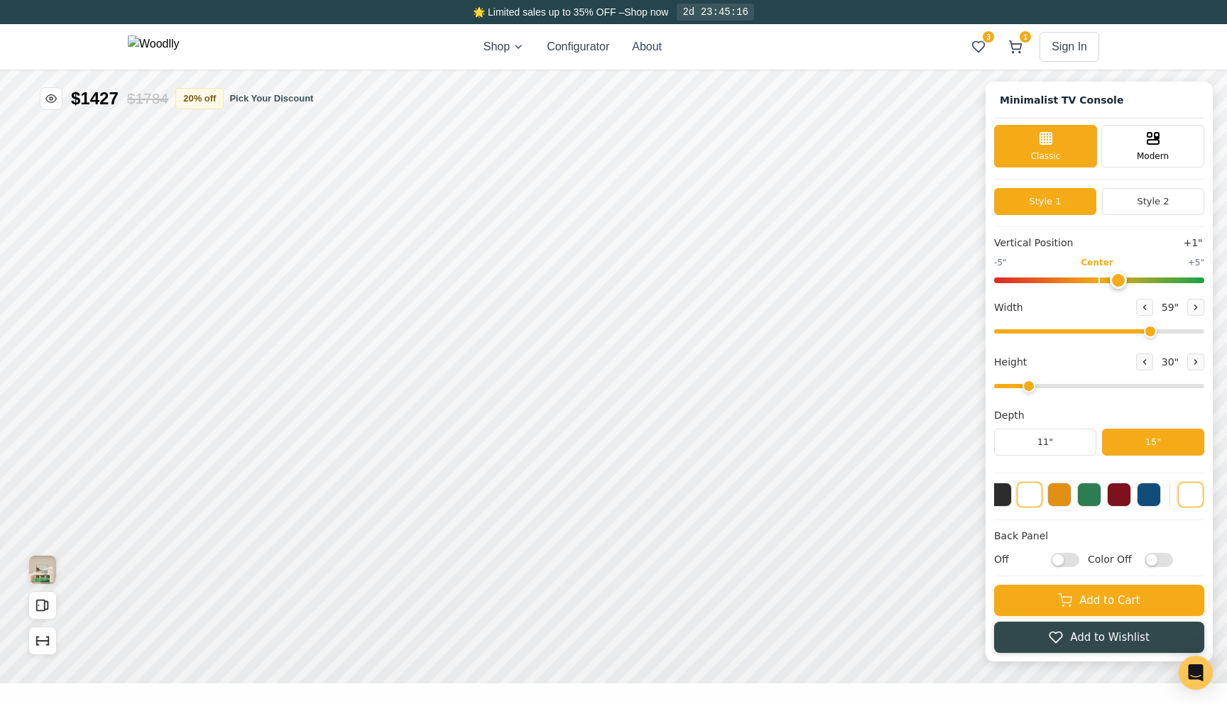
drag, startPoint x: 2117, startPoint y: 1207, endPoint x: 2218, endPoint y: 1216, distance: 100.5
type input "72"
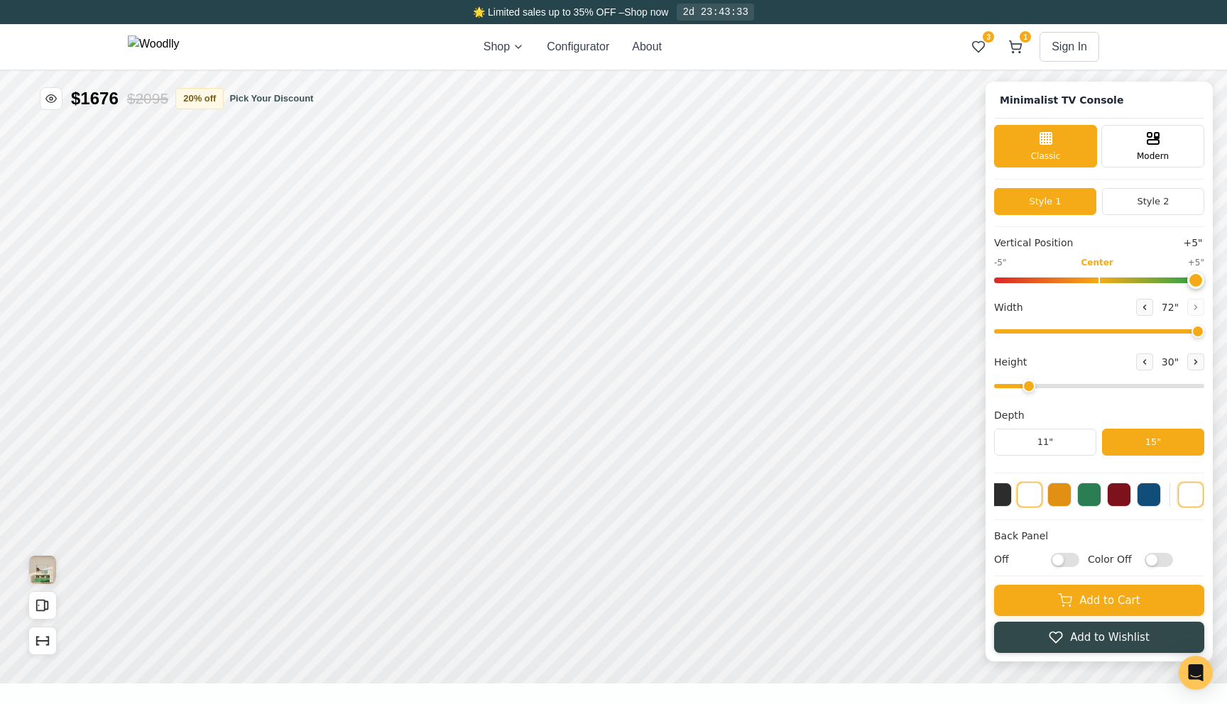
drag, startPoint x: 2272, startPoint y: 1012, endPoint x: 2343, endPoint y: 1013, distance: 71.0
type input "5"
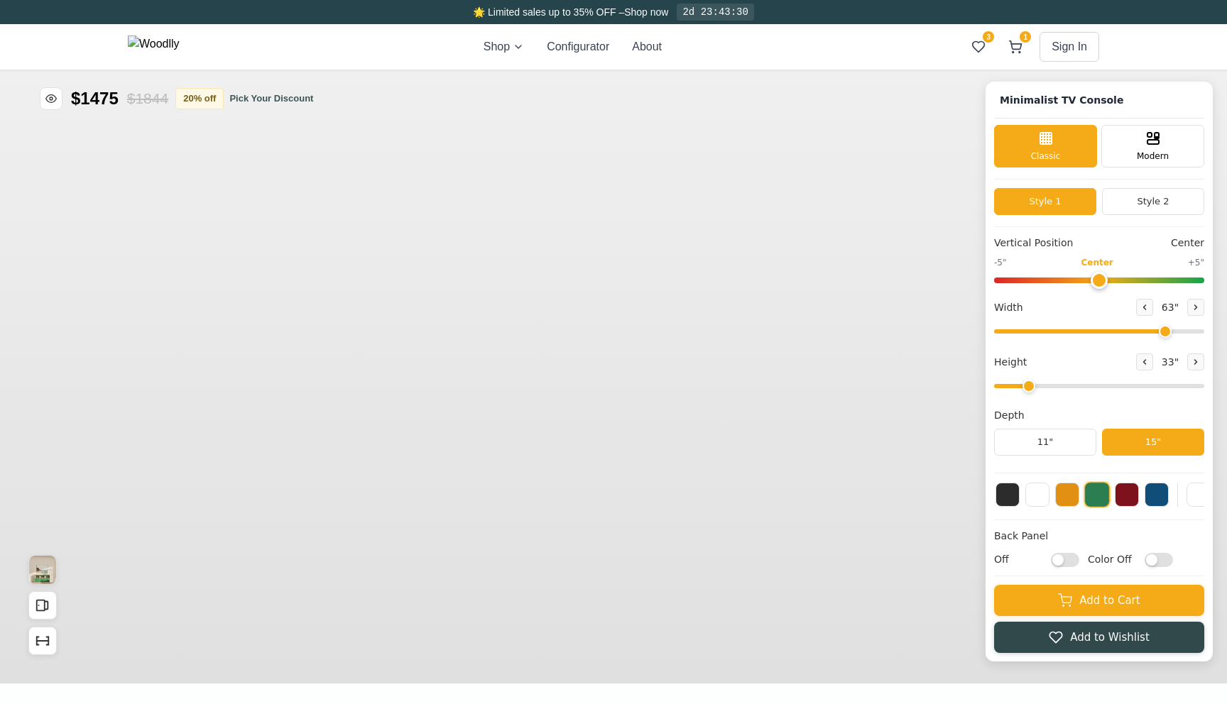
type input "63"
type input "2"
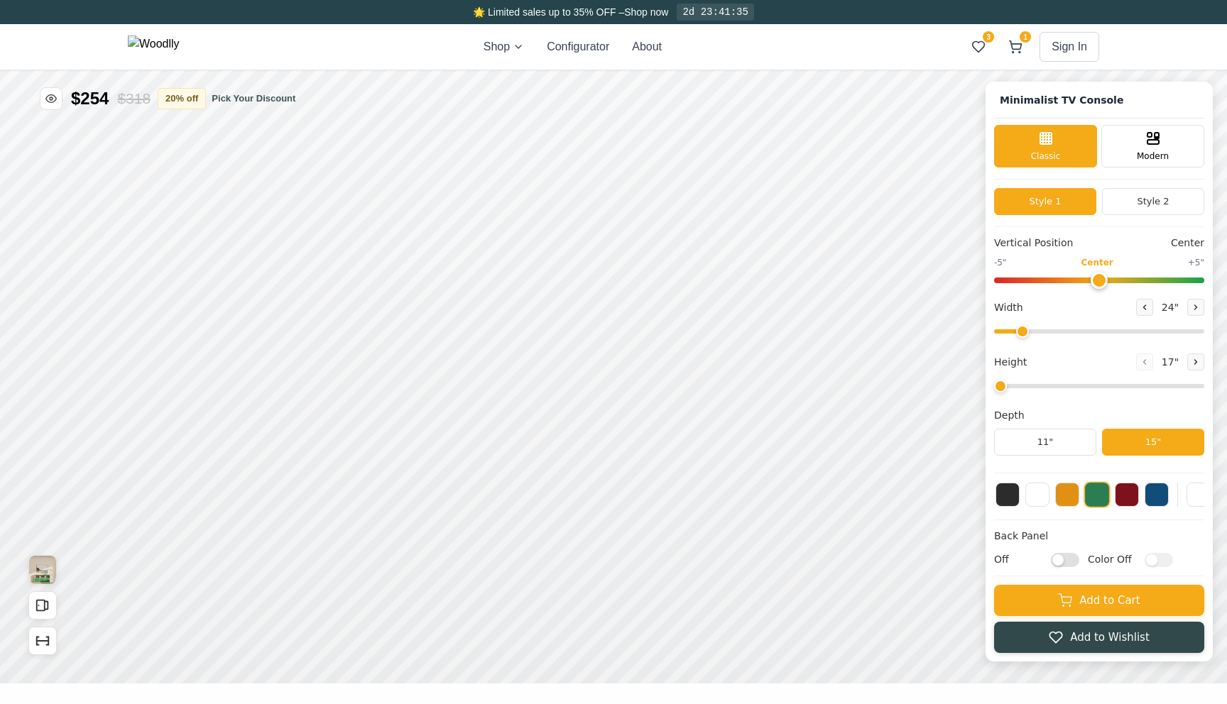
type input "63"
type input "2"
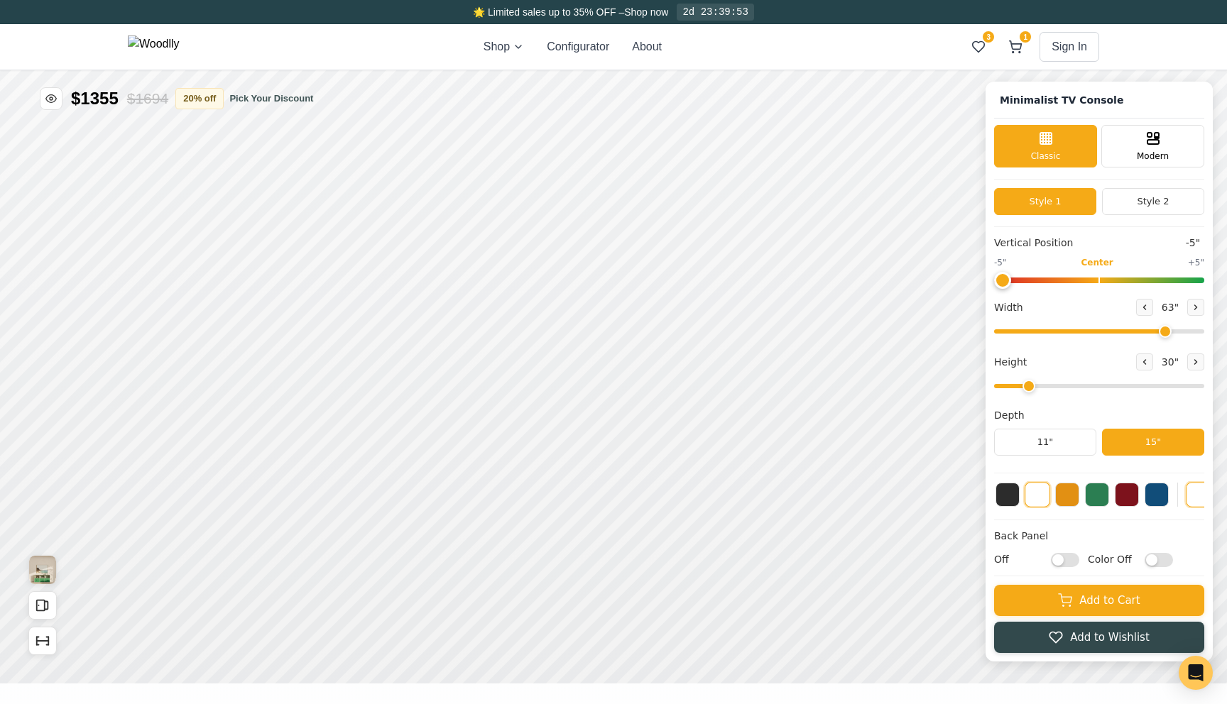
drag, startPoint x: 1181, startPoint y: 156, endPoint x: 953, endPoint y: 160, distance: 228.0
click at [1025, 629] on button at bounding box center [1017, 628] width 24 height 24
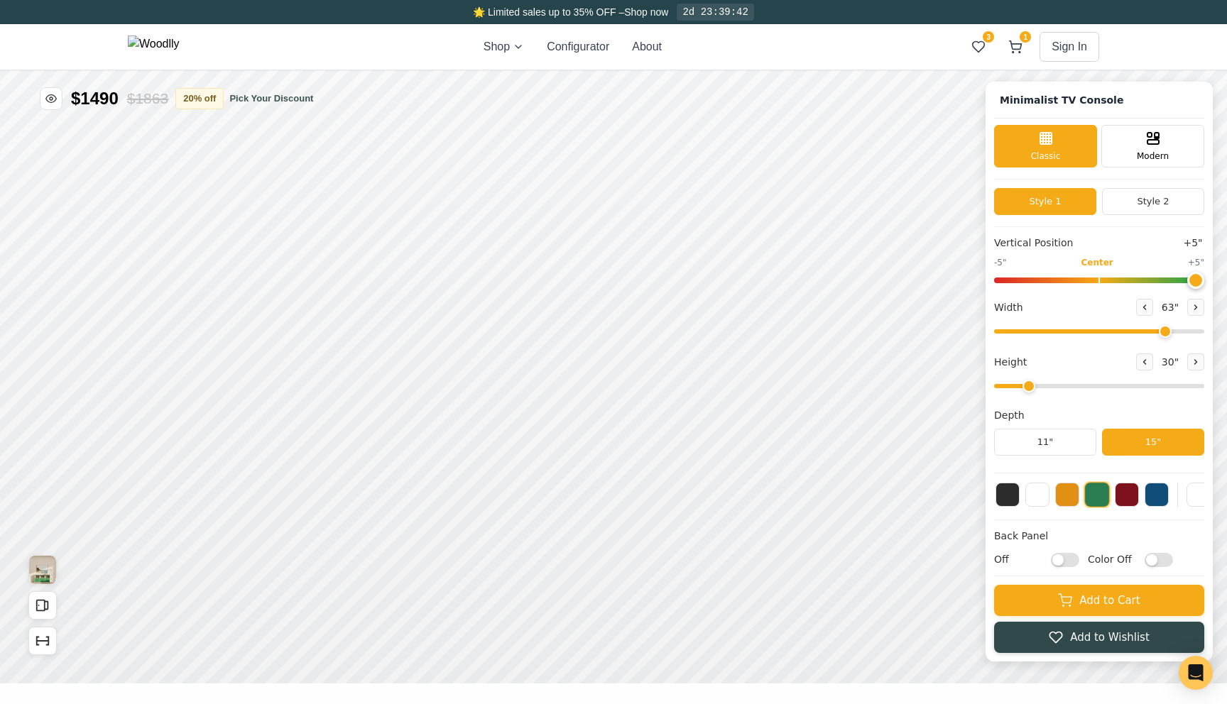
drag, startPoint x: 2206, startPoint y: 205, endPoint x: 2411, endPoint y: 212, distance: 205.3
drag, startPoint x: 1250, startPoint y: 1070, endPoint x: 1115, endPoint y: 1071, distance: 134.9
type input "-5"
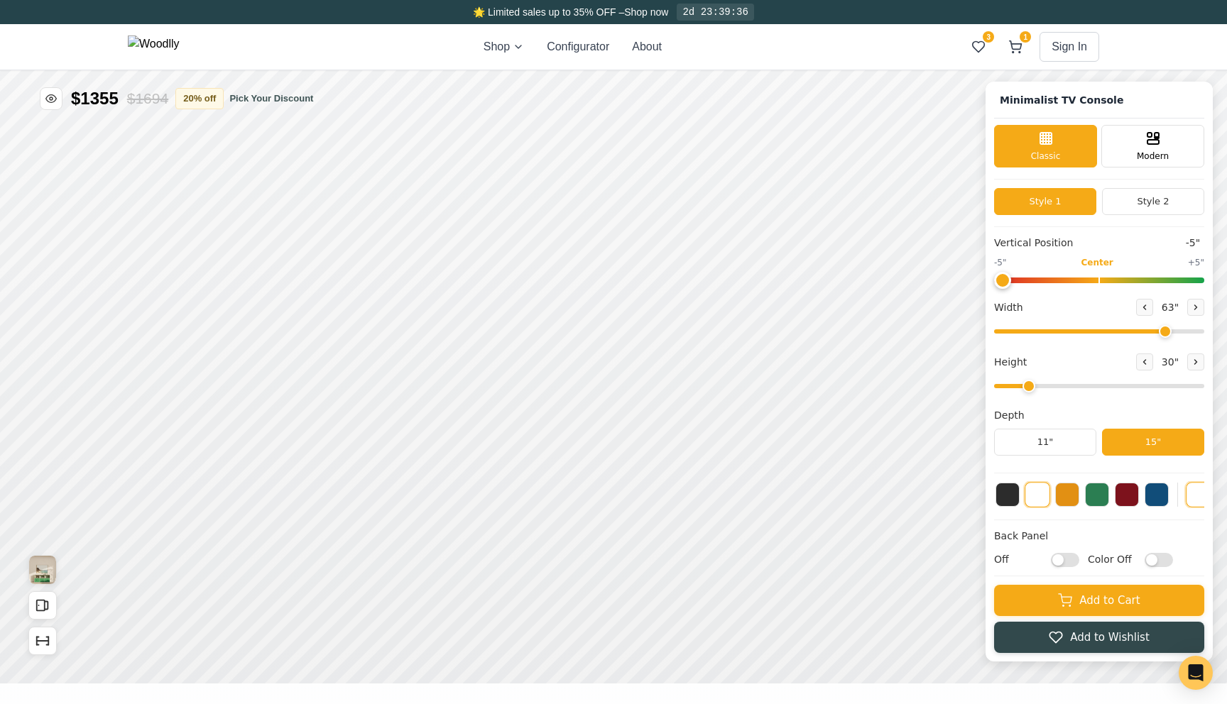
type input "2"
drag, startPoint x: 1378, startPoint y: -31, endPoint x: 1476, endPoint y: -26, distance: 97.4
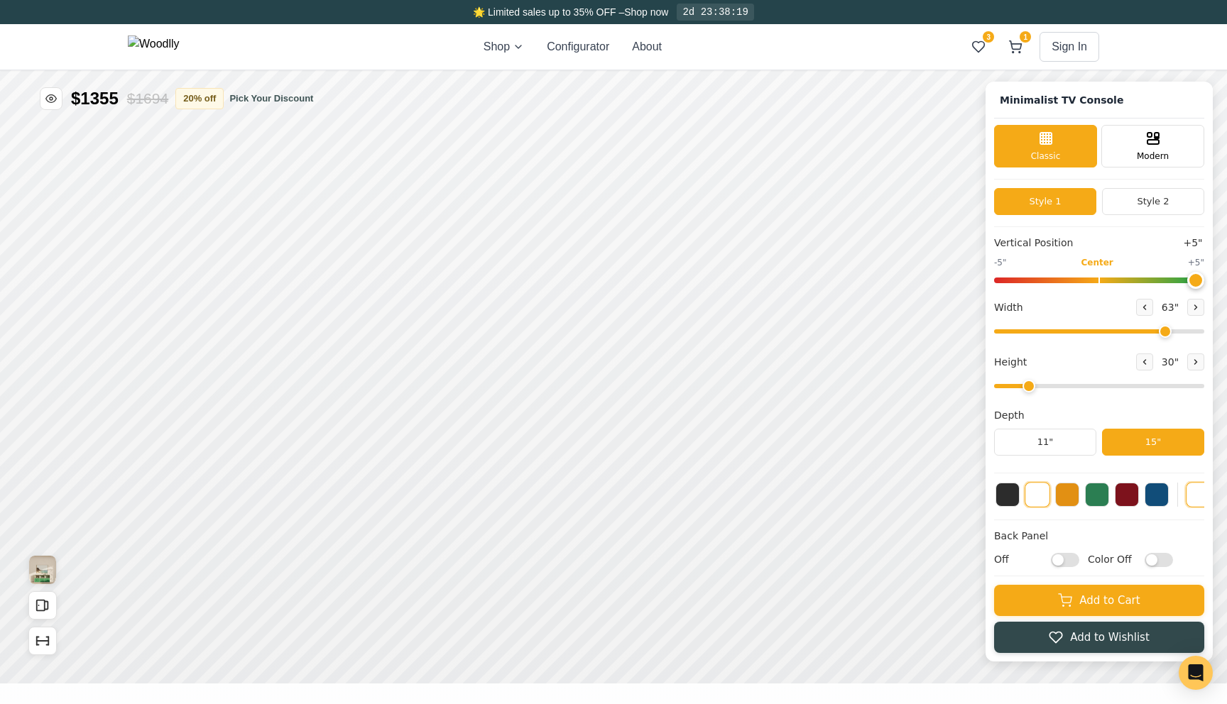
drag, startPoint x: 2468, startPoint y: 542, endPoint x: 2524, endPoint y: 584, distance: 70.0
drag, startPoint x: 1037, startPoint y: 482, endPoint x: 1162, endPoint y: 519, distance: 130.3
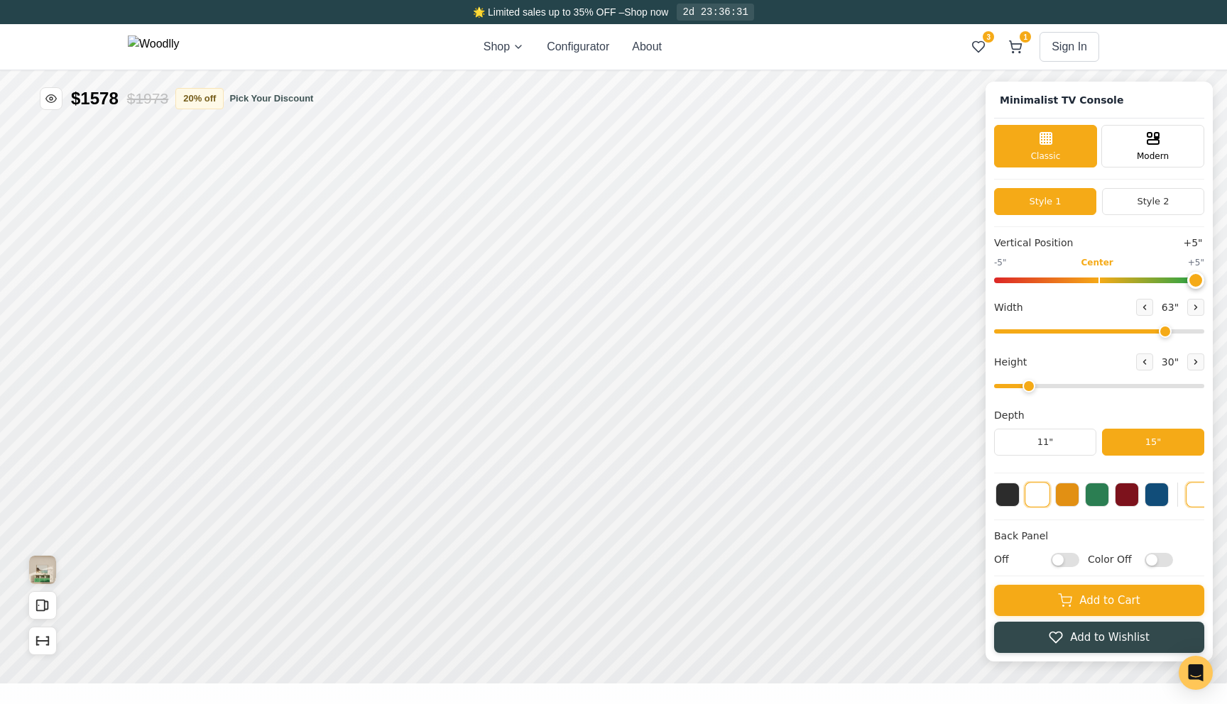
drag, startPoint x: 1845, startPoint y: 1256, endPoint x: 1952, endPoint y: 1267, distance: 107.1
type input "5"
drag, startPoint x: 1336, startPoint y: 12, endPoint x: 1461, endPoint y: 50, distance: 130.7
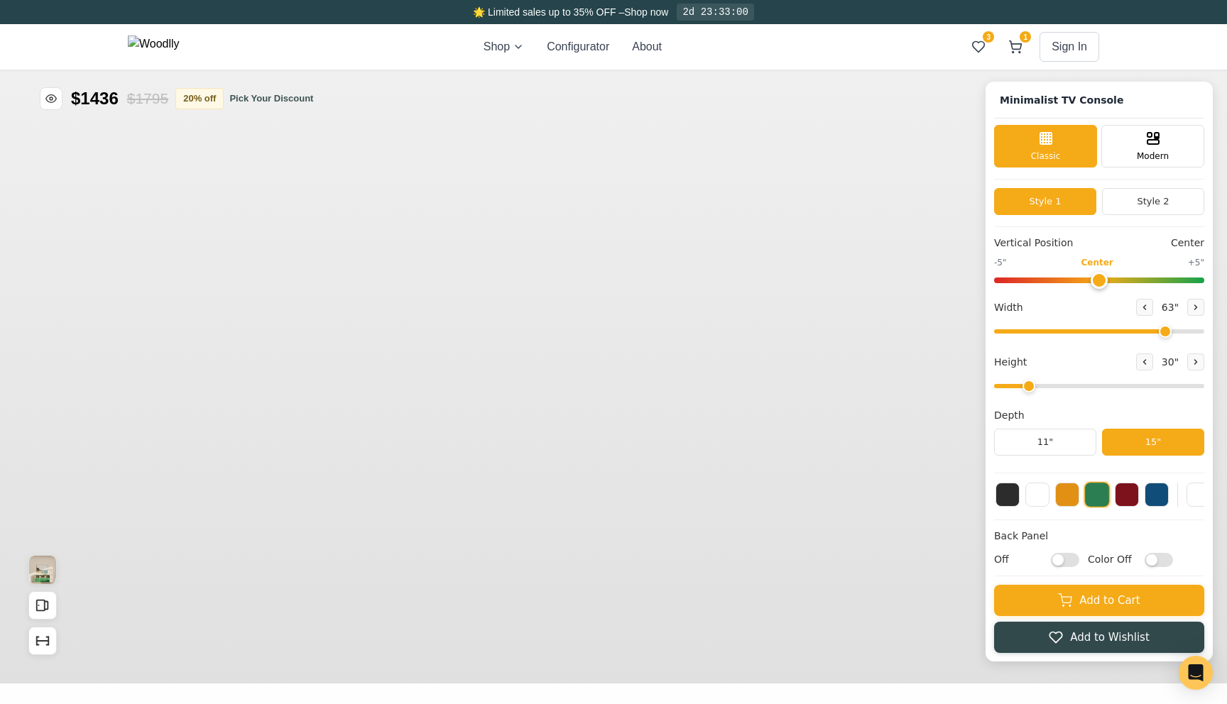
type input "63"
type input "2"
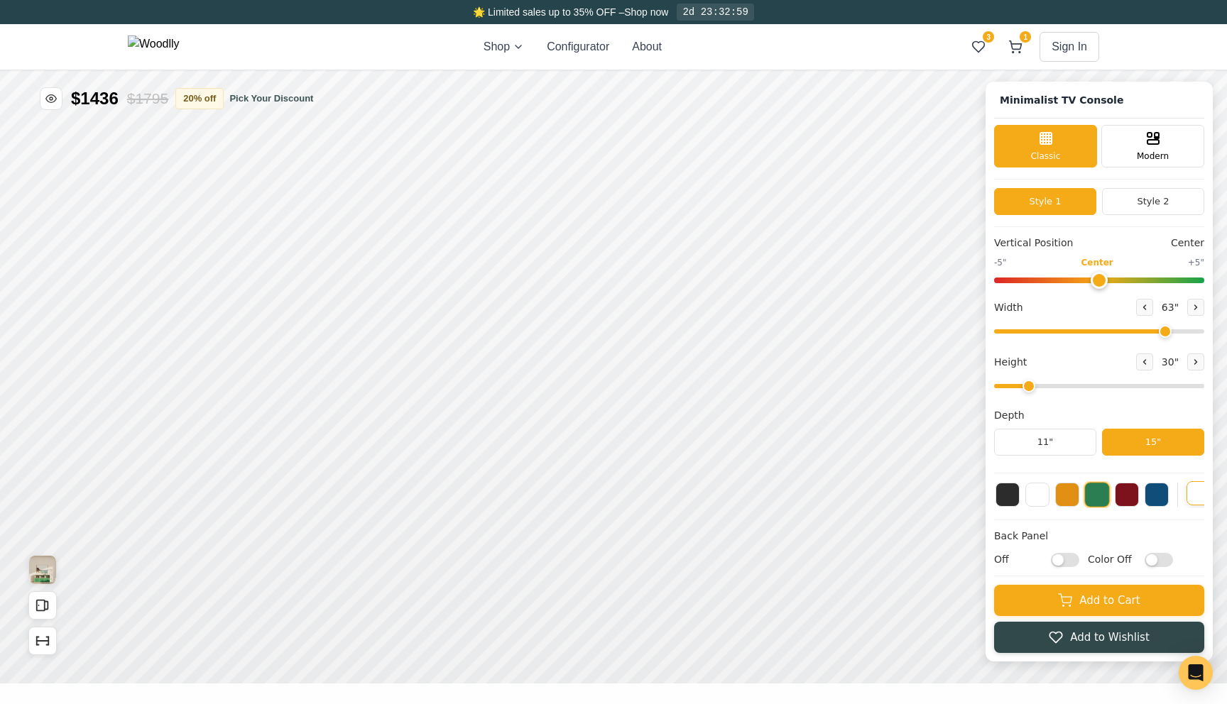
drag, startPoint x: 2284, startPoint y: 210, endPoint x: 2367, endPoint y: 211, distance: 83.1
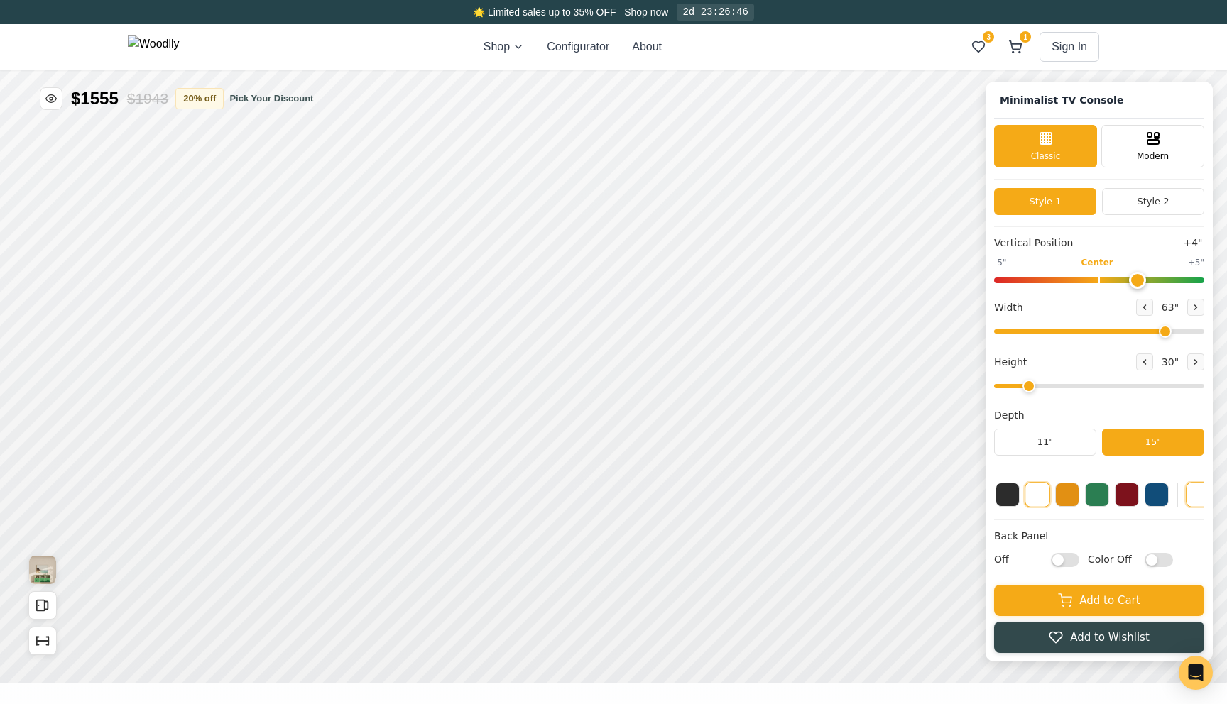
drag, startPoint x: 2367, startPoint y: 211, endPoint x: 2330, endPoint y: 211, distance: 36.2
type input "2"
click at [547, 258] on div "12"" at bounding box center [540, 262] width 16 height 16
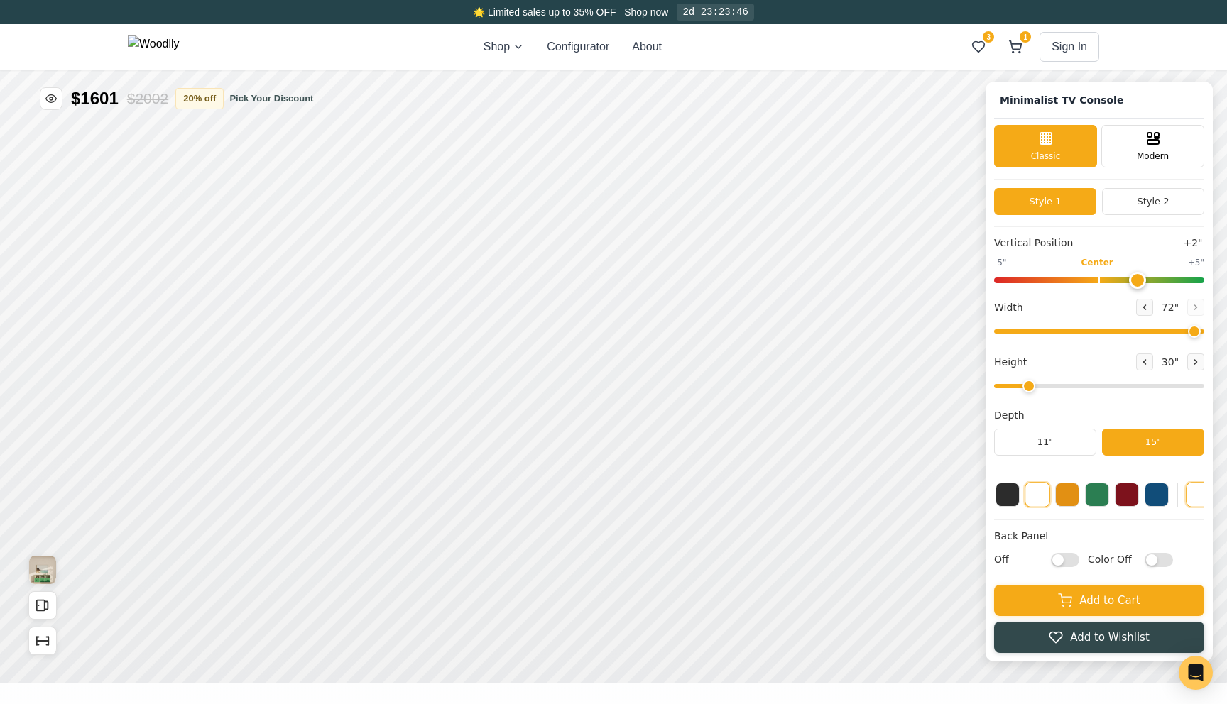
drag, startPoint x: 2146, startPoint y: 1212, endPoint x: 2188, endPoint y: 1201, distance: 43.2
type input "71"
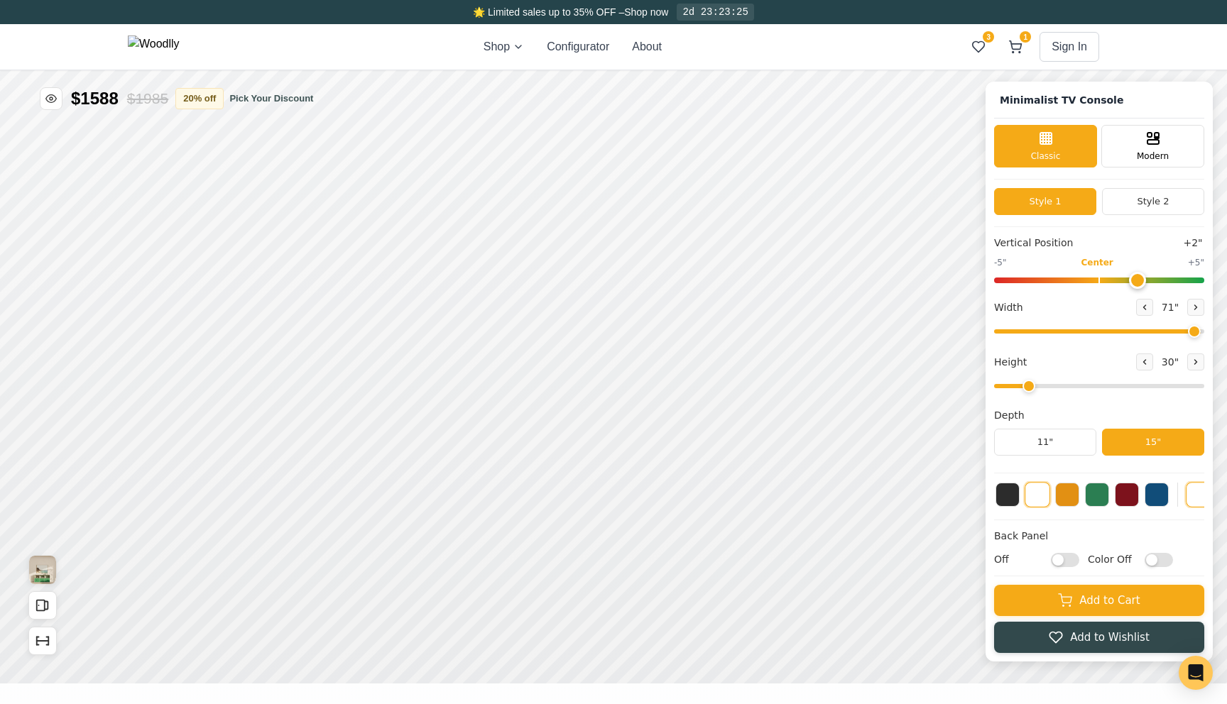
checkbox input "true"
drag, startPoint x: 2410, startPoint y: 400, endPoint x: 2498, endPoint y: 376, distance: 91.3
type input "5"
click at [1140, 483] on input "range" at bounding box center [1034, 486] width 210 height 6
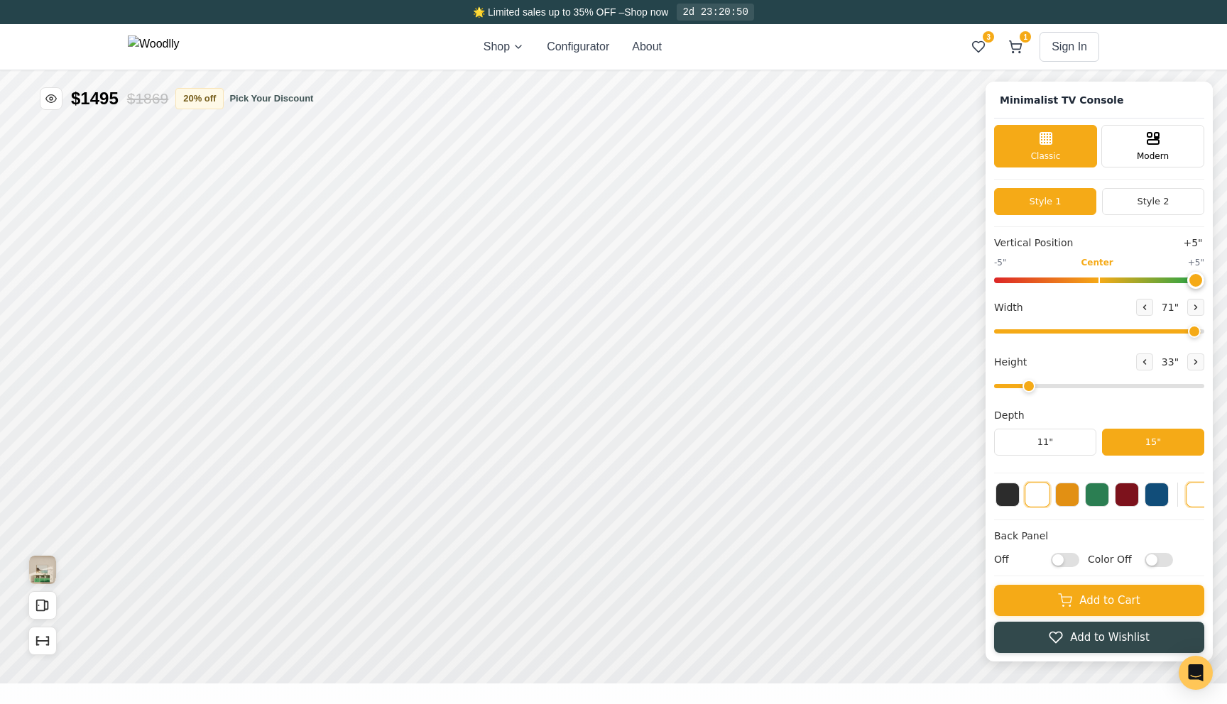
checkbox input "true"
drag, startPoint x: 2301, startPoint y: 207, endPoint x: 2167, endPoint y: 229, distance: 135.3
drag, startPoint x: 1367, startPoint y: -23, endPoint x: 1436, endPoint y: -23, distance: 69.6
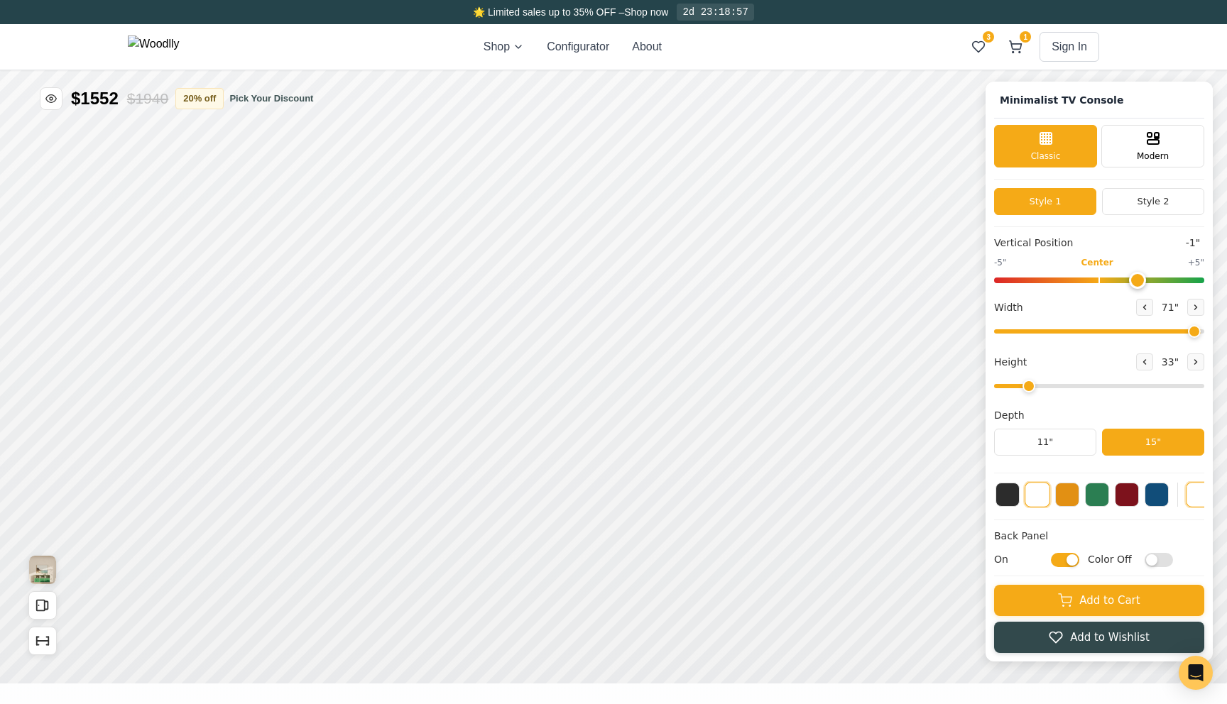
type input "2"
click at [1102, 498] on input "Off" at bounding box center [1100, 498] width 28 height 14
checkbox input "true"
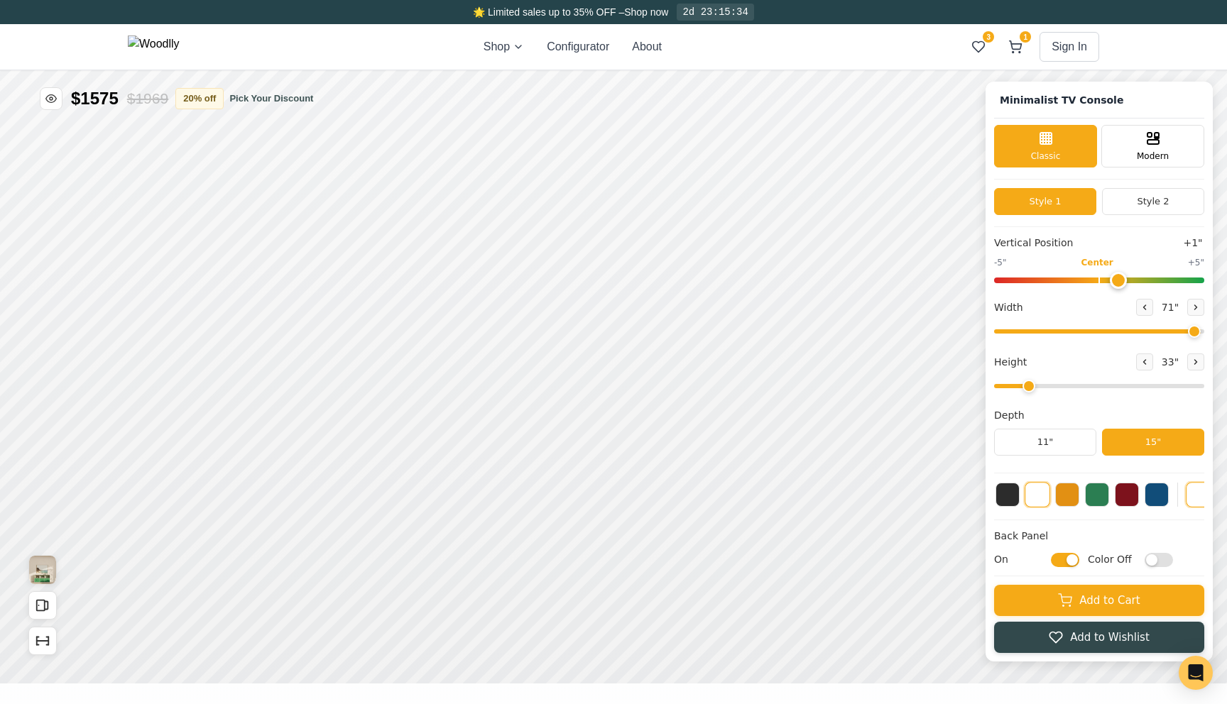
drag, startPoint x: 2284, startPoint y: 955, endPoint x: 2301, endPoint y: 945, distance: 19.7
drag, startPoint x: 2170, startPoint y: 1112, endPoint x: 2102, endPoint y: 1118, distance: 68.4
type input "-2"
